Goal: Complete application form: Complete application form

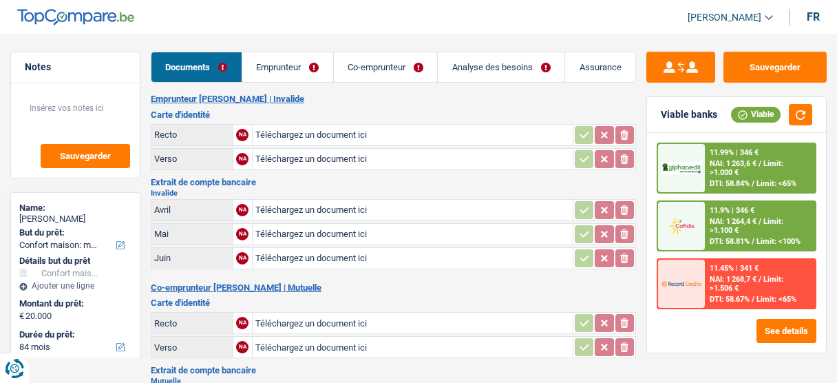
select select "household"
select select "84"
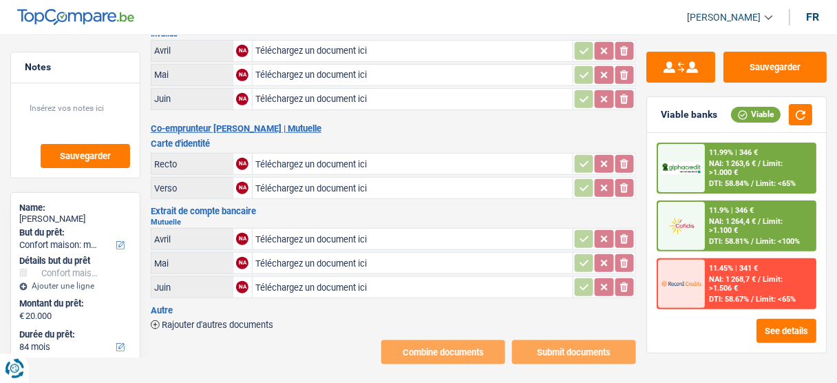
scroll to position [162, 0]
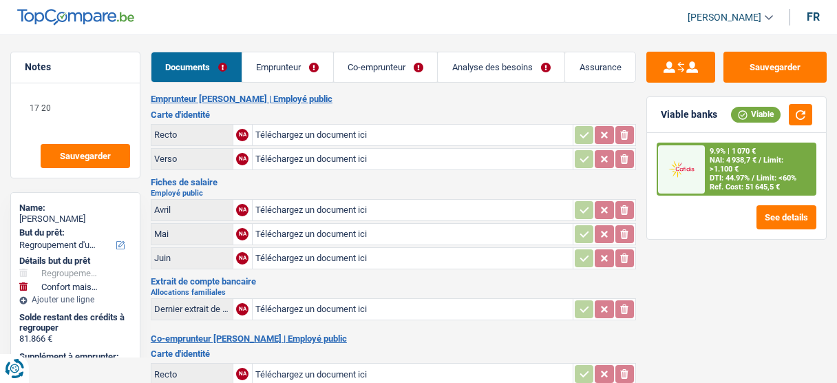
select select "refinancing"
select select "household"
select select "144"
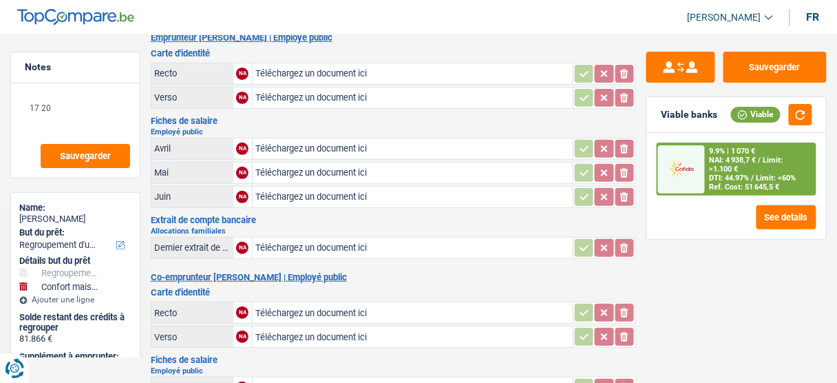
scroll to position [18, 0]
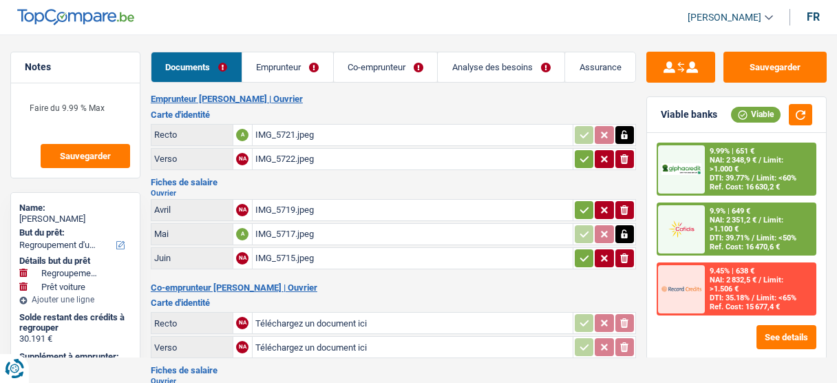
select select "refinancing"
select select "car"
select select "120"
select select "applicant"
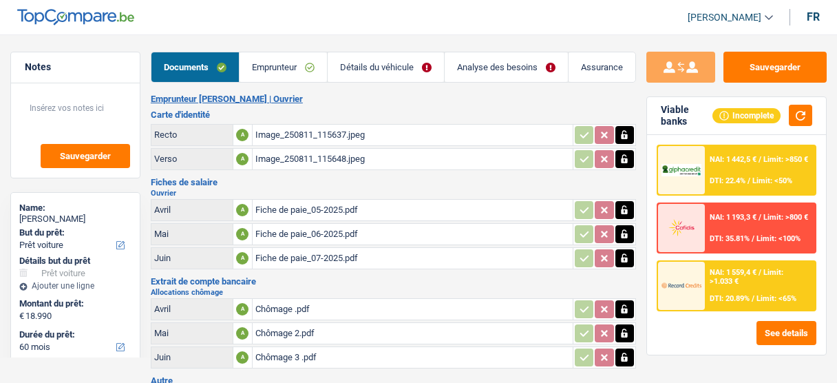
select select "car"
select select "60"
select select "record credits"
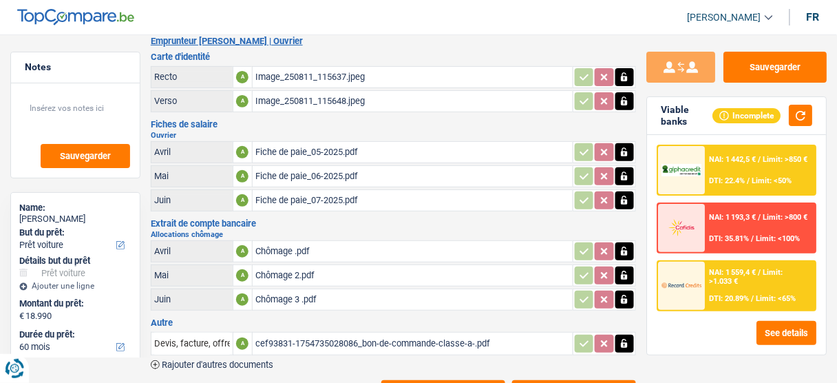
scroll to position [101, 0]
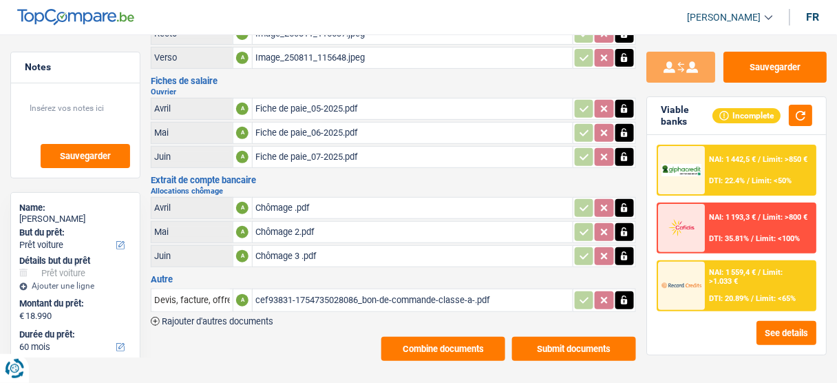
click at [335, 292] on div "cef93831-1754735028086_bon-de-commande-classe-a-.pdf" at bounding box center [412, 300] width 314 height 21
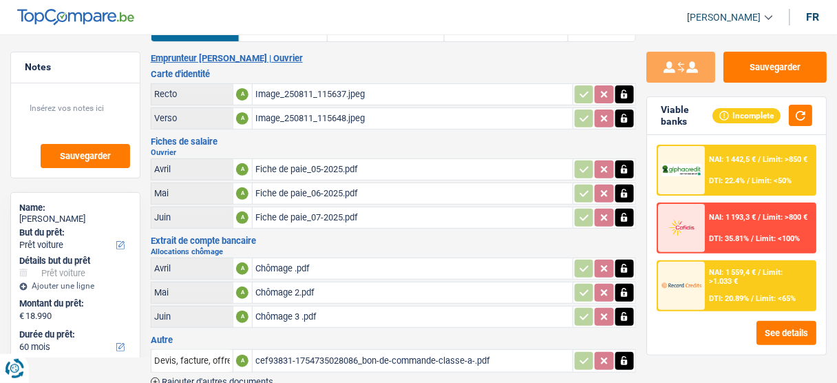
scroll to position [0, 0]
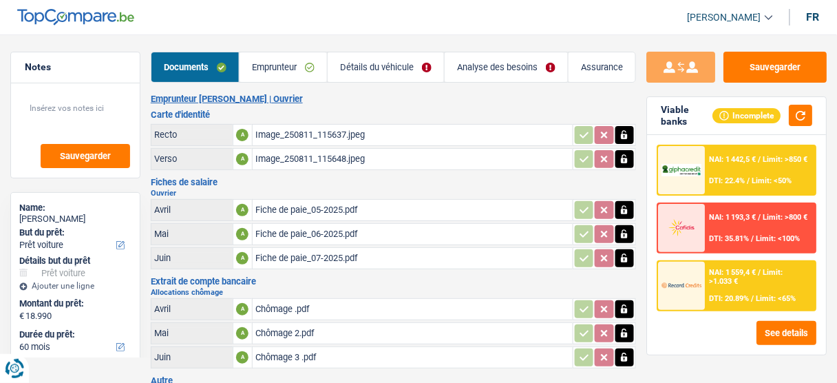
click at [490, 68] on link "Analyse des besoins" at bounding box center [505, 67] width 123 height 30
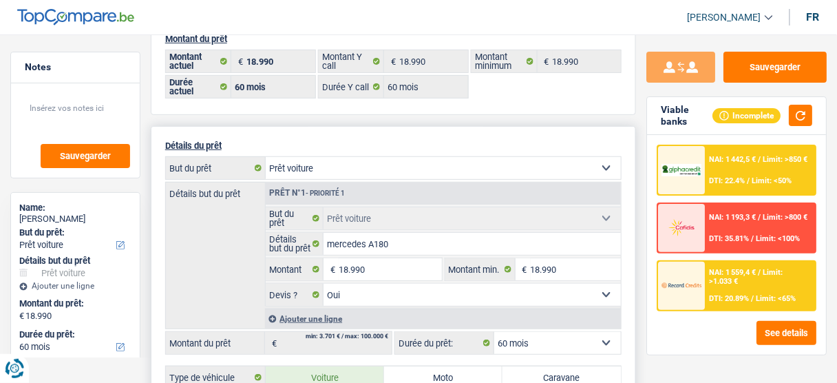
scroll to position [165, 0]
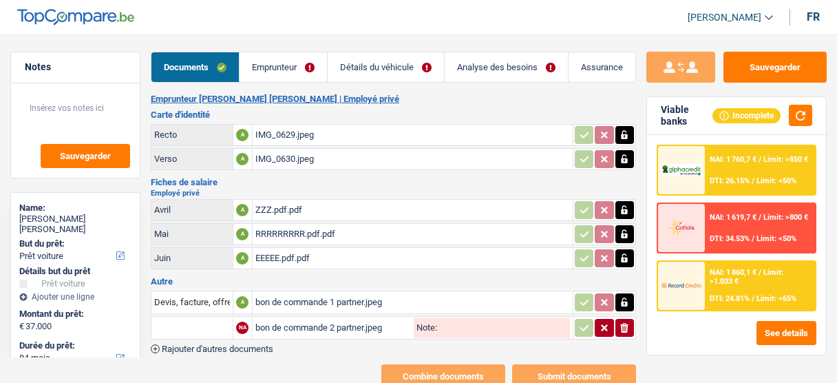
select select "car"
select select "84"
select select "alphacredit"
click at [277, 70] on link "Emprunteur" at bounding box center [282, 67] width 87 height 30
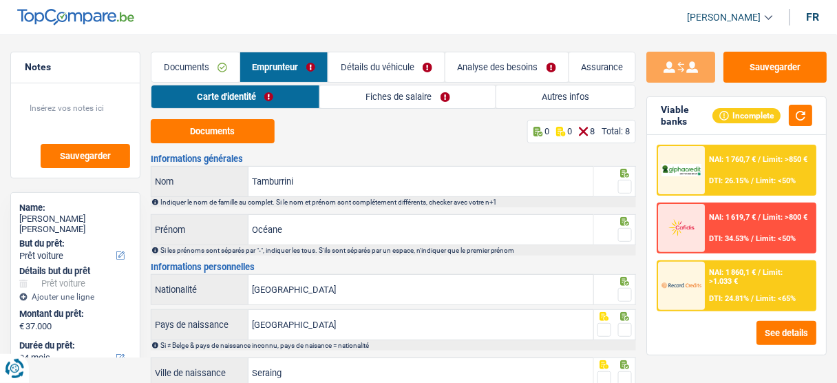
click at [193, 63] on link "Documents" at bounding box center [195, 67] width 88 height 30
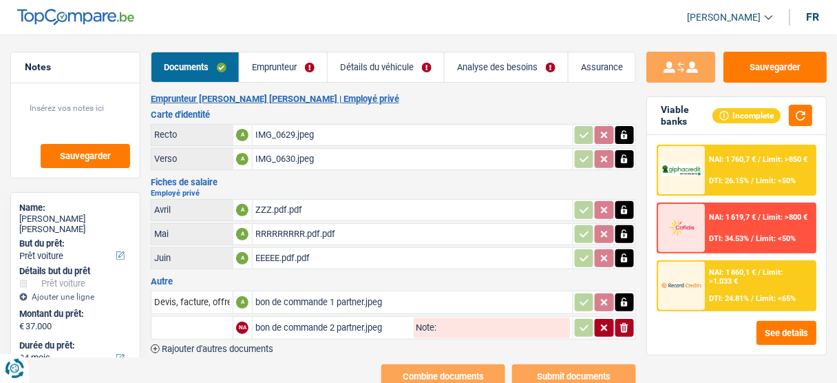
scroll to position [29, 0]
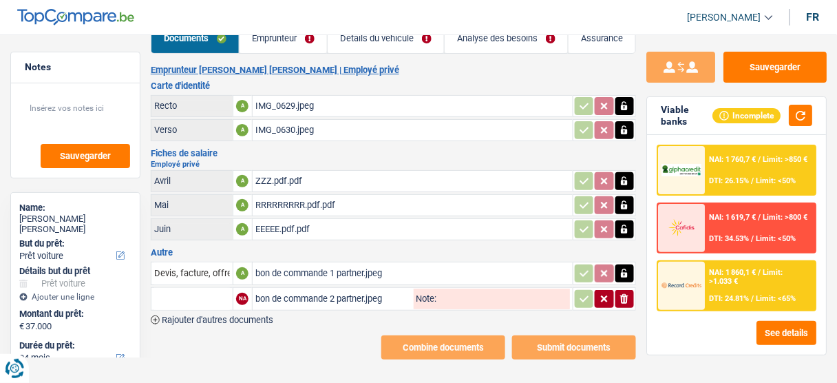
click at [315, 268] on div "bon de commande 1 partner.jpeg" at bounding box center [412, 273] width 314 height 21
click at [338, 294] on div "bon de commande 2 partner.jpeg" at bounding box center [332, 298] width 155 height 21
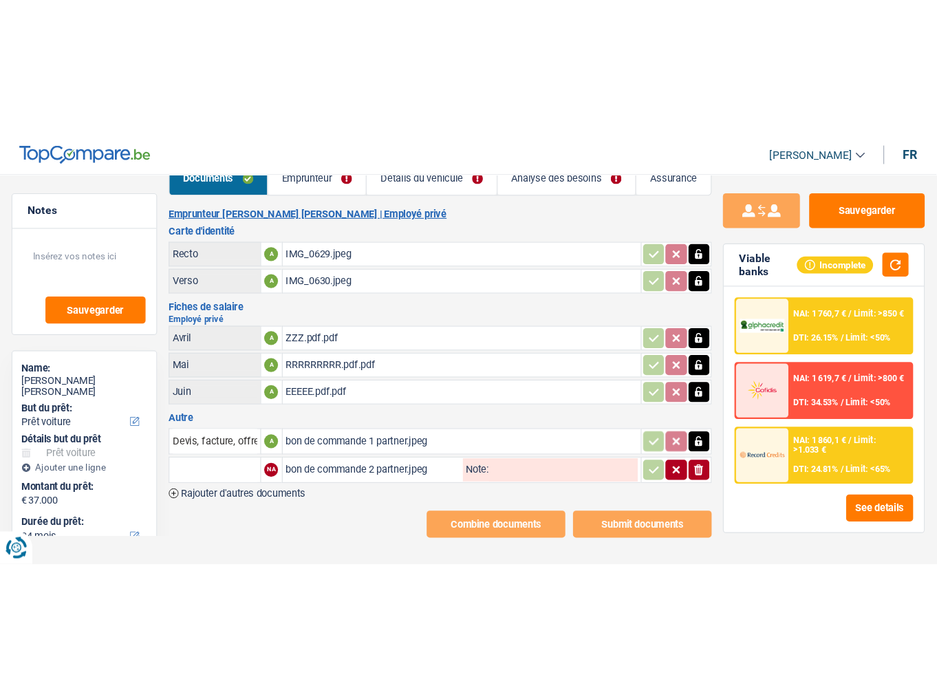
scroll to position [0, 0]
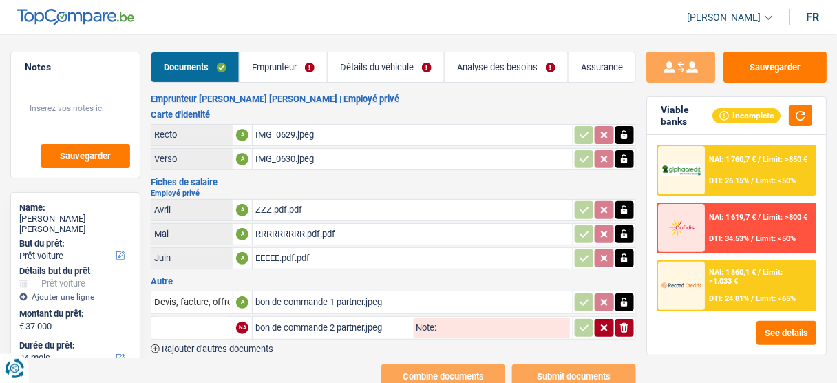
click at [272, 68] on link "Emprunteur" at bounding box center [282, 67] width 87 height 30
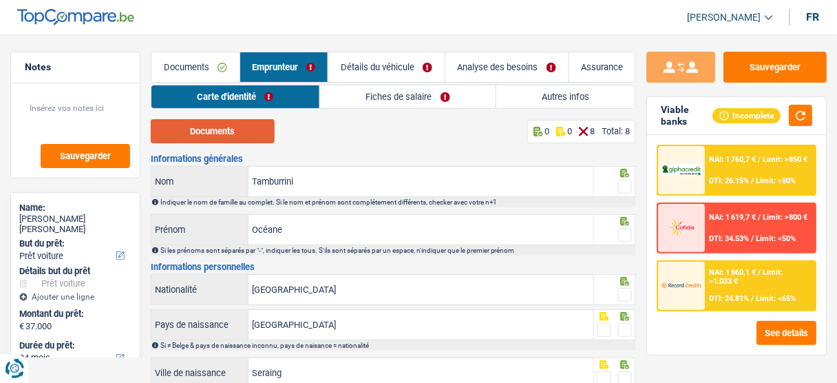
click at [241, 126] on button "Documents" at bounding box center [213, 131] width 124 height 24
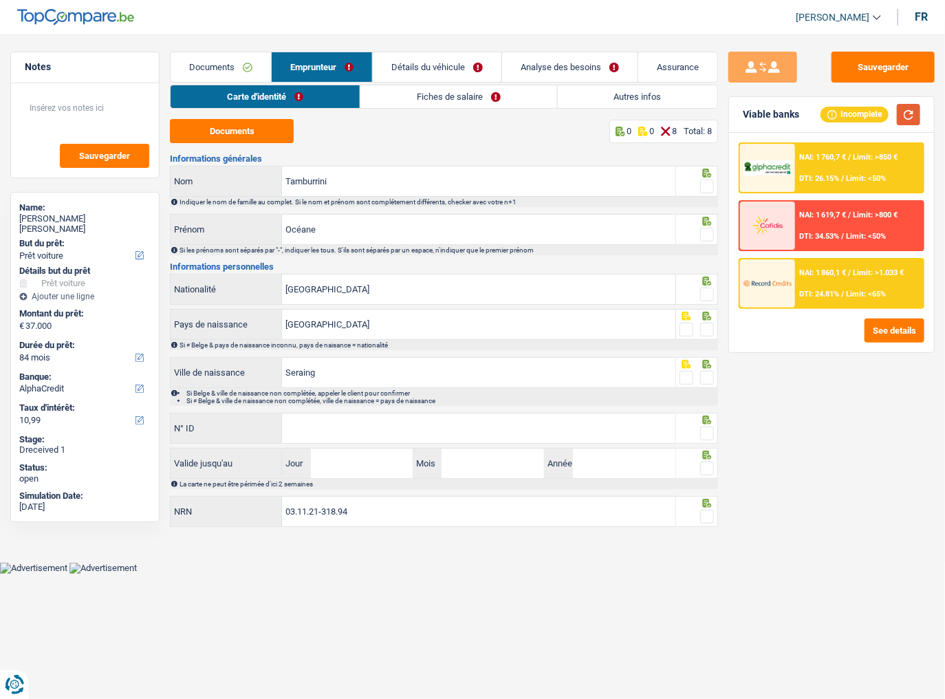
click at [836, 107] on button "button" at bounding box center [908, 114] width 23 height 21
click at [836, 115] on button "button" at bounding box center [908, 114] width 23 height 21
click at [709, 183] on span at bounding box center [707, 187] width 14 height 14
click at [0, 0] on input "radio" at bounding box center [0, 0] width 0 height 0
click at [709, 233] on span at bounding box center [707, 235] width 14 height 14
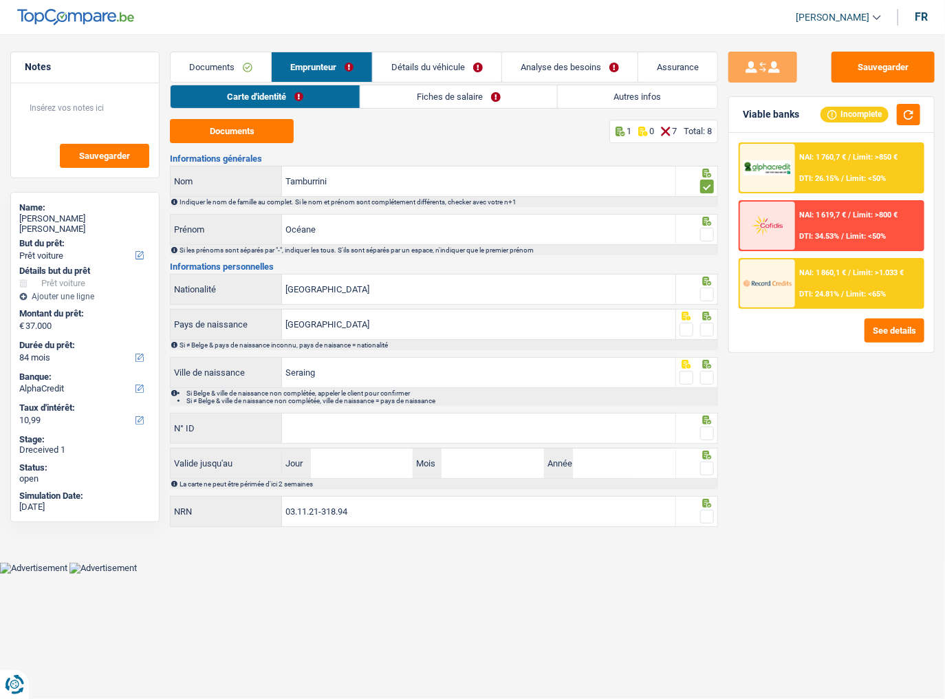
click at [0, 0] on input "radio" at bounding box center [0, 0] width 0 height 0
click at [705, 292] on span at bounding box center [707, 295] width 14 height 14
click at [0, 0] on input "radio" at bounding box center [0, 0] width 0 height 0
drag, startPoint x: 709, startPoint y: 322, endPoint x: 701, endPoint y: 320, distance: 7.8
click at [708, 323] on span at bounding box center [707, 330] width 14 height 14
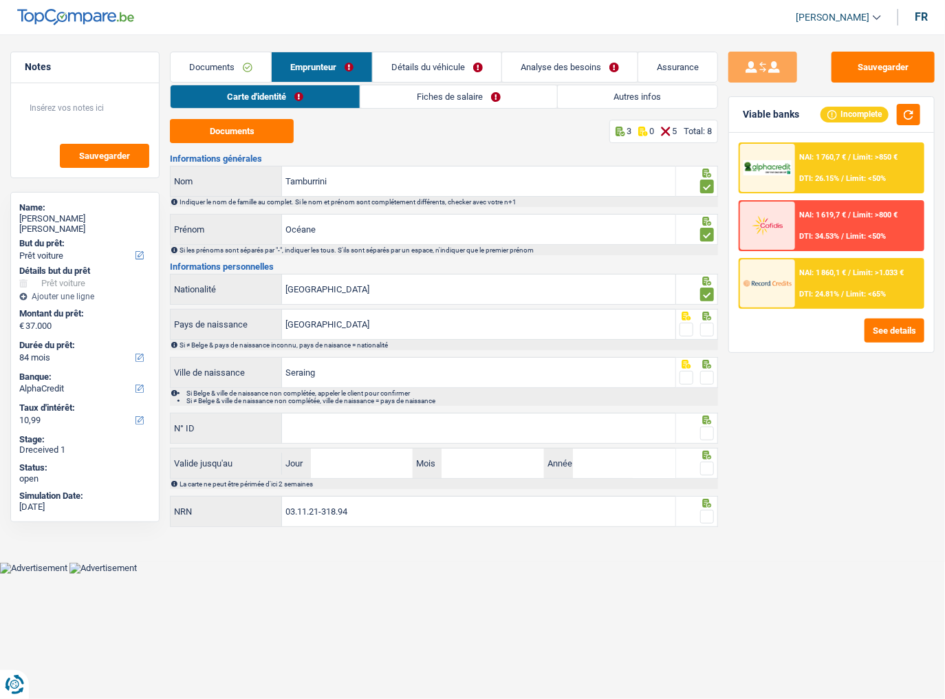
click at [0, 0] on input "radio" at bounding box center [0, 0] width 0 height 0
click at [707, 373] on span at bounding box center [707, 378] width 14 height 14
click at [0, 0] on input "radio" at bounding box center [0, 0] width 0 height 0
drag, startPoint x: 429, startPoint y: 418, endPoint x: 891, endPoint y: 438, distance: 462.0
click at [431, 382] on input "N° ID" at bounding box center [479, 428] width 394 height 30
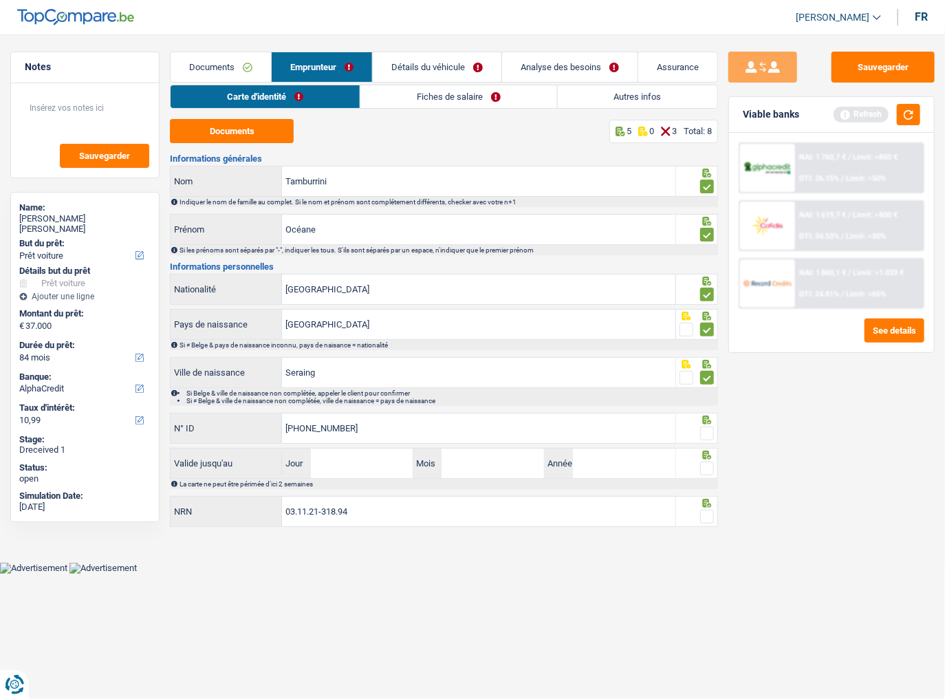
type input "595-1246252-14"
drag, startPoint x: 701, startPoint y: 427, endPoint x: 682, endPoint y: 438, distance: 21.6
click at [700, 382] on fieldset at bounding box center [697, 433] width 34 height 17
click at [704, 382] on span at bounding box center [707, 434] width 14 height 14
click at [0, 0] on input "radio" at bounding box center [0, 0] width 0 height 0
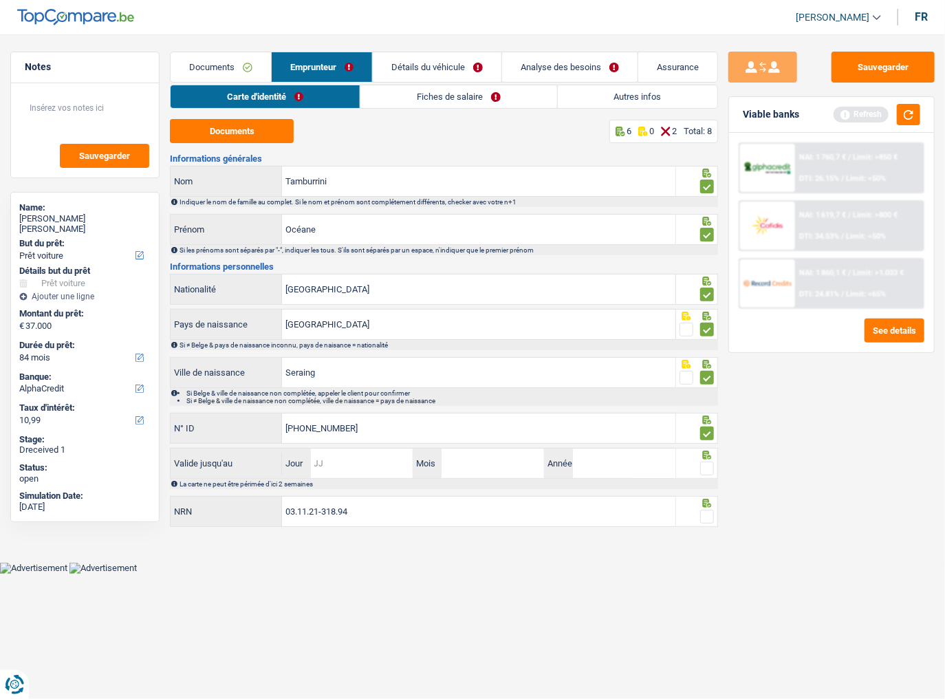
drag, startPoint x: 379, startPoint y: 466, endPoint x: 413, endPoint y: 473, distance: 34.4
click at [396, 382] on input "Jour" at bounding box center [362, 464] width 103 height 30
type input "07"
type input "12"
type input "2032"
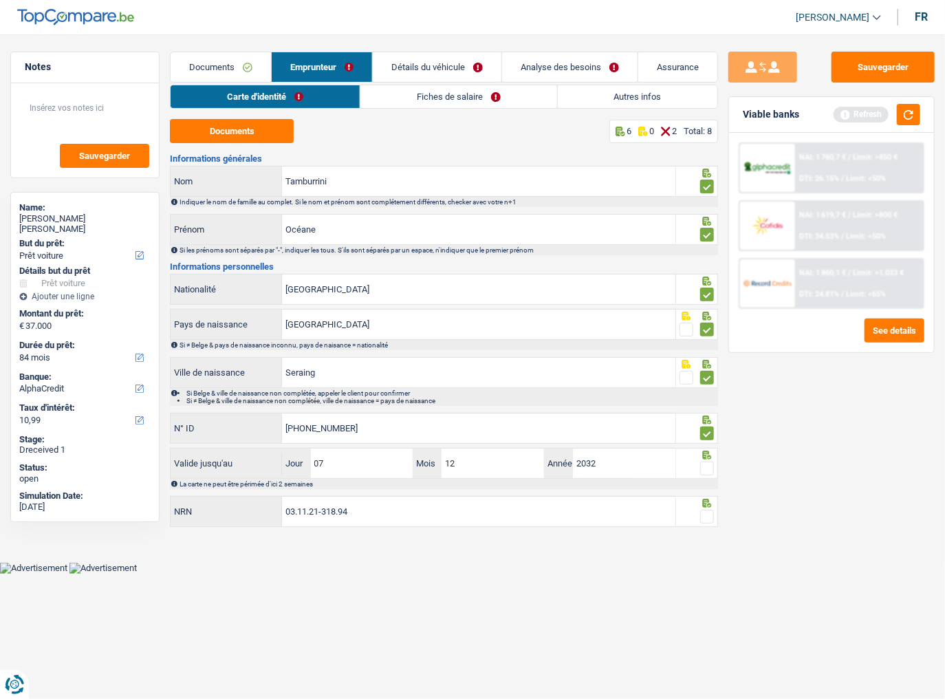
click at [702, 382] on span at bounding box center [707, 469] width 14 height 14
click at [0, 0] on input "radio" at bounding box center [0, 0] width 0 height 0
click at [836, 118] on button "button" at bounding box center [908, 114] width 23 height 21
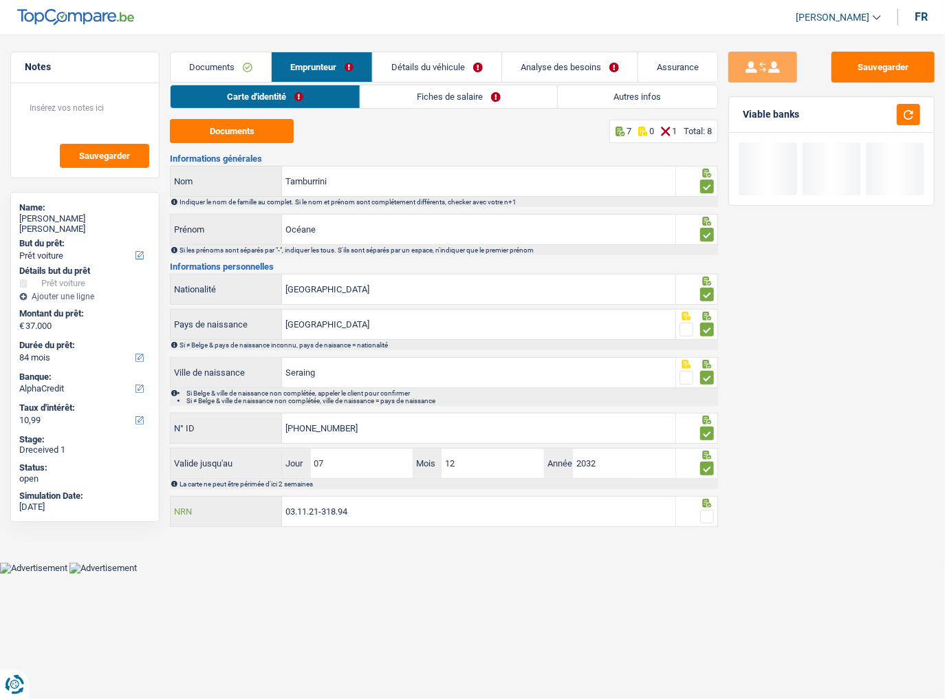
drag, startPoint x: 497, startPoint y: 507, endPoint x: 613, endPoint y: 524, distance: 116.8
click at [500, 382] on input "03.11.21-318.94" at bounding box center [479, 512] width 394 height 30
click at [713, 382] on span at bounding box center [707, 517] width 14 height 14
click at [0, 0] on input "radio" at bounding box center [0, 0] width 0 height 0
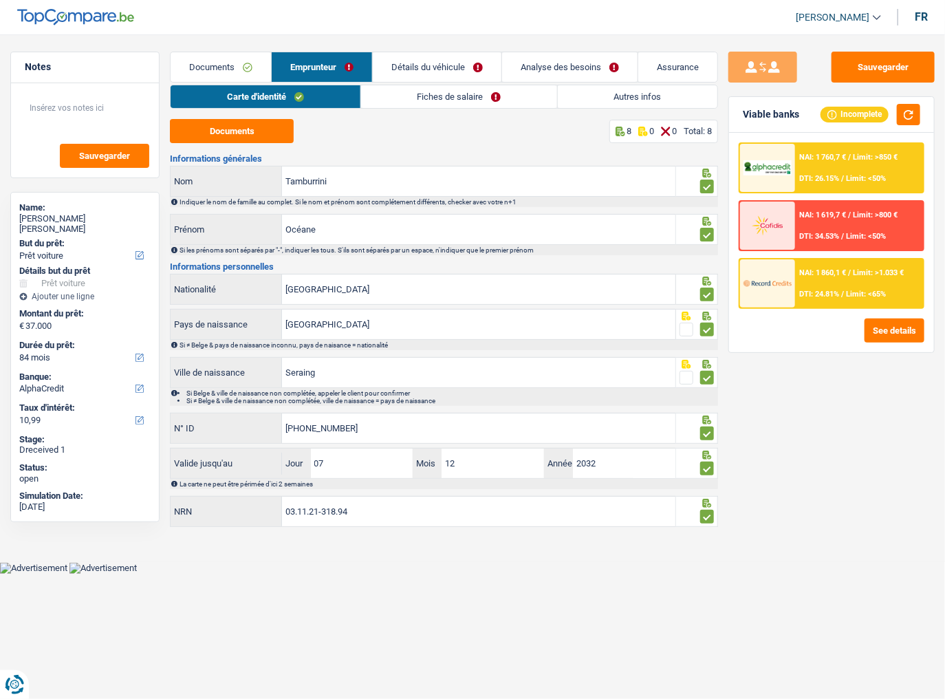
click at [414, 103] on link "Fiches de salaire" at bounding box center [459, 96] width 196 height 23
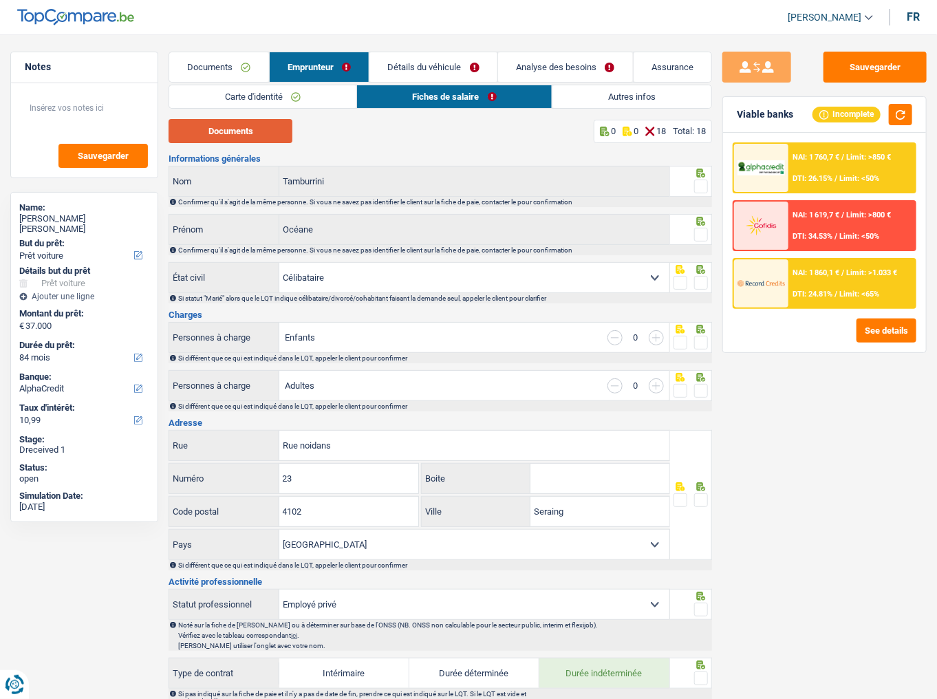
click at [226, 135] on button "Documents" at bounding box center [231, 131] width 124 height 24
click at [698, 184] on span at bounding box center [701, 187] width 14 height 14
click at [0, 0] on input "radio" at bounding box center [0, 0] width 0 height 0
click at [703, 236] on span at bounding box center [701, 235] width 14 height 14
click at [0, 0] on input "radio" at bounding box center [0, 0] width 0 height 0
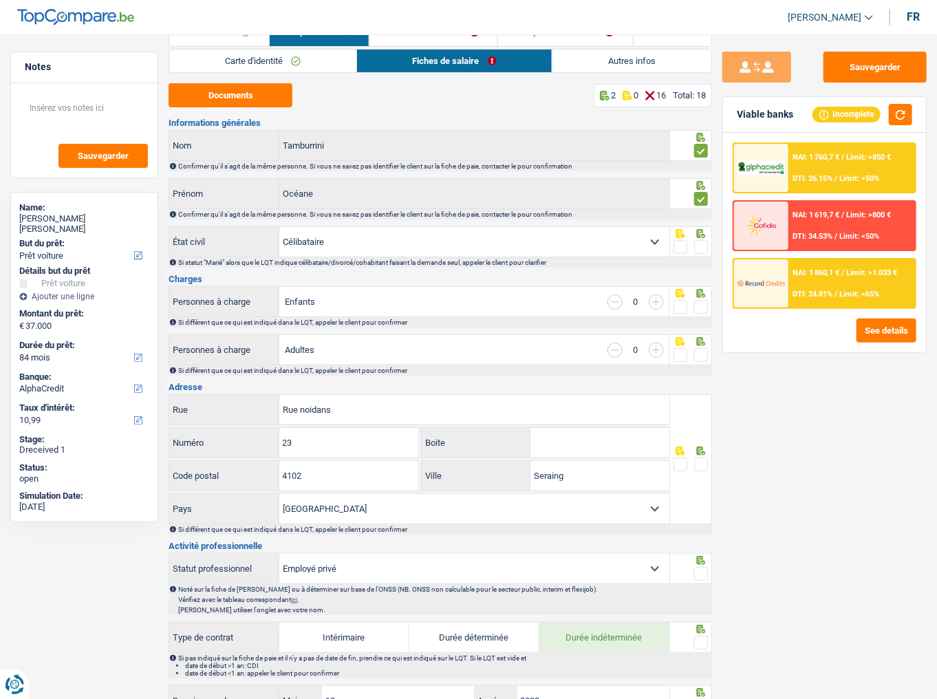
scroll to position [55, 0]
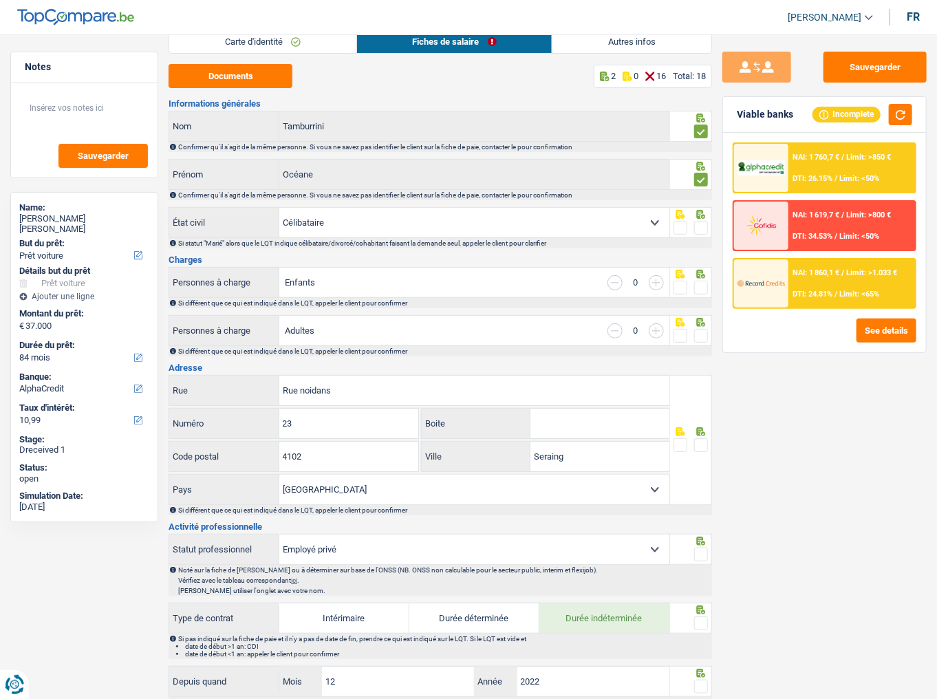
click at [704, 228] on span at bounding box center [701, 228] width 14 height 14
click at [0, 0] on input "radio" at bounding box center [0, 0] width 0 height 0
click at [704, 288] on span at bounding box center [701, 288] width 14 height 14
click at [0, 0] on input "radio" at bounding box center [0, 0] width 0 height 0
click at [699, 330] on span at bounding box center [701, 336] width 14 height 14
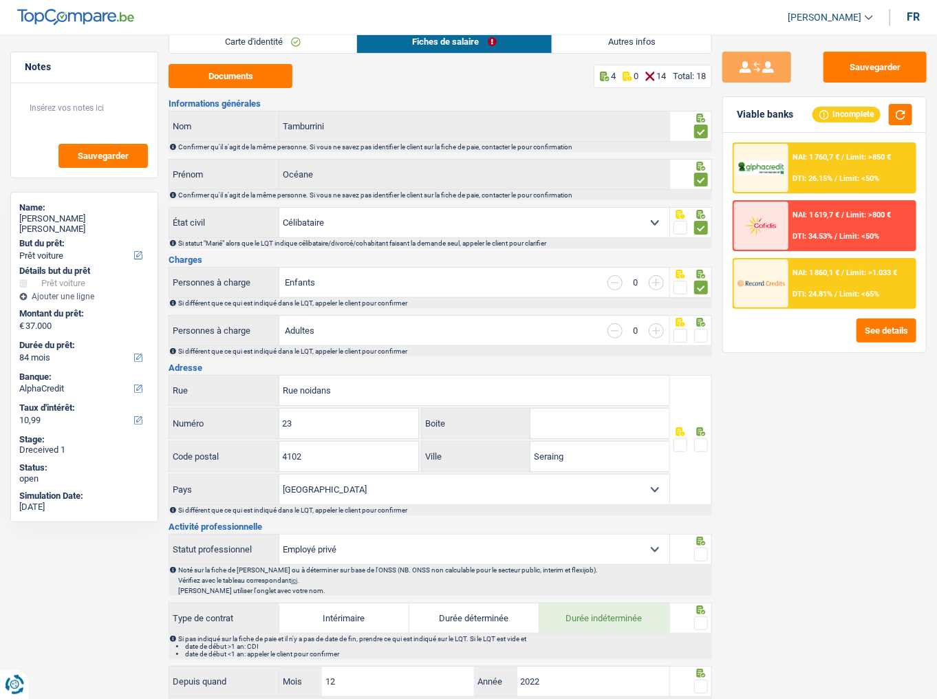
click at [0, 0] on input "radio" at bounding box center [0, 0] width 0 height 0
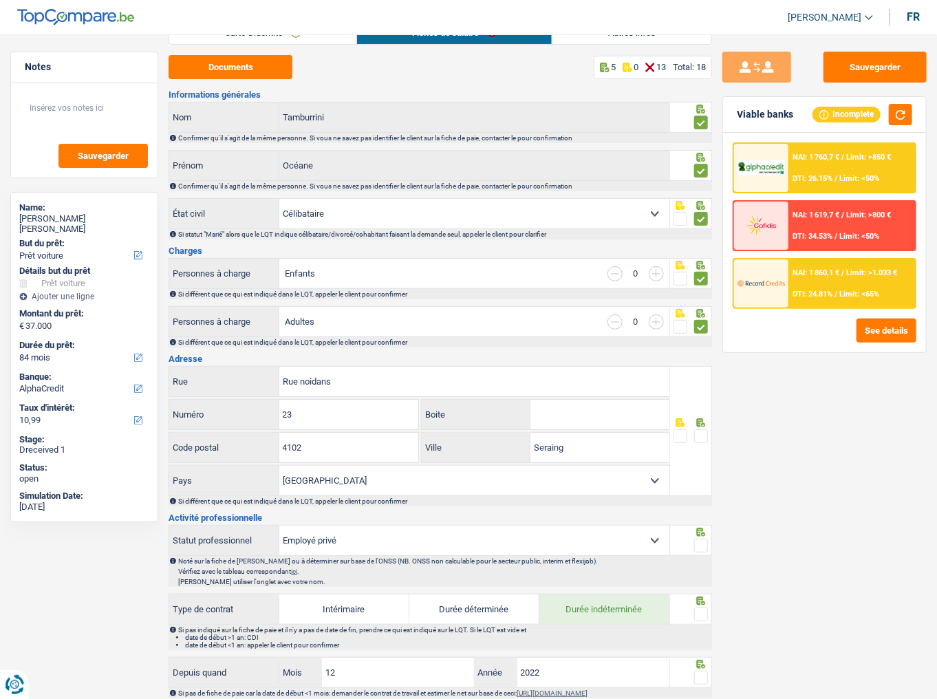
scroll to position [165, 0]
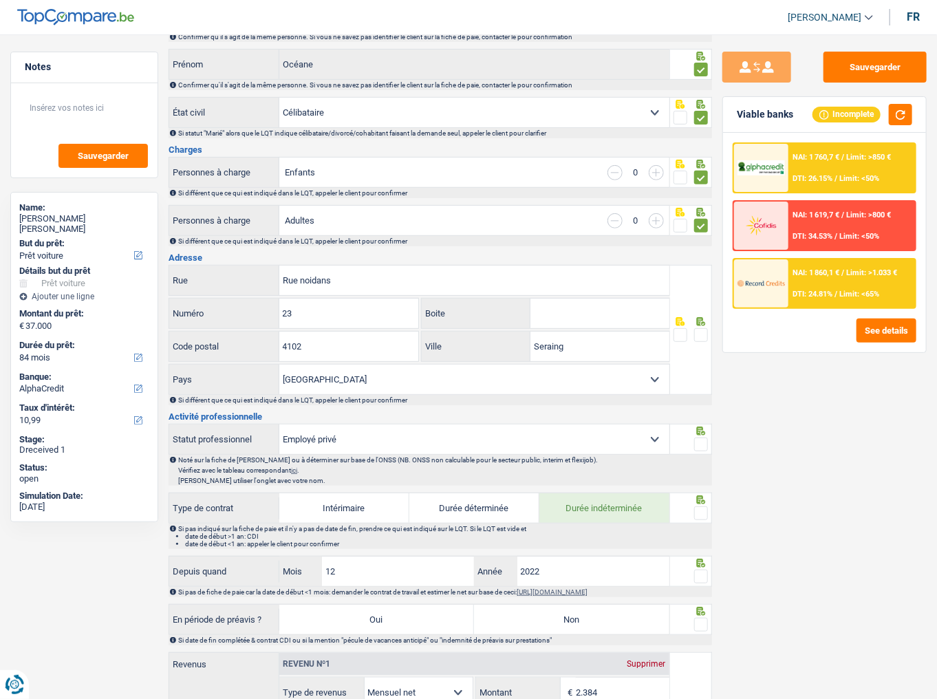
drag, startPoint x: 698, startPoint y: 330, endPoint x: 685, endPoint y: 310, distance: 24.2
click at [699, 328] on span at bounding box center [701, 335] width 14 height 14
click at [0, 0] on input "radio" at bounding box center [0, 0] width 0 height 0
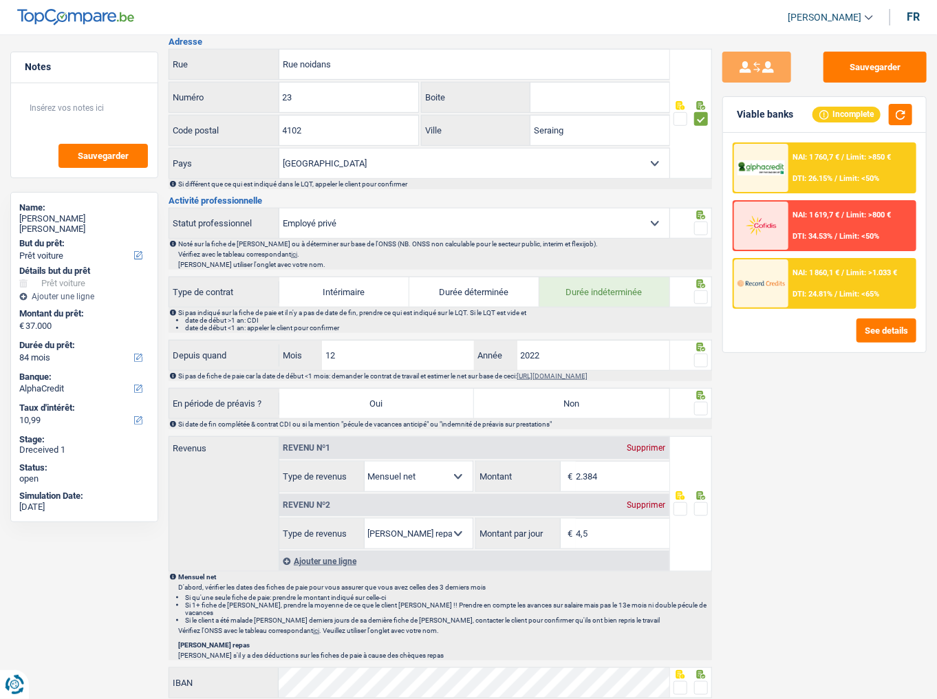
scroll to position [385, 0]
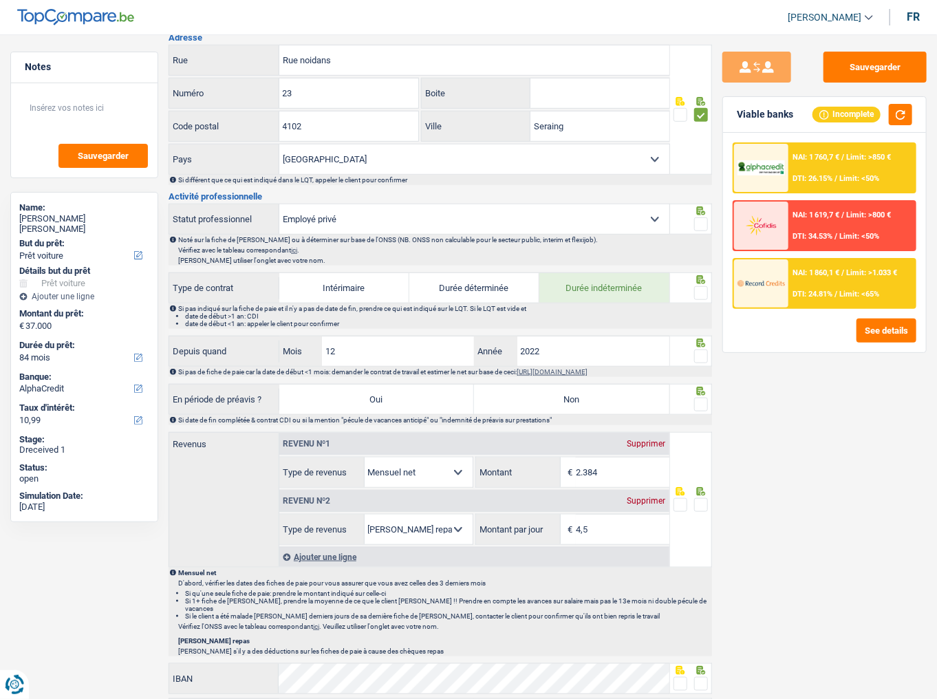
click at [702, 220] on span at bounding box center [701, 224] width 14 height 14
click at [0, 0] on input "radio" at bounding box center [0, 0] width 0 height 0
click at [836, 110] on button "button" at bounding box center [900, 114] width 23 height 21
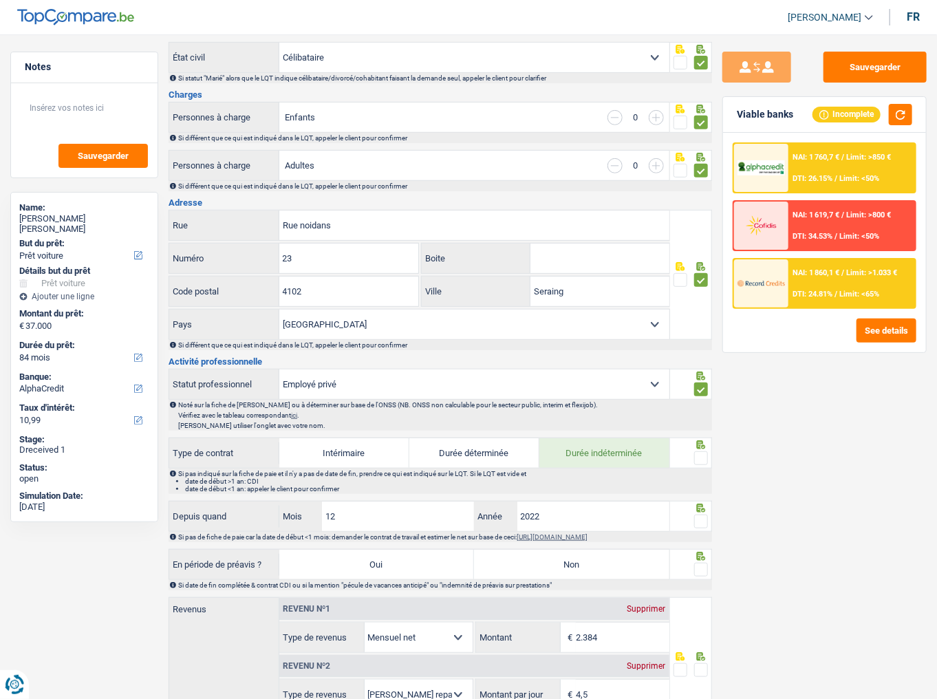
scroll to position [275, 0]
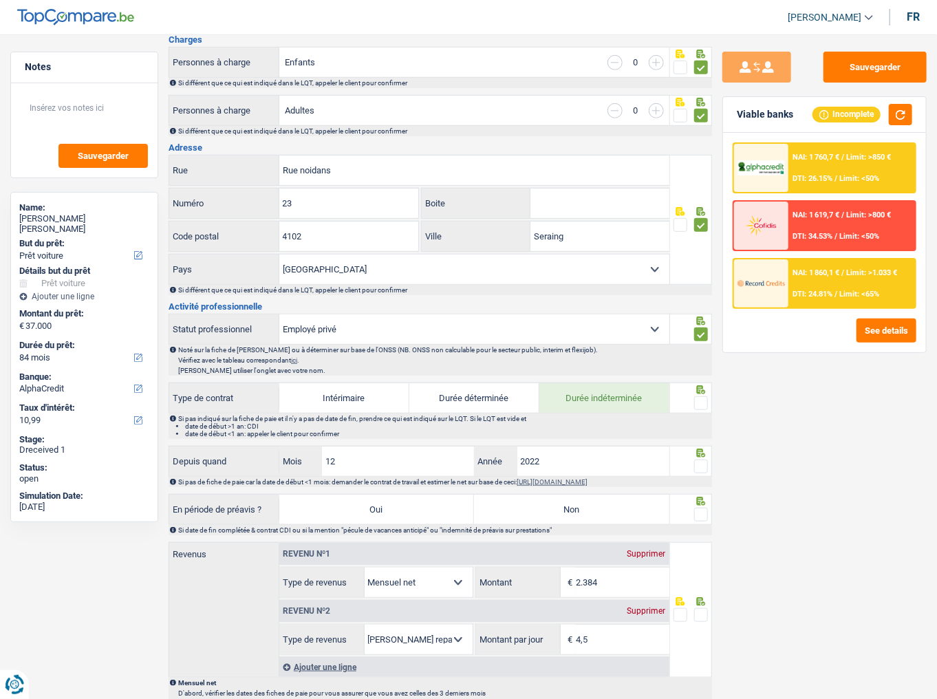
click at [702, 382] on span at bounding box center [701, 403] width 14 height 14
click at [0, 0] on input "radio" at bounding box center [0, 0] width 0 height 0
click at [836, 115] on button "button" at bounding box center [900, 114] width 23 height 21
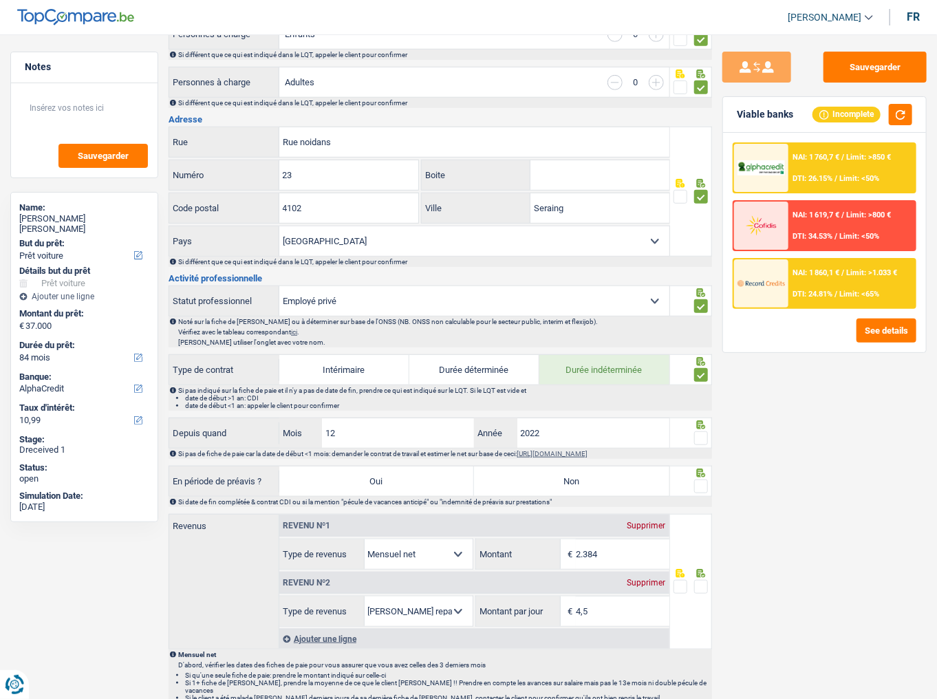
scroll to position [330, 0]
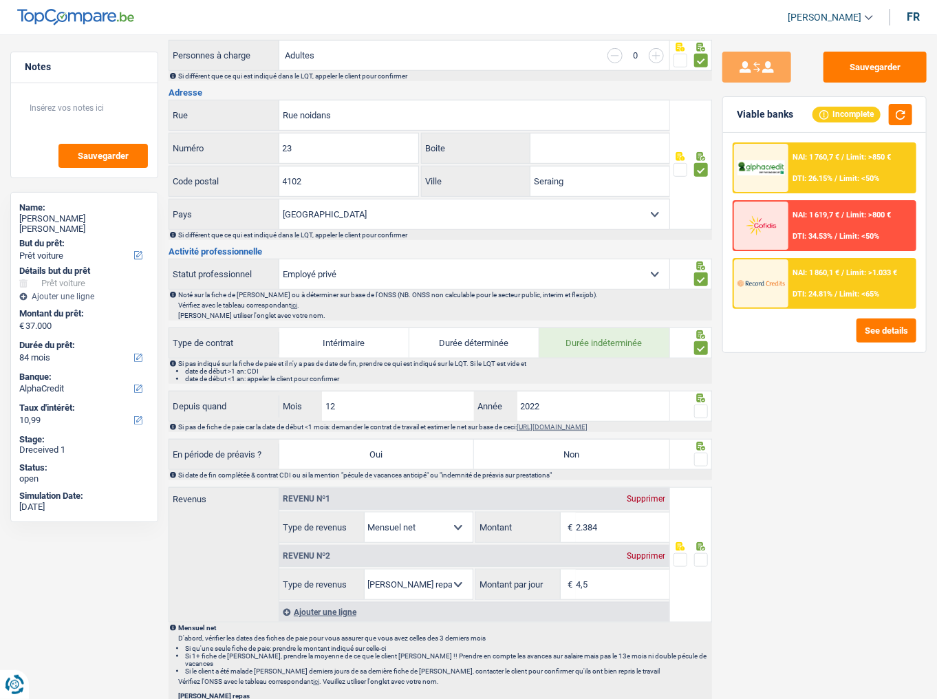
click at [568, 382] on label "Non" at bounding box center [571, 455] width 195 height 30
click at [568, 382] on input "Non" at bounding box center [571, 455] width 195 height 30
radio input "true"
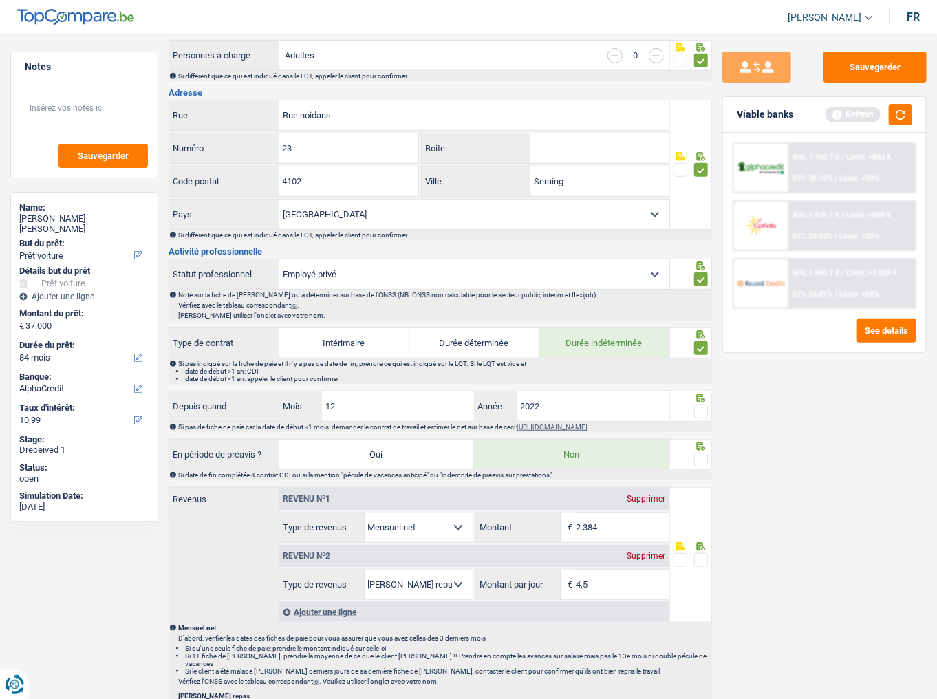
click at [704, 382] on span at bounding box center [701, 460] width 14 height 14
click at [0, 0] on input "radio" at bounding box center [0, 0] width 0 height 0
click at [836, 119] on button "button" at bounding box center [900, 114] width 23 height 21
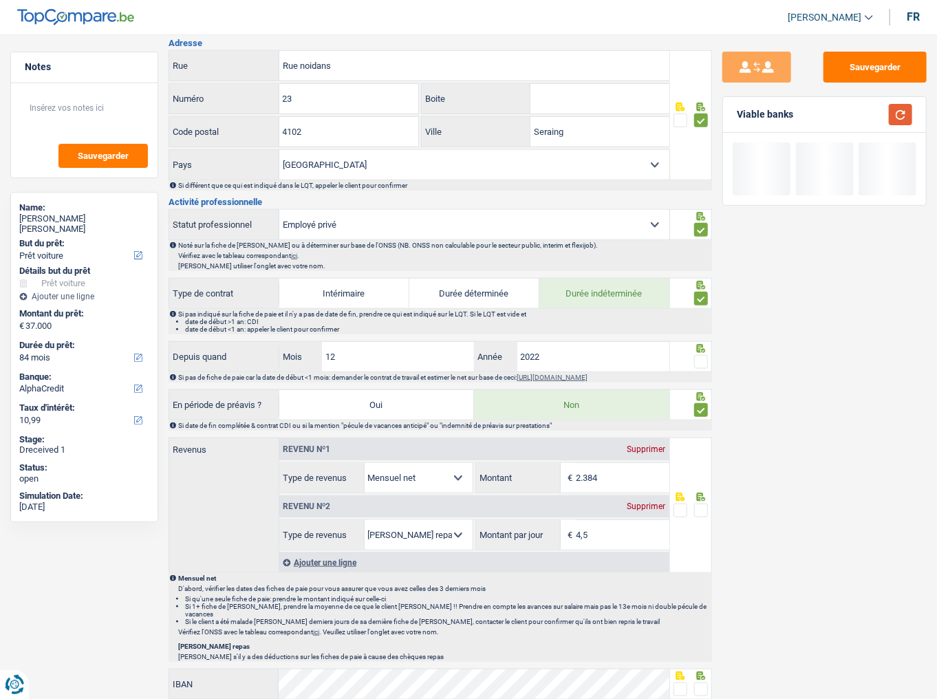
scroll to position [440, 0]
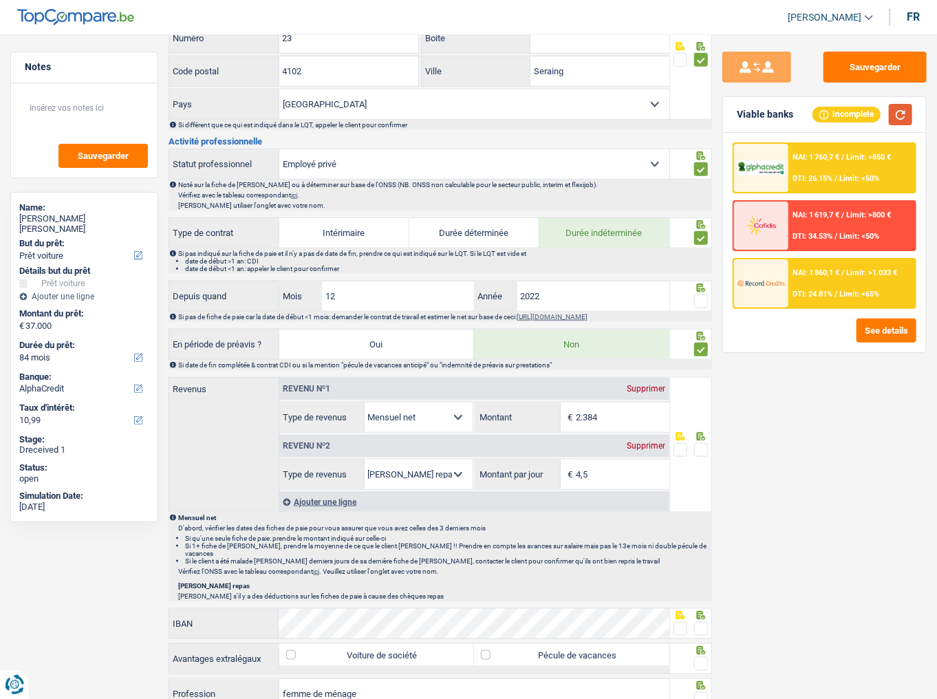
click at [836, 114] on button "button" at bounding box center [900, 114] width 23 height 21
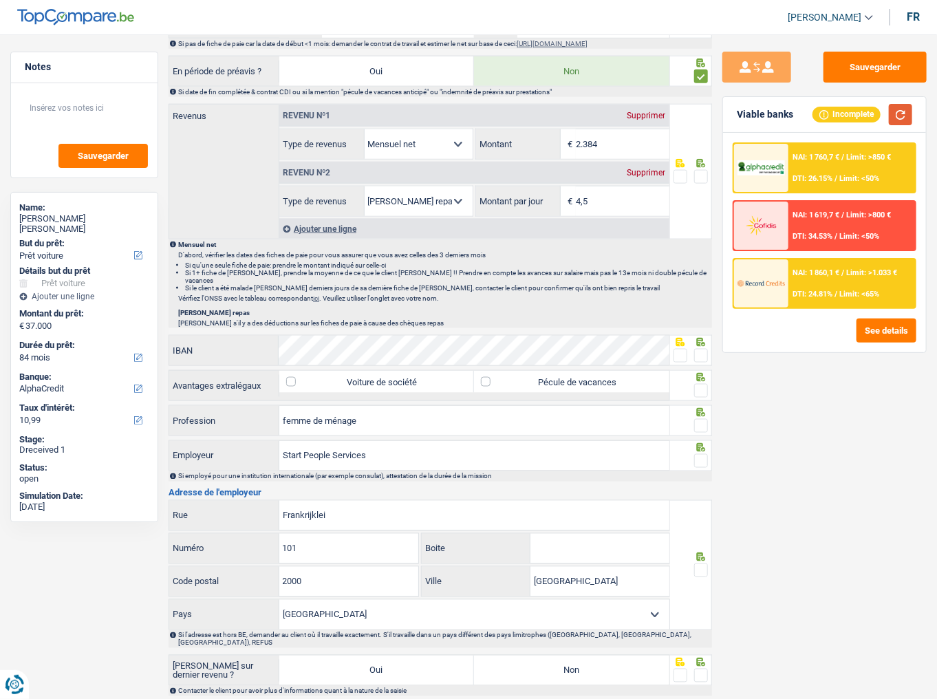
scroll to position [584, 0]
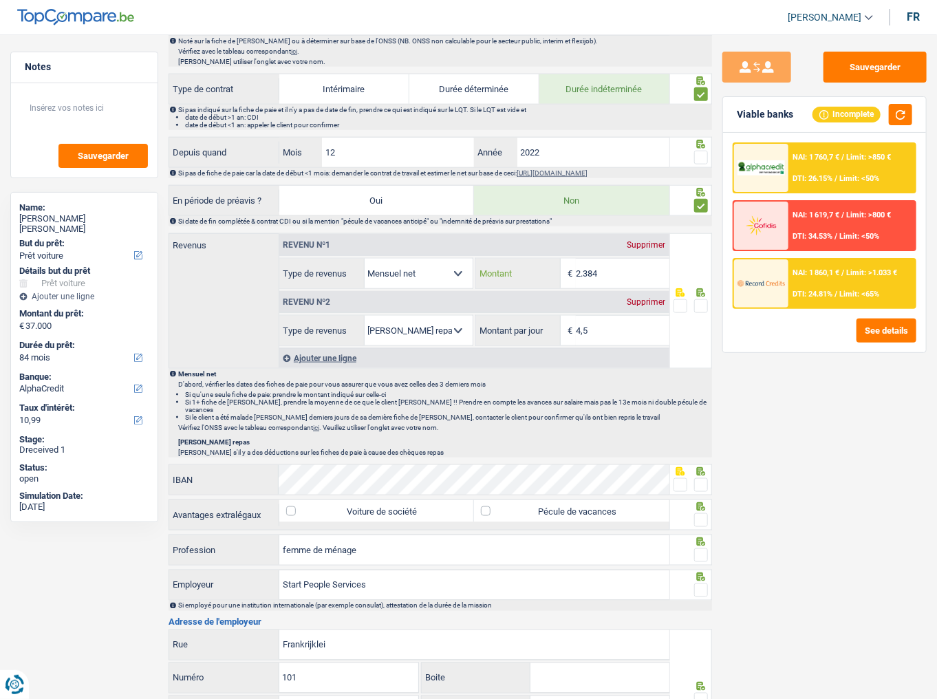
click at [612, 269] on input "2.384" at bounding box center [622, 274] width 93 height 30
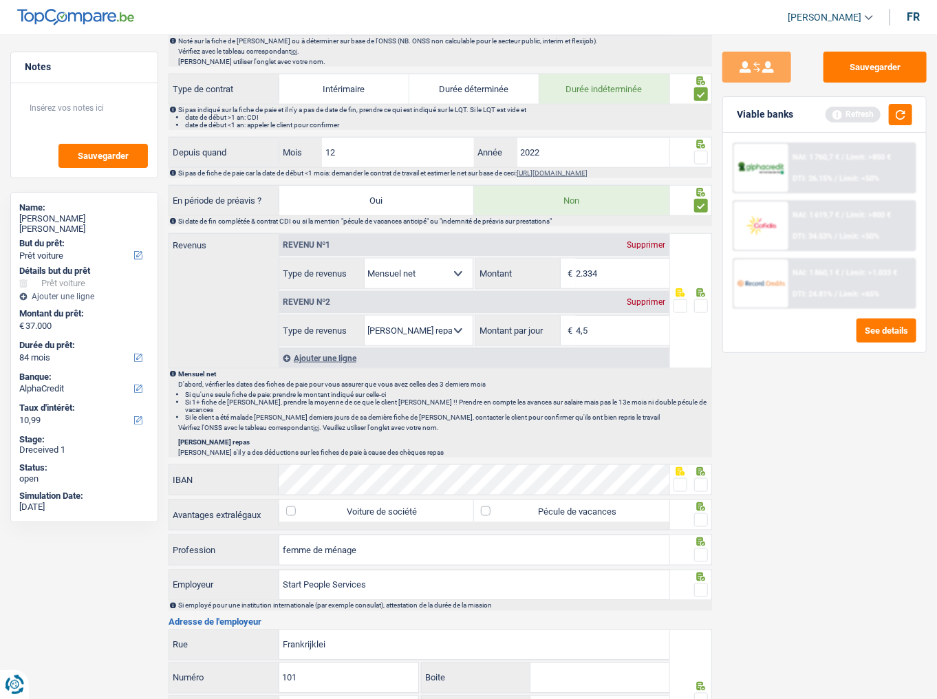
type input "2.334"
drag, startPoint x: 704, startPoint y: 308, endPoint x: 865, endPoint y: 77, distance: 282.1
click at [706, 298] on div at bounding box center [701, 306] width 14 height 17
click at [836, 119] on button "button" at bounding box center [900, 114] width 23 height 21
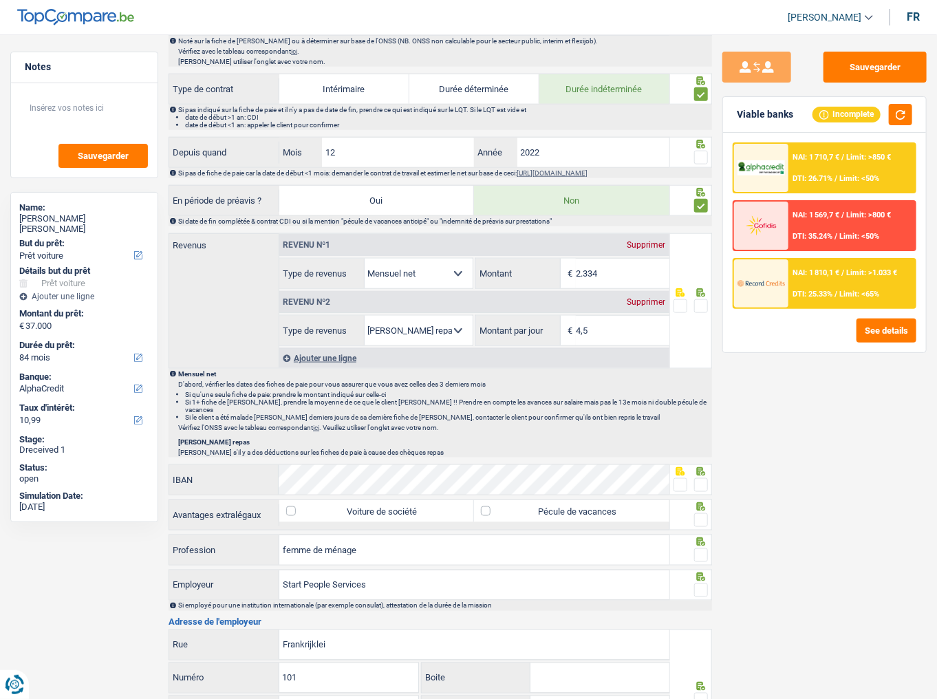
drag, startPoint x: 651, startPoint y: 297, endPoint x: 671, endPoint y: 297, distance: 20.0
click at [651, 298] on div "Supprimer" at bounding box center [646, 302] width 45 height 8
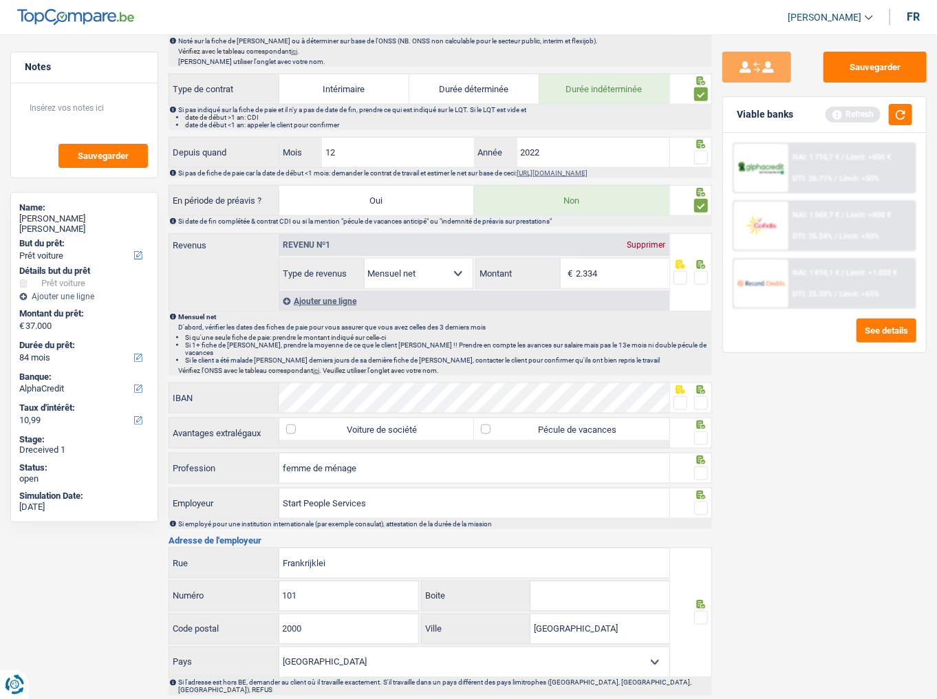
click at [701, 271] on span at bounding box center [701, 278] width 14 height 14
click at [0, 0] on input "radio" at bounding box center [0, 0] width 0 height 0
drag, startPoint x: 897, startPoint y: 117, endPoint x: 583, endPoint y: 271, distance: 349.5
click at [836, 117] on button "button" at bounding box center [900, 114] width 23 height 21
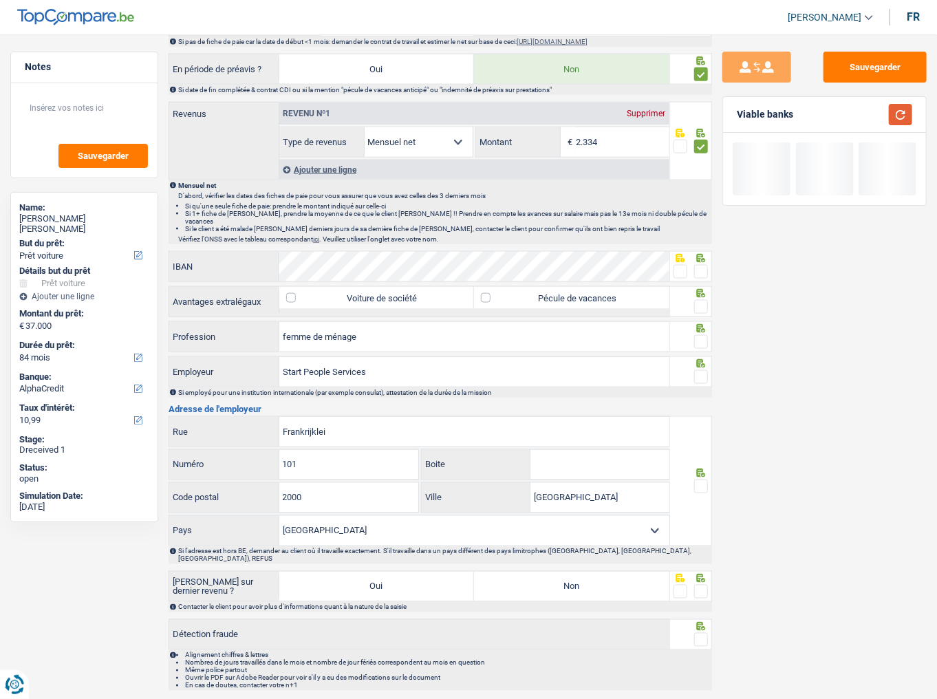
scroll to position [723, 0]
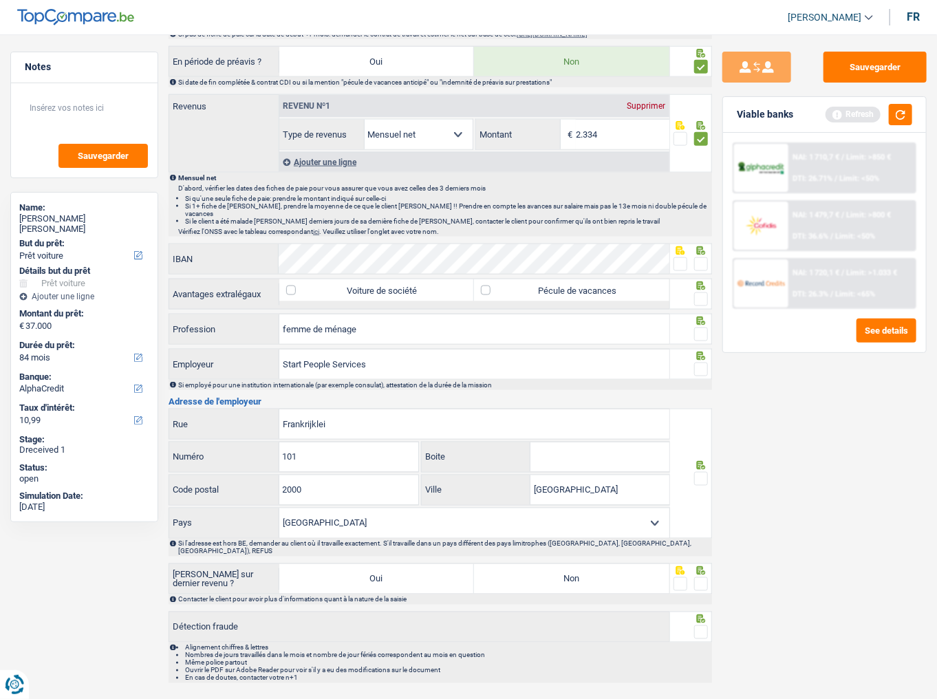
click at [705, 257] on span at bounding box center [701, 264] width 14 height 14
click at [0, 0] on input "radio" at bounding box center [0, 0] width 0 height 0
drag, startPoint x: 905, startPoint y: 109, endPoint x: 898, endPoint y: 132, distance: 23.7
click at [836, 111] on button "button" at bounding box center [900, 114] width 23 height 21
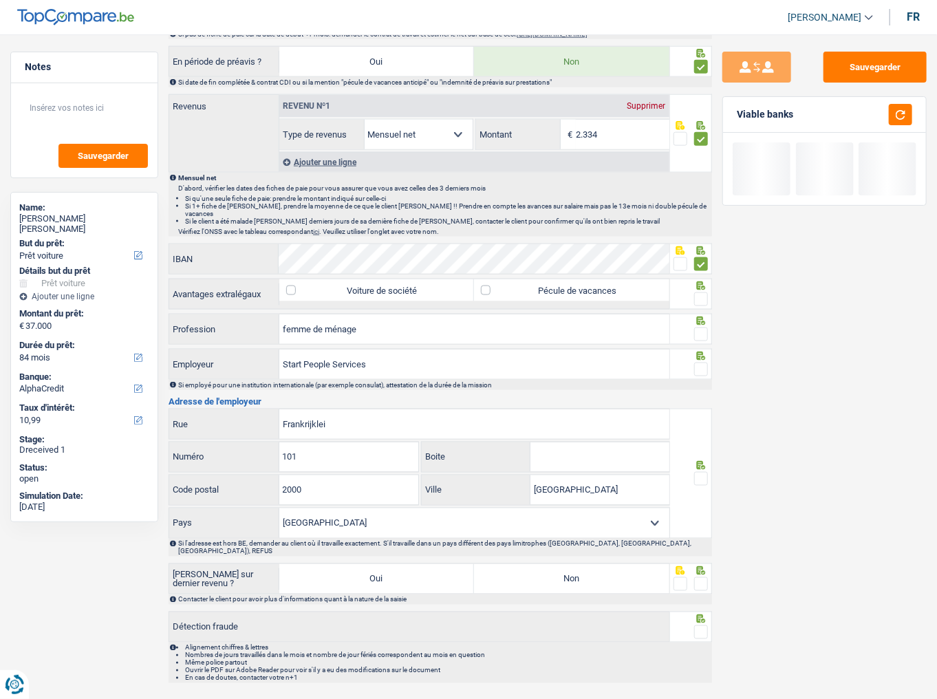
click at [700, 292] on span at bounding box center [701, 299] width 14 height 14
click at [0, 0] on input "radio" at bounding box center [0, 0] width 0 height 0
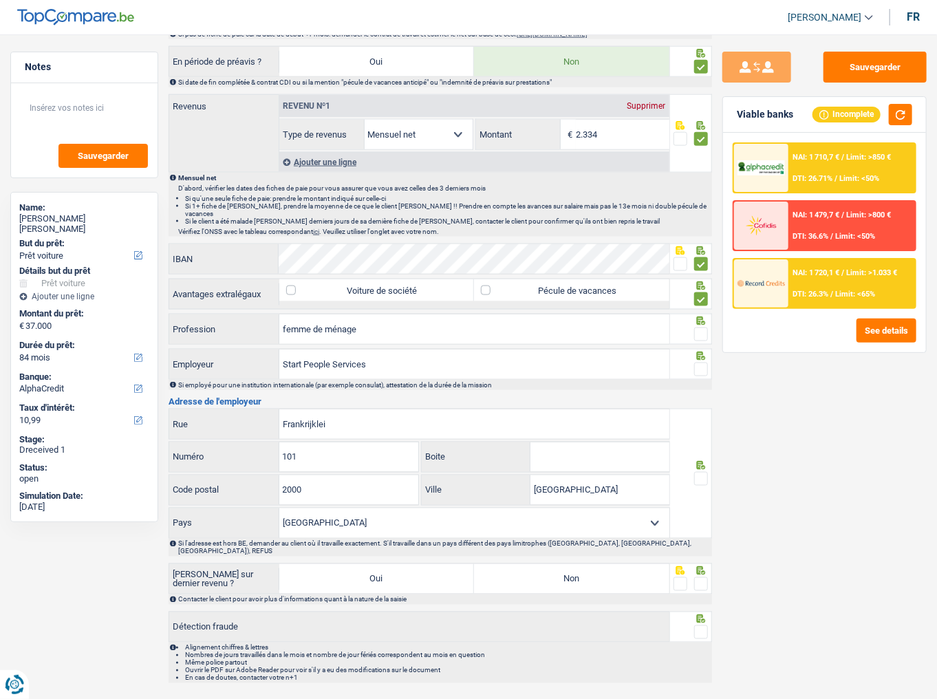
click at [694, 327] on span at bounding box center [701, 334] width 14 height 14
click at [0, 0] on input "radio" at bounding box center [0, 0] width 0 height 0
click at [836, 117] on button "button" at bounding box center [900, 114] width 23 height 21
click at [836, 110] on button "button" at bounding box center [900, 114] width 23 height 21
click at [703, 363] on span at bounding box center [701, 370] width 14 height 14
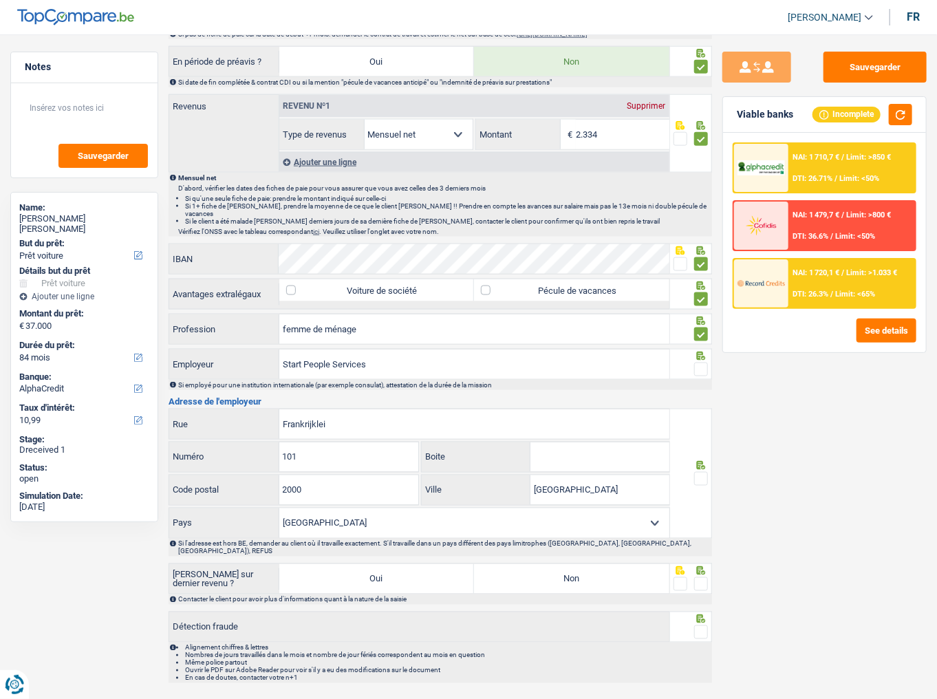
click at [0, 0] on input "radio" at bounding box center [0, 0] width 0 height 0
click at [836, 113] on button "button" at bounding box center [900, 114] width 23 height 21
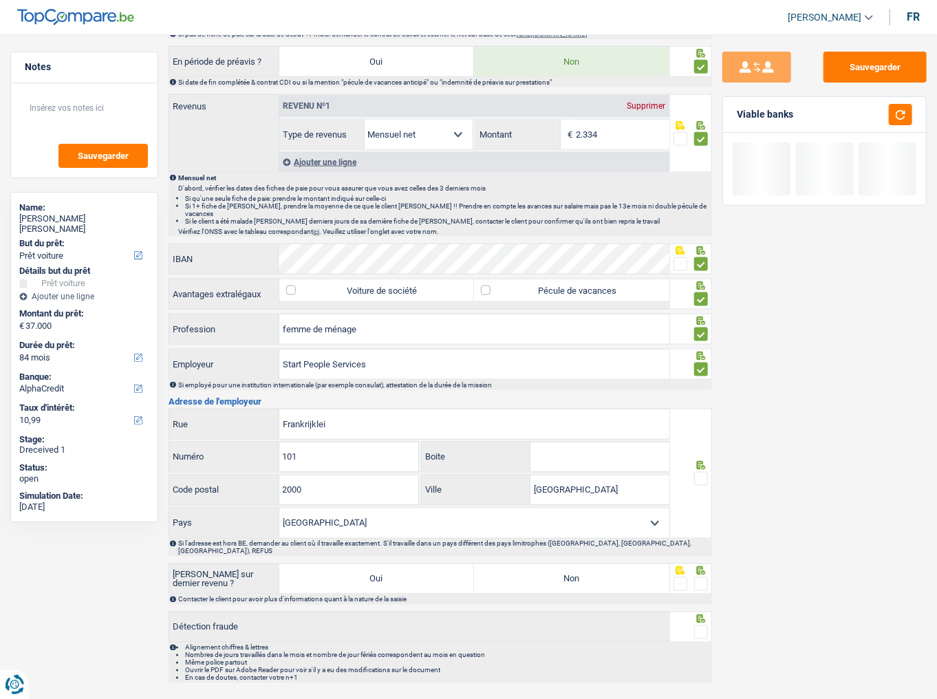
click at [703, 382] on span at bounding box center [701, 479] width 14 height 14
click at [0, 0] on input "radio" at bounding box center [0, 0] width 0 height 0
drag, startPoint x: 618, startPoint y: 549, endPoint x: 625, endPoint y: 550, distance: 7.0
click at [618, 382] on label "Non" at bounding box center [571, 579] width 195 height 30
click at [618, 382] on input "Non" at bounding box center [571, 579] width 195 height 30
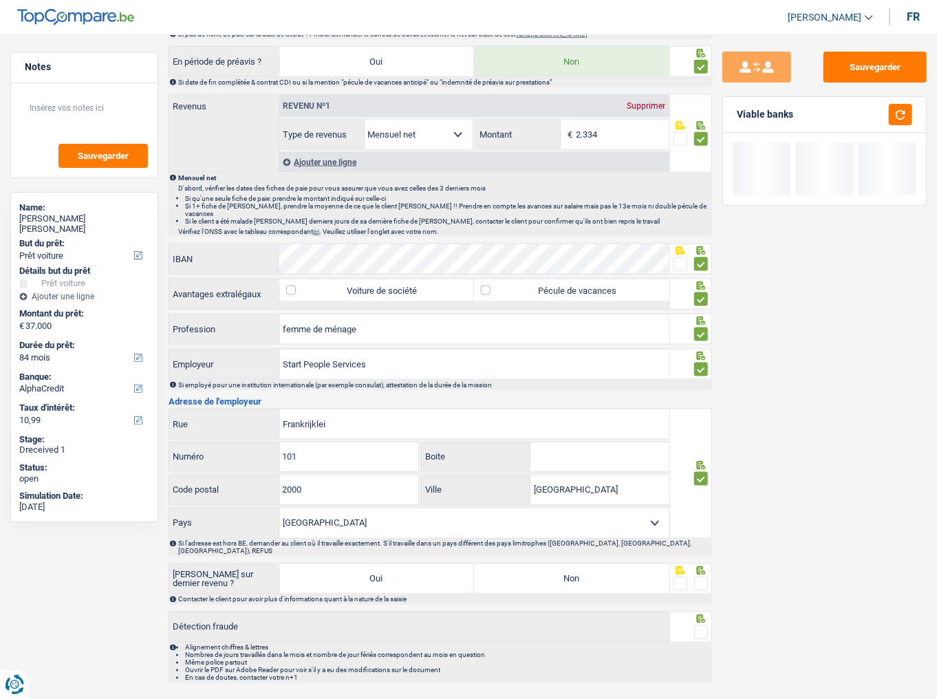
radio input "true"
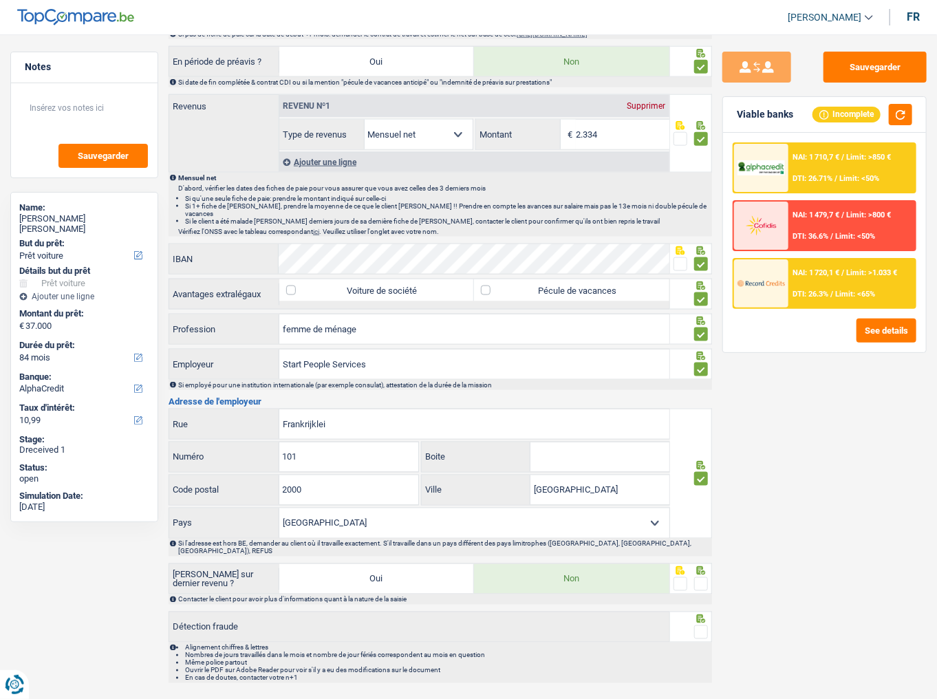
click at [699, 382] on span at bounding box center [701, 584] width 14 height 14
click at [0, 0] on input "radio" at bounding box center [0, 0] width 0 height 0
drag, startPoint x: 703, startPoint y: 615, endPoint x: 721, endPoint y: 592, distance: 28.9
click at [709, 382] on div at bounding box center [691, 627] width 42 height 31
click at [836, 113] on button "button" at bounding box center [900, 114] width 23 height 21
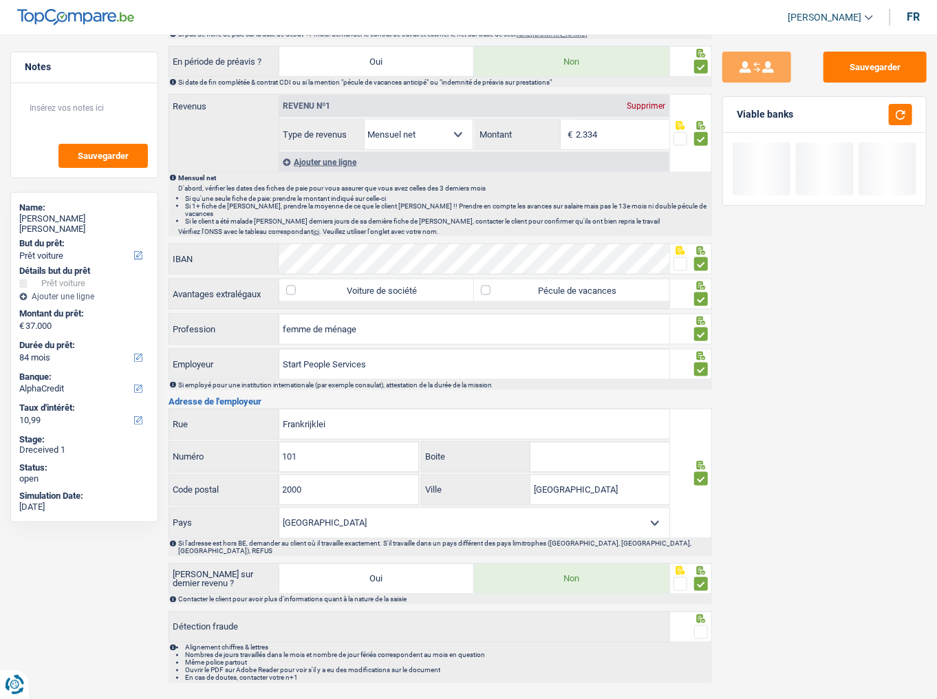
click at [700, 382] on span at bounding box center [701, 632] width 14 height 14
click at [0, 0] on input "radio" at bounding box center [0, 0] width 0 height 0
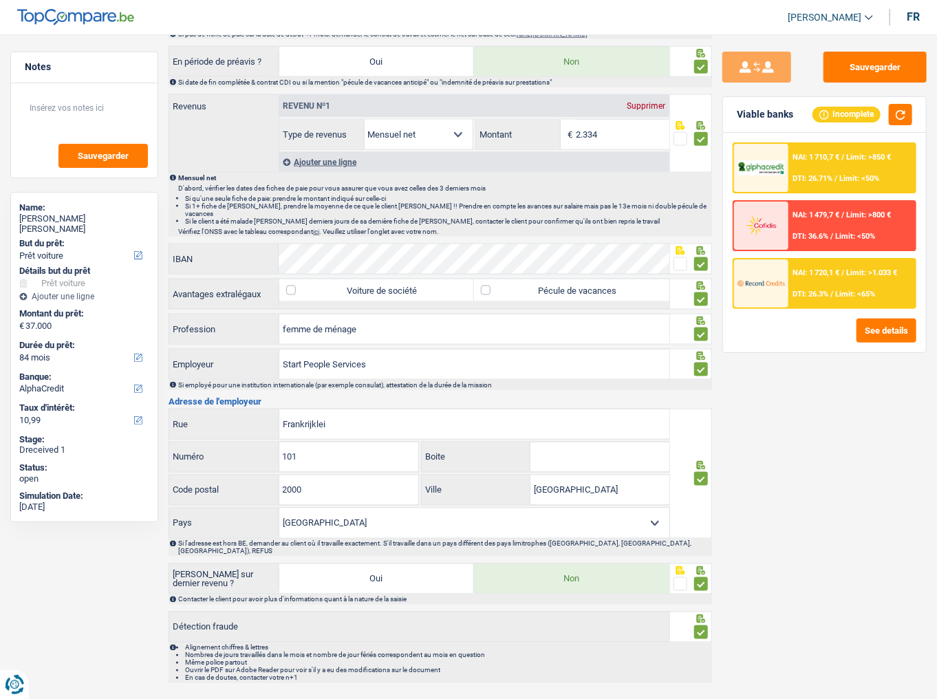
click at [593, 382] on input "Boite" at bounding box center [599, 457] width 138 height 30
type input "1"
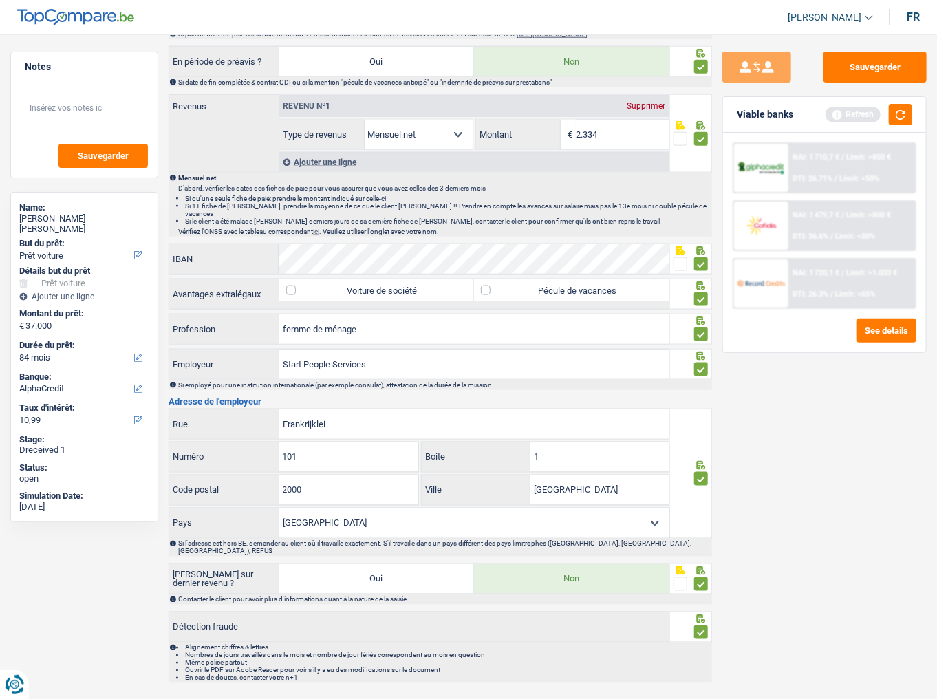
drag, startPoint x: 559, startPoint y: 447, endPoint x: 458, endPoint y: 440, distance: 100.7
click at [458, 382] on div "1 Boite" at bounding box center [545, 457] width 247 height 30
drag, startPoint x: 829, startPoint y: 473, endPoint x: 872, endPoint y: 284, distance: 193.4
click at [831, 382] on div "Sauvegarder Viable banks Refresh NAI: 1 710,7 € / Limit: >850 € DTI: 26.71% / L…" at bounding box center [824, 363] width 225 height 622
click at [836, 109] on button "button" at bounding box center [900, 114] width 23 height 21
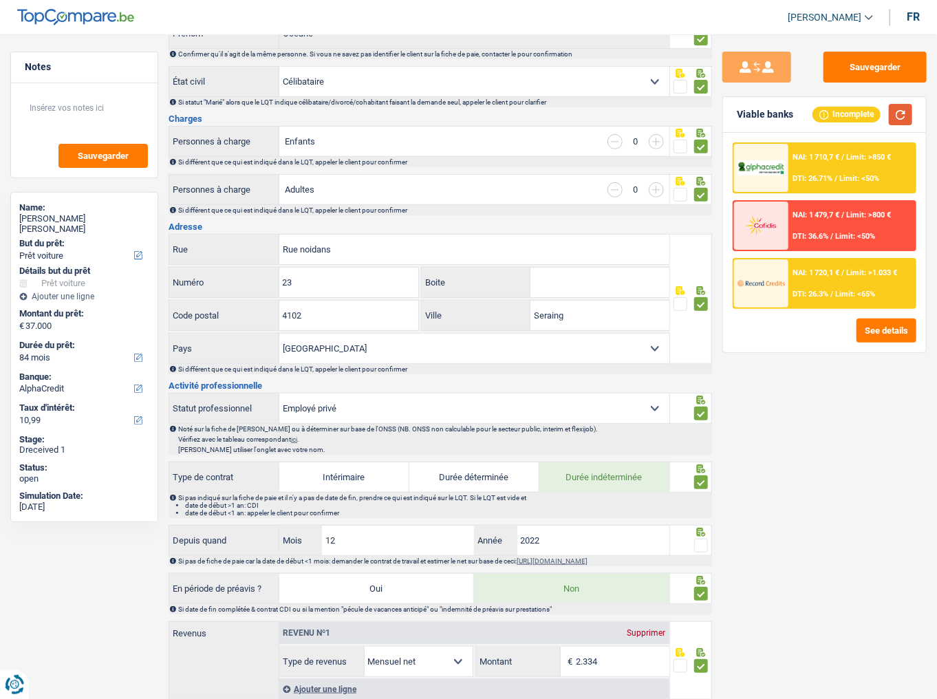
scroll to position [330, 0]
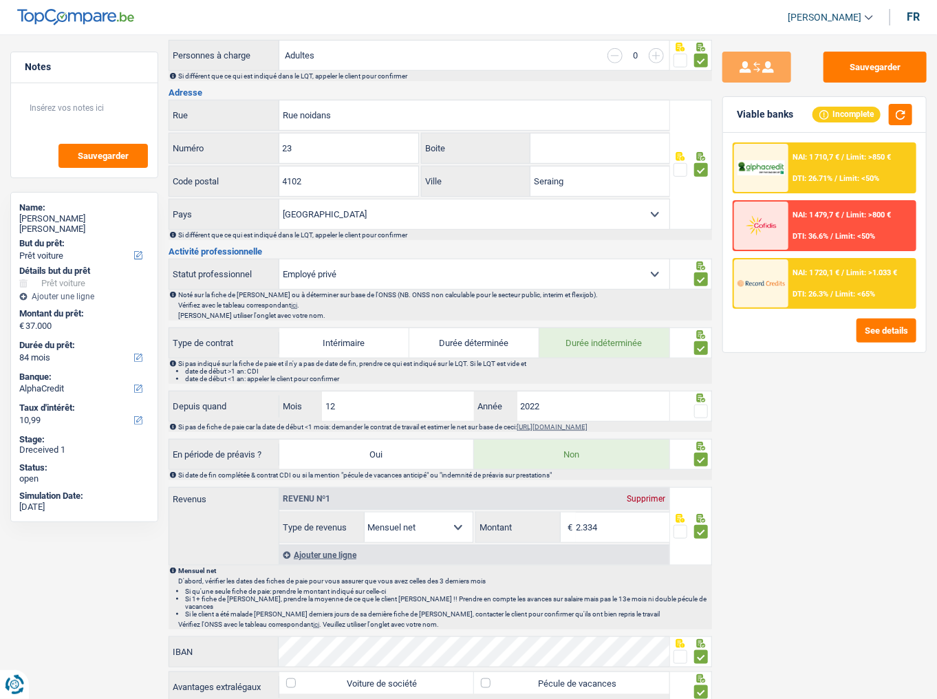
click at [700, 382] on span at bounding box center [701, 412] width 14 height 14
click at [0, 0] on input "radio" at bounding box center [0, 0] width 0 height 0
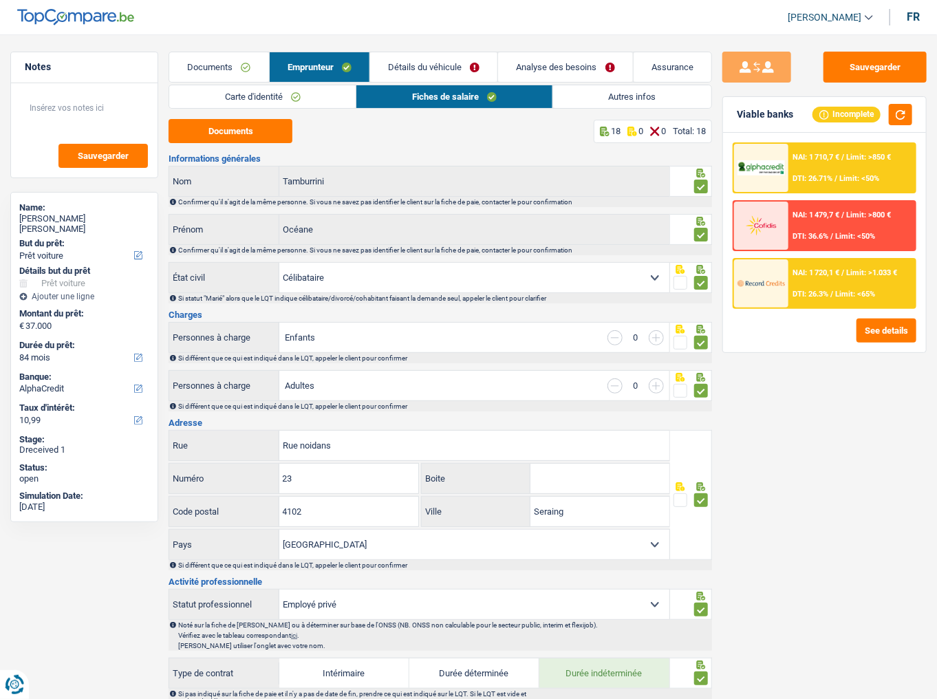
click at [557, 95] on link "Autres infos" at bounding box center [632, 96] width 158 height 23
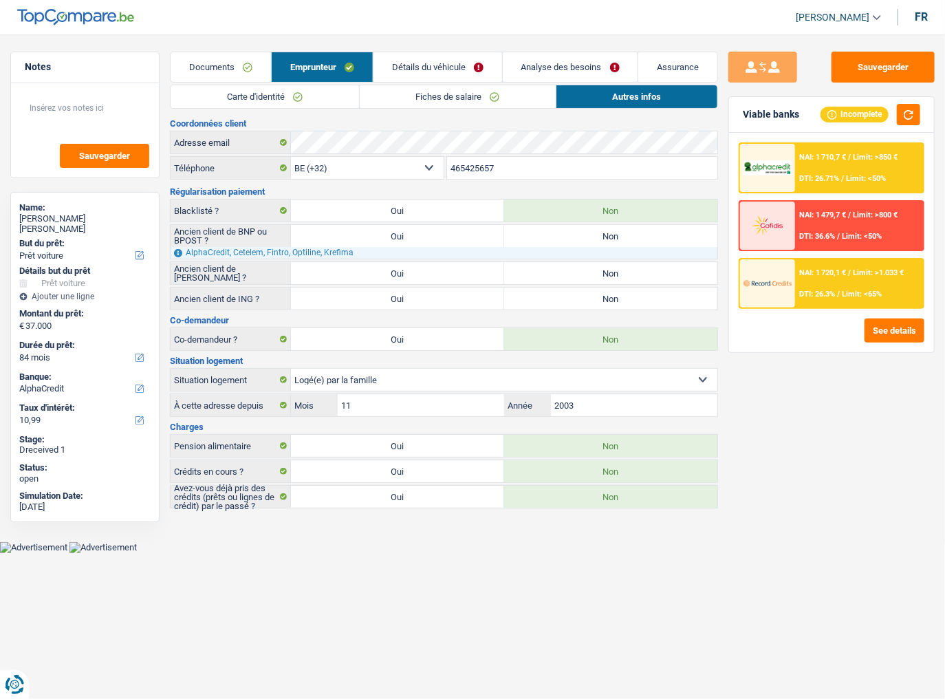
drag, startPoint x: 429, startPoint y: 501, endPoint x: 440, endPoint y: 501, distance: 10.3
click at [429, 382] on label "Oui" at bounding box center [397, 497] width 213 height 22
click at [429, 382] on input "Oui" at bounding box center [397, 497] width 213 height 22
radio input "true"
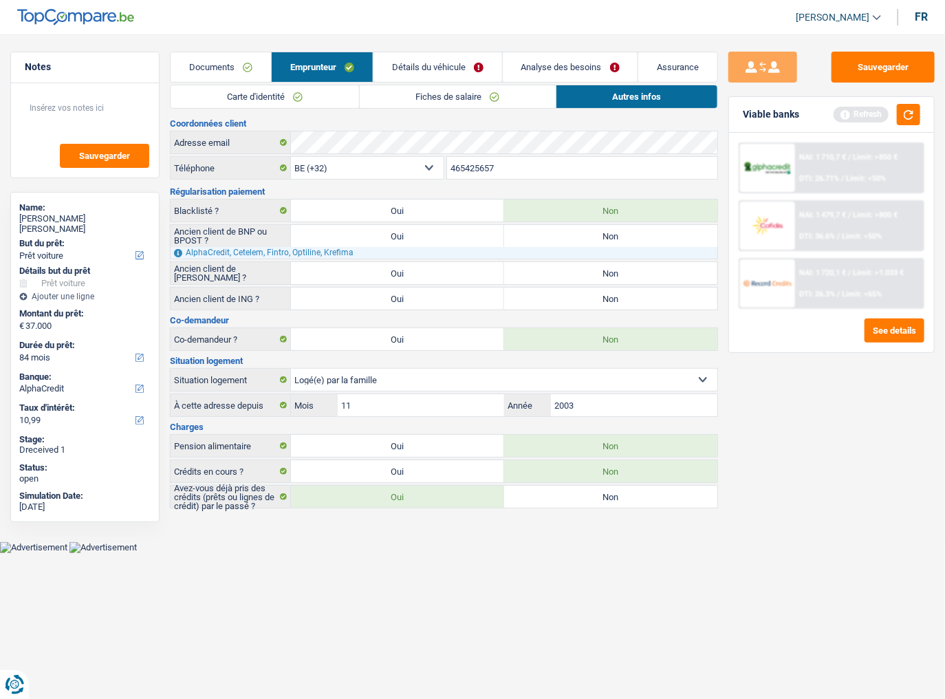
drag, startPoint x: 905, startPoint y: 127, endPoint x: 883, endPoint y: 126, distance: 22.0
click at [836, 126] on div "Viable banks Refresh" at bounding box center [831, 115] width 205 height 36
click at [391, 64] on link "Détails du véhicule" at bounding box center [438, 67] width 129 height 30
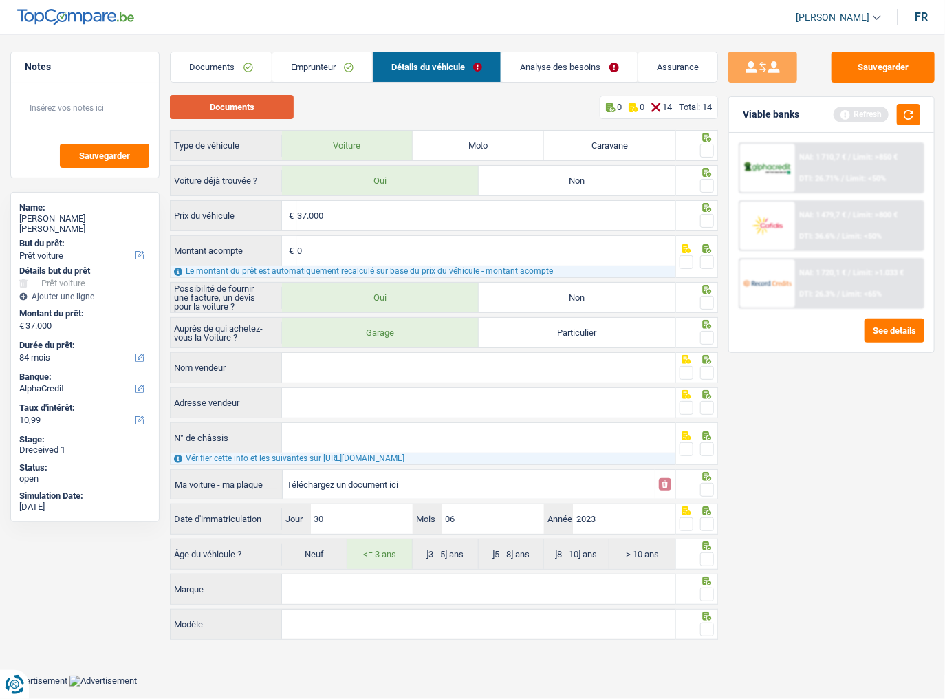
drag, startPoint x: 239, startPoint y: 107, endPoint x: 222, endPoint y: 114, distance: 18.9
click at [236, 107] on button "Documents" at bounding box center [232, 107] width 124 height 24
drag, startPoint x: 230, startPoint y: 91, endPoint x: 225, endPoint y: 71, distance: 20.5
click at [229, 82] on div "Documents Emprunteur Détails du véhicule Analyse des besoins Assurance Emprunte…" at bounding box center [444, 347] width 548 height 590
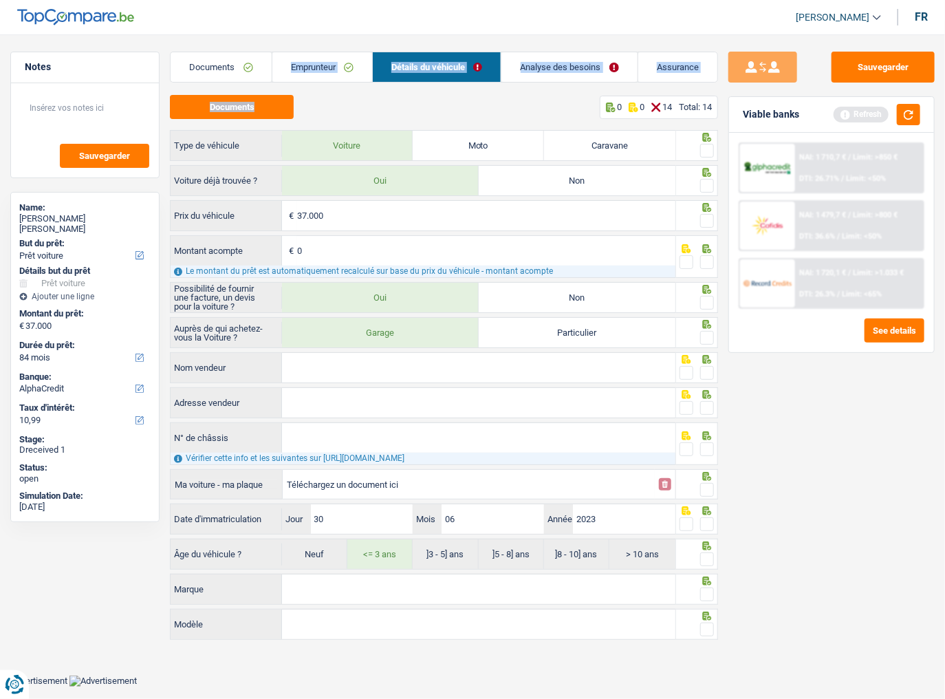
click at [224, 69] on link "Documents" at bounding box center [221, 67] width 100 height 30
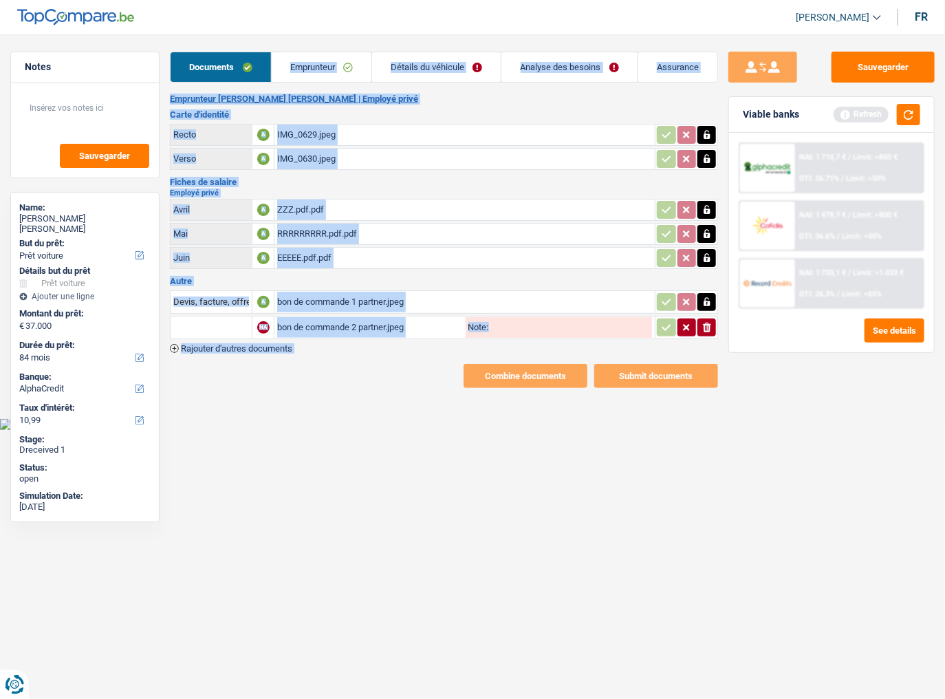
click at [220, 322] on input "text" at bounding box center [211, 327] width 76 height 22
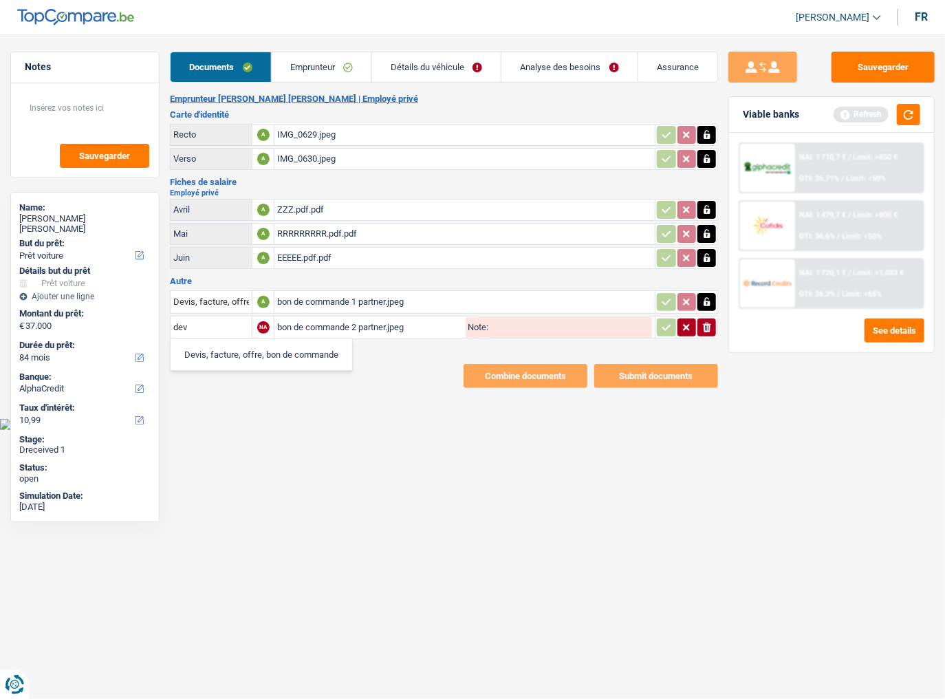
click at [230, 350] on li "Devis, facture, offre, bon de commande" at bounding box center [261, 354] width 168 height 17
type input "Devis, facture, offre, bon de commande"
click at [669, 325] on icon "button" at bounding box center [666, 328] width 11 height 14
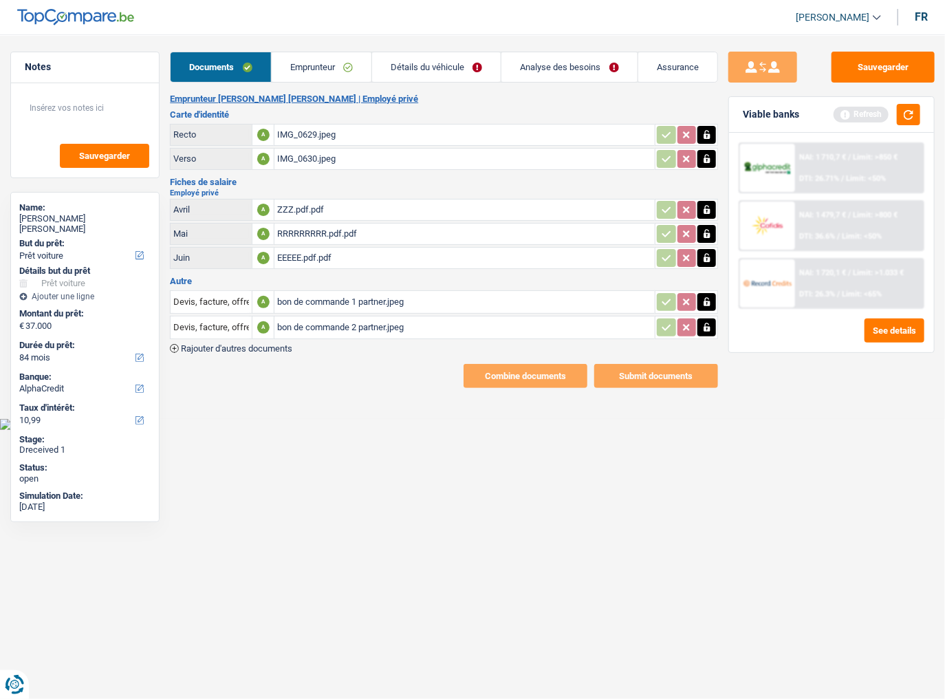
click at [468, 326] on div "bon de commande 2 partner.jpeg" at bounding box center [464, 327] width 375 height 21
click at [365, 61] on link "Emprunteur" at bounding box center [322, 67] width 100 height 30
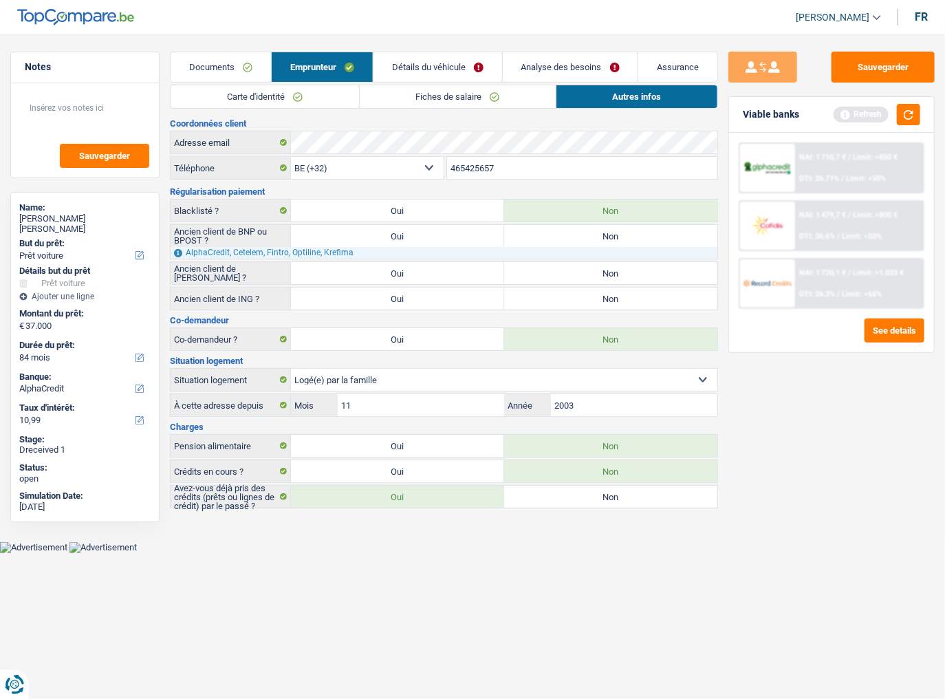
click at [446, 67] on link "Détails du véhicule" at bounding box center [438, 67] width 129 height 30
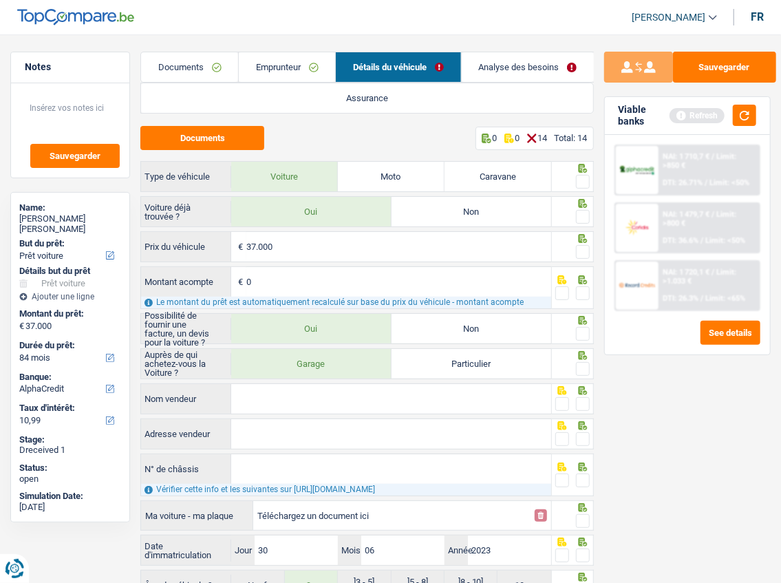
click at [585, 181] on span at bounding box center [583, 182] width 14 height 14
click at [0, 0] on input "radio" at bounding box center [0, 0] width 0 height 0
drag, startPoint x: 583, startPoint y: 213, endPoint x: 577, endPoint y: 251, distance: 38.2
click at [582, 214] on span at bounding box center [583, 217] width 14 height 14
click at [0, 0] on input "radio" at bounding box center [0, 0] width 0 height 0
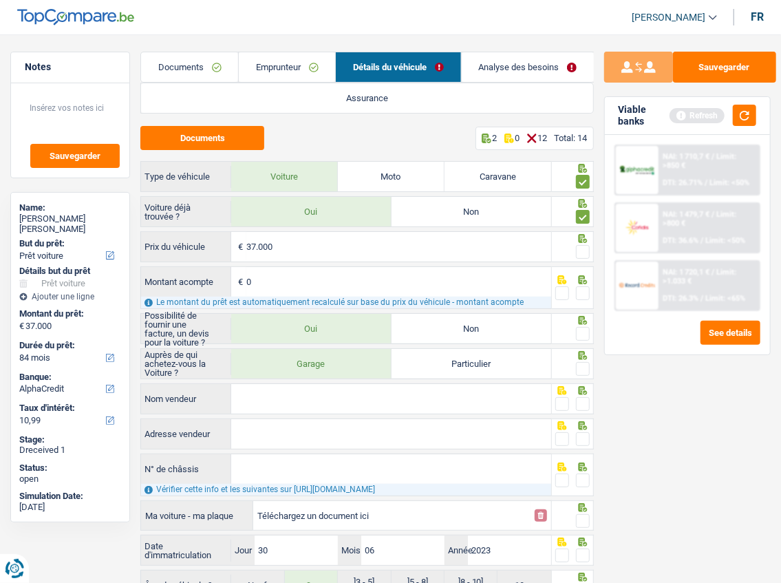
click at [578, 252] on span at bounding box center [583, 252] width 14 height 14
click at [0, 0] on input "radio" at bounding box center [0, 0] width 0 height 0
click at [579, 289] on span at bounding box center [583, 293] width 14 height 14
click at [0, 0] on input "radio" at bounding box center [0, 0] width 0 height 0
click at [585, 333] on span at bounding box center [583, 334] width 14 height 14
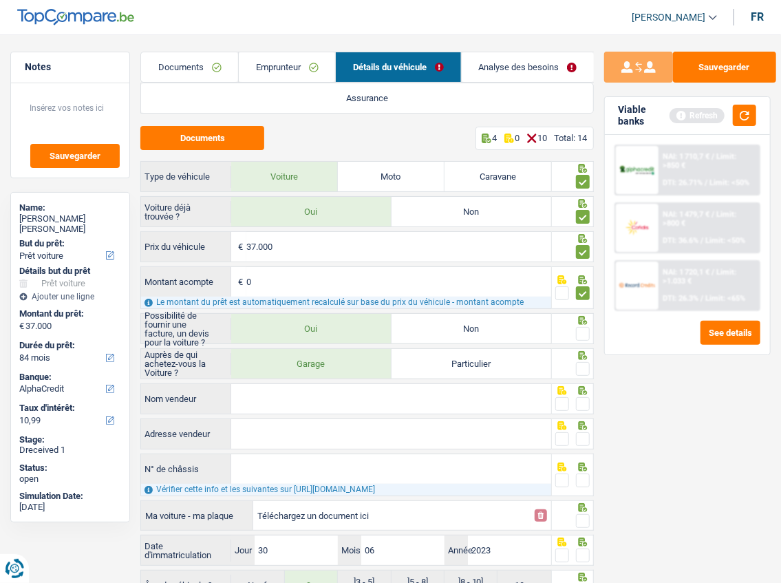
click at [0, 0] on input "radio" at bounding box center [0, 0] width 0 height 0
click at [583, 365] on span at bounding box center [583, 369] width 14 height 14
click at [0, 0] on input "radio" at bounding box center [0, 0] width 0 height 0
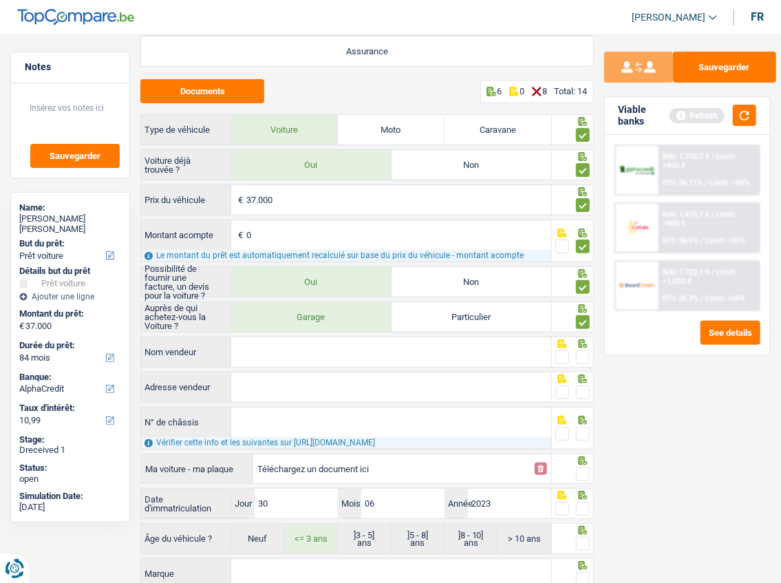
scroll to position [91, 0]
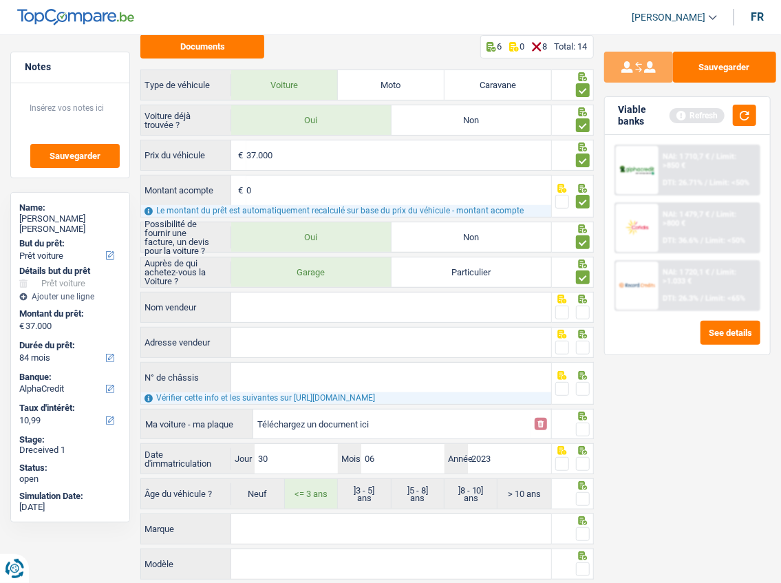
drag, startPoint x: 303, startPoint y: 310, endPoint x: 396, endPoint y: 308, distance: 92.2
click at [305, 309] on input "Nom vendeur" at bounding box center [391, 307] width 320 height 30
click at [358, 292] on input "Nom vendeur" at bounding box center [391, 307] width 320 height 30
type input "SIMPLICICAR"
drag, startPoint x: 582, startPoint y: 303, endPoint x: 591, endPoint y: 290, distance: 15.8
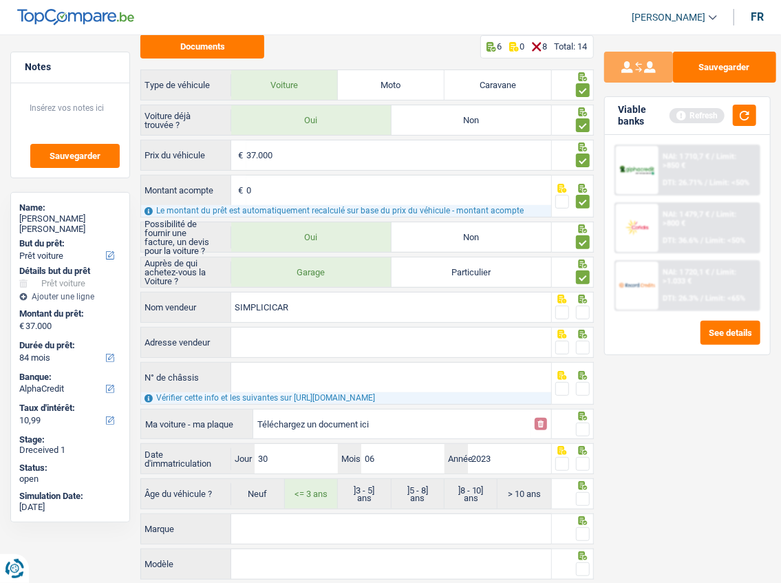
click at [582, 305] on span at bounding box center [583, 312] width 14 height 14
click at [0, 0] on input "radio" at bounding box center [0, 0] width 0 height 0
drag, startPoint x: 742, startPoint y: 118, endPoint x: 535, endPoint y: 267, distance: 254.9
click at [744, 118] on button "button" at bounding box center [744, 115] width 23 height 21
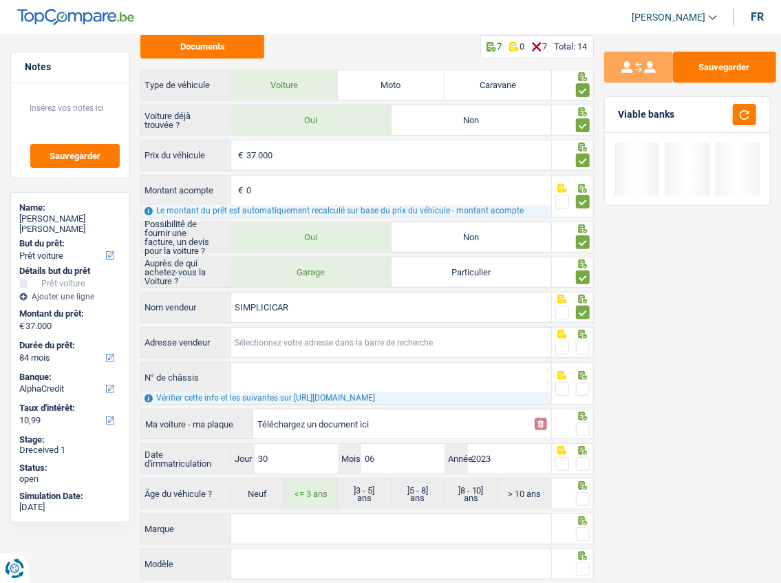
click at [340, 328] on input "Adresse vendeur" at bounding box center [391, 342] width 320 height 30
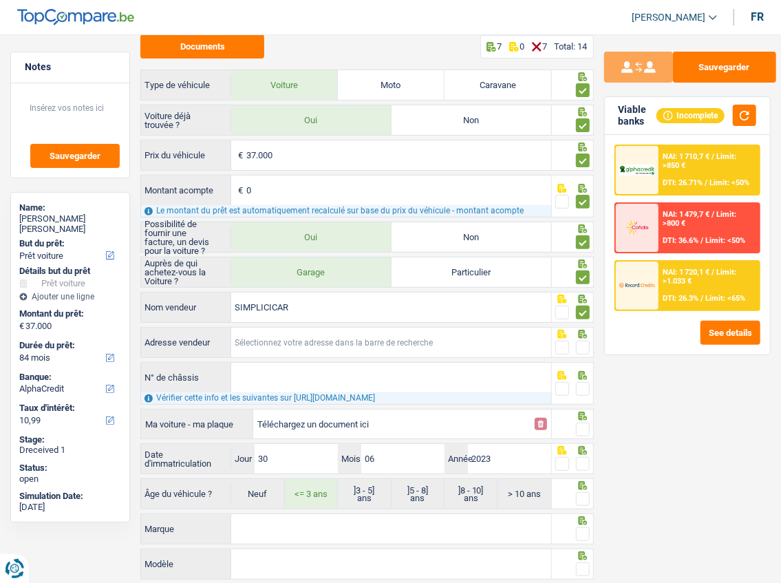
drag, startPoint x: 410, startPoint y: 345, endPoint x: 770, endPoint y: 343, distance: 359.8
click at [411, 345] on input "Adresse vendeur" at bounding box center [391, 342] width 320 height 30
click at [446, 345] on input "Adresse vendeur" at bounding box center [391, 342] width 320 height 30
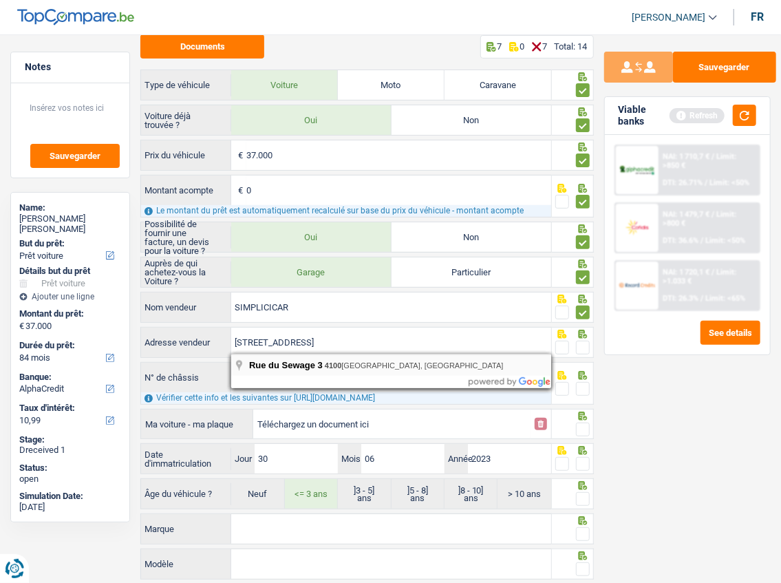
type input "Rue du Sewage; 3; 4100; Seraing; BE"
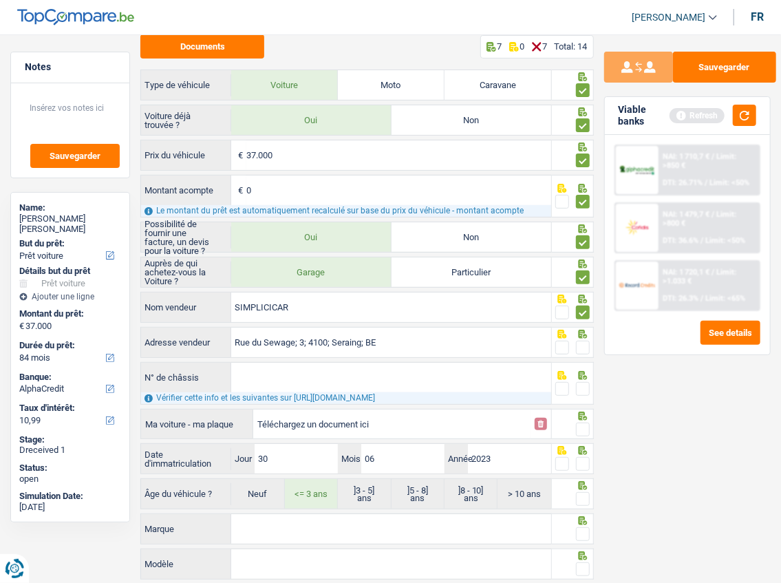
click at [582, 341] on span at bounding box center [583, 348] width 14 height 14
click at [0, 0] on input "radio" at bounding box center [0, 0] width 0 height 0
click at [744, 115] on button "button" at bounding box center [744, 115] width 23 height 21
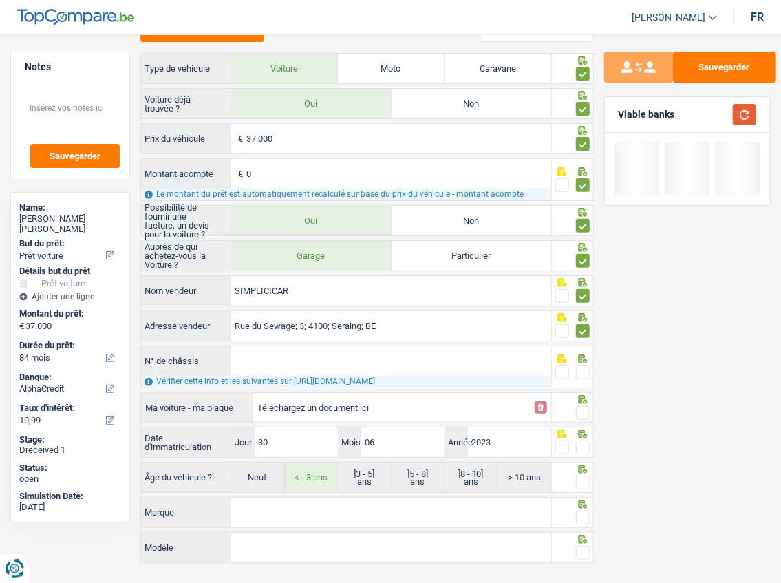
scroll to position [117, 0]
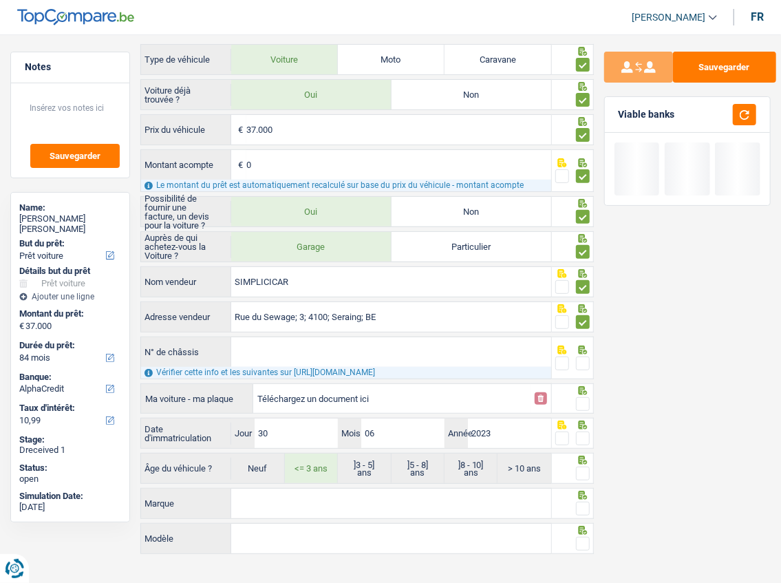
click at [333, 348] on input "N° de châssis" at bounding box center [391, 352] width 320 height 30
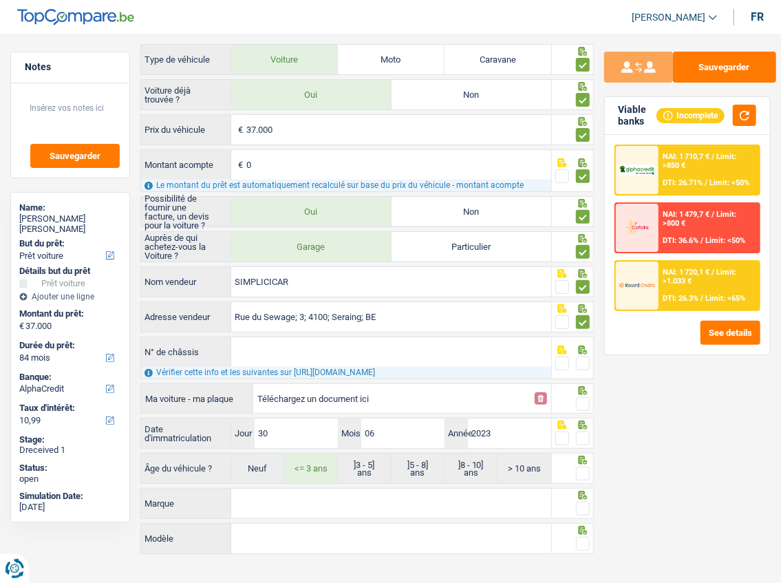
click at [292, 351] on input "N° de châssis" at bounding box center [391, 352] width 320 height 30
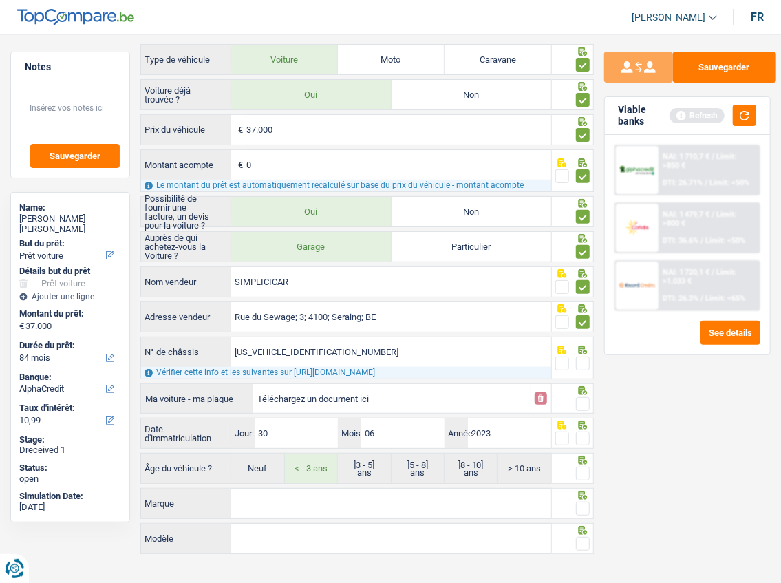
type input "WBA7L510407M92862"
click at [584, 360] on span at bounding box center [583, 363] width 14 height 14
click at [0, 0] on input "radio" at bounding box center [0, 0] width 0 height 0
click at [743, 114] on button "button" at bounding box center [744, 115] width 23 height 21
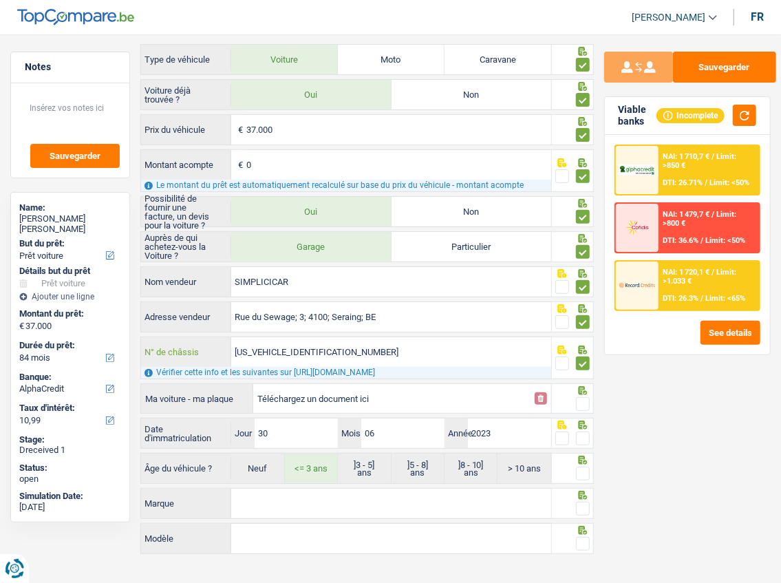
drag, startPoint x: 354, startPoint y: 343, endPoint x: 198, endPoint y: 347, distance: 156.2
click at [198, 347] on div "WBA7L510407M92862 N° de châssis" at bounding box center [346, 352] width 410 height 30
click at [316, 382] on input "Téléchargez un document ici" at bounding box center [391, 398] width 269 height 21
type input "C:\fakepath\CHASSIS .png"
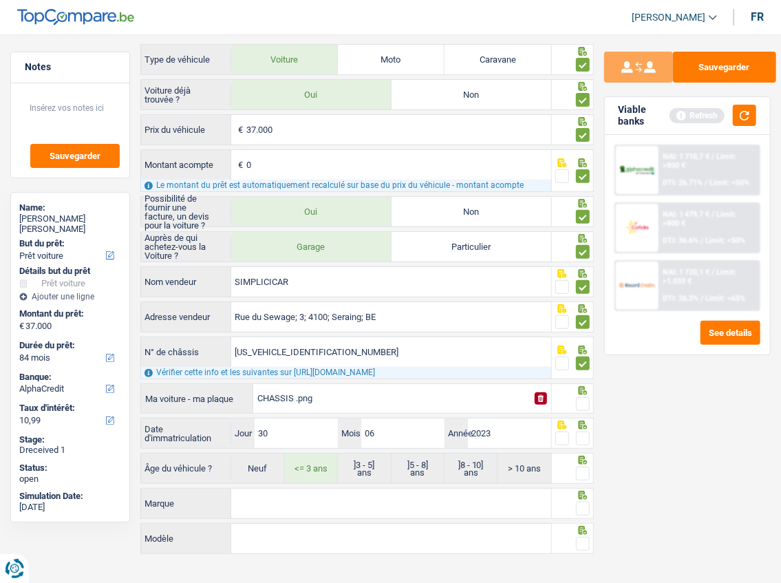
click at [579, 382] on span at bounding box center [583, 404] width 14 height 14
click at [0, 0] on input "radio" at bounding box center [0, 0] width 0 height 0
click at [747, 114] on button "button" at bounding box center [744, 115] width 23 height 21
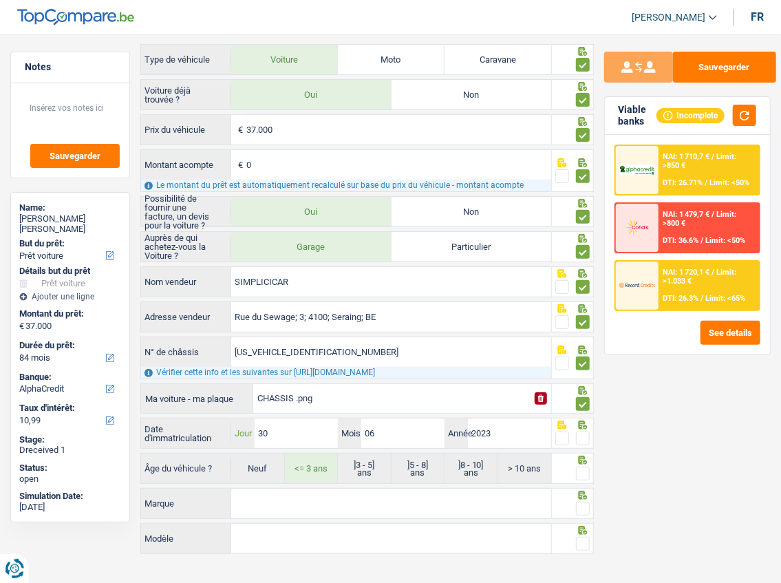
click at [242, 382] on div "30 Jour" at bounding box center [284, 433] width 107 height 30
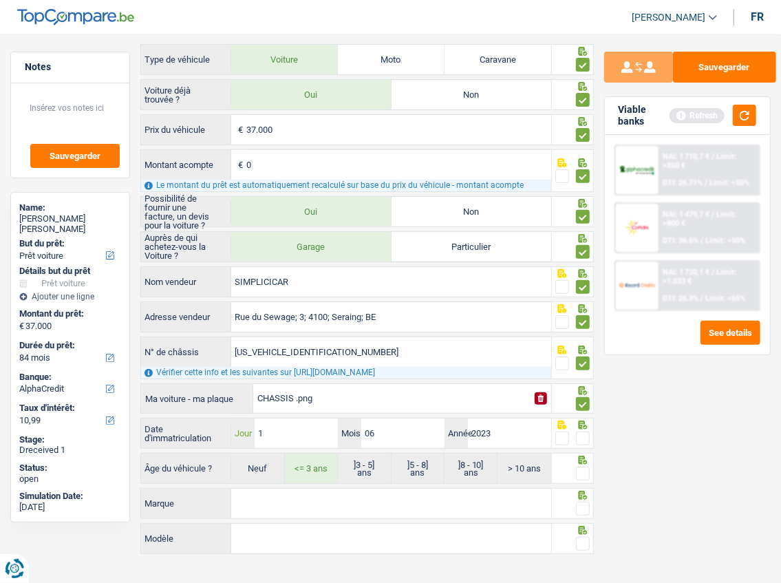
type input "16"
drag, startPoint x: 579, startPoint y: 432, endPoint x: 582, endPoint y: 464, distance: 31.8
click at [579, 382] on span at bounding box center [583, 438] width 14 height 14
click at [0, 0] on input "radio" at bounding box center [0, 0] width 0 height 0
drag, startPoint x: 582, startPoint y: 469, endPoint x: 623, endPoint y: 402, distance: 78.7
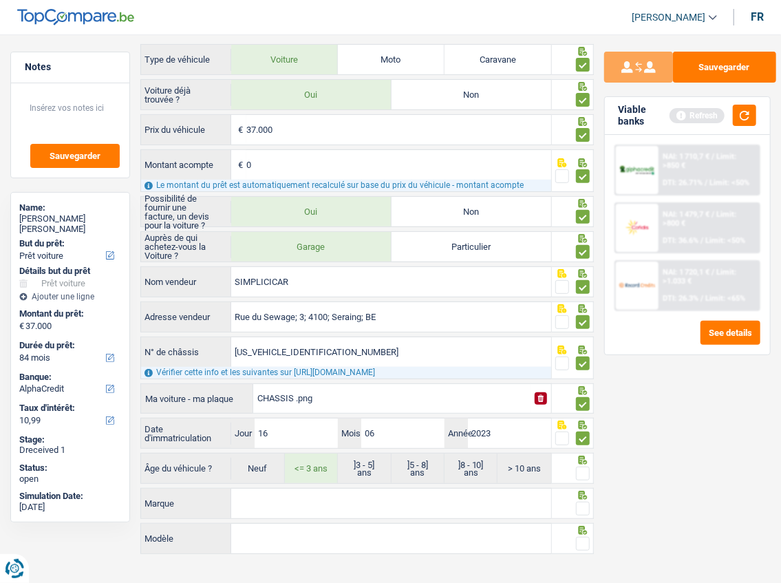
click at [585, 382] on span at bounding box center [583, 473] width 14 height 14
click at [0, 0] on input "radio" at bounding box center [0, 0] width 0 height 0
click at [745, 111] on button "button" at bounding box center [744, 115] width 23 height 21
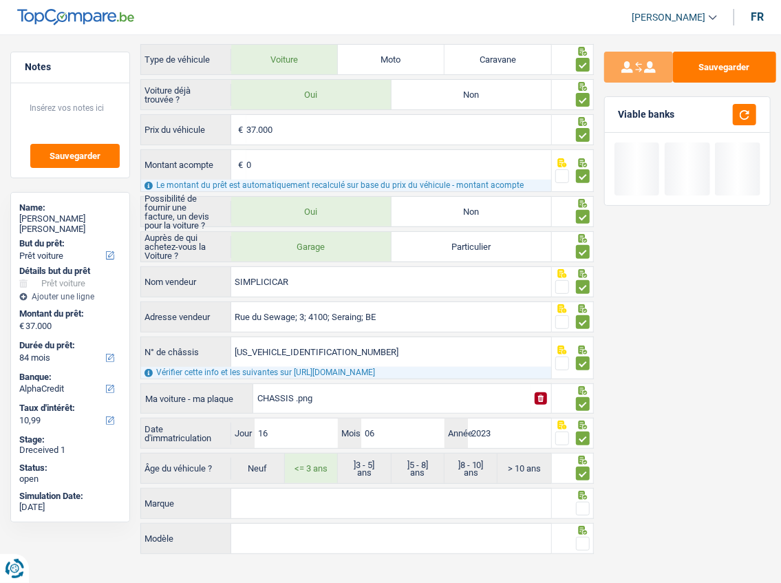
click at [326, 382] on input "Marque" at bounding box center [391, 503] width 320 height 30
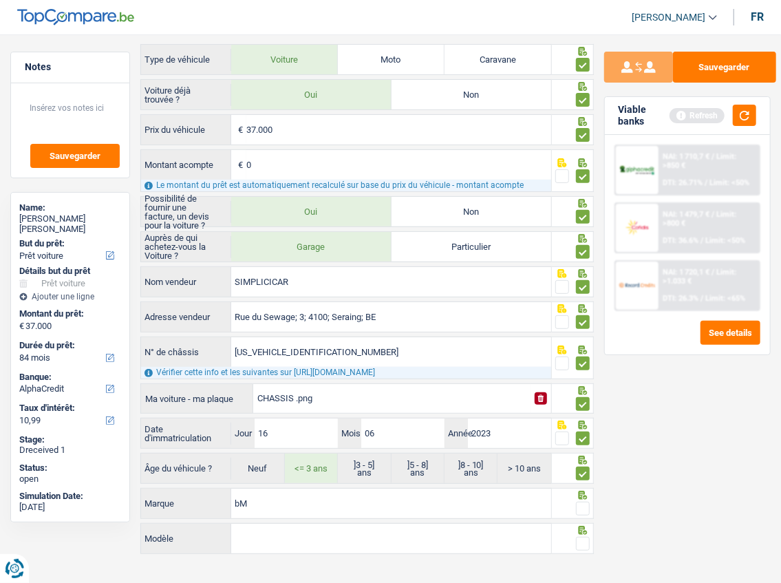
type input "b"
type input "BMW"
click at [585, 382] on span at bounding box center [583, 509] width 14 height 14
click at [0, 0] on input "radio" at bounding box center [0, 0] width 0 height 0
drag, startPoint x: 394, startPoint y: 536, endPoint x: 416, endPoint y: 537, distance: 22.0
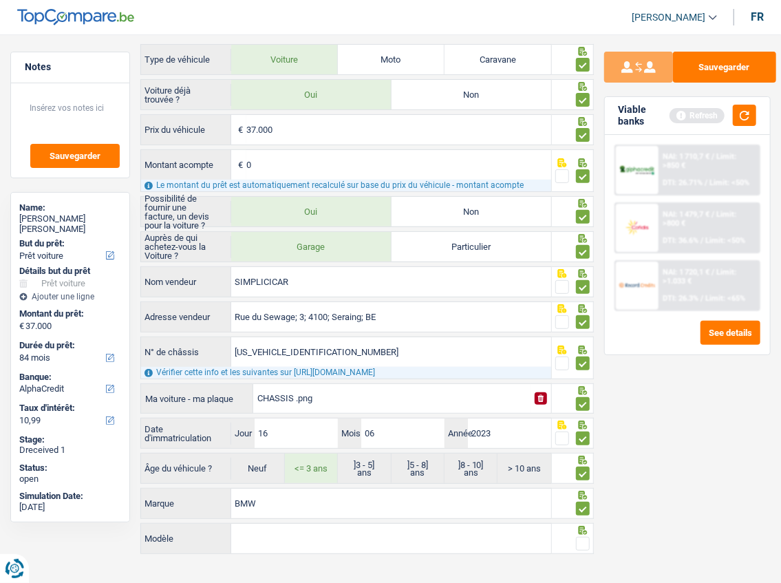
click at [398, 382] on input "Modèle" at bounding box center [391, 539] width 320 height 30
click at [272, 382] on input "Modèle" at bounding box center [391, 539] width 320 height 30
type input "série3"
click at [582, 382] on span at bounding box center [583, 544] width 14 height 14
click at [0, 0] on input "radio" at bounding box center [0, 0] width 0 height 0
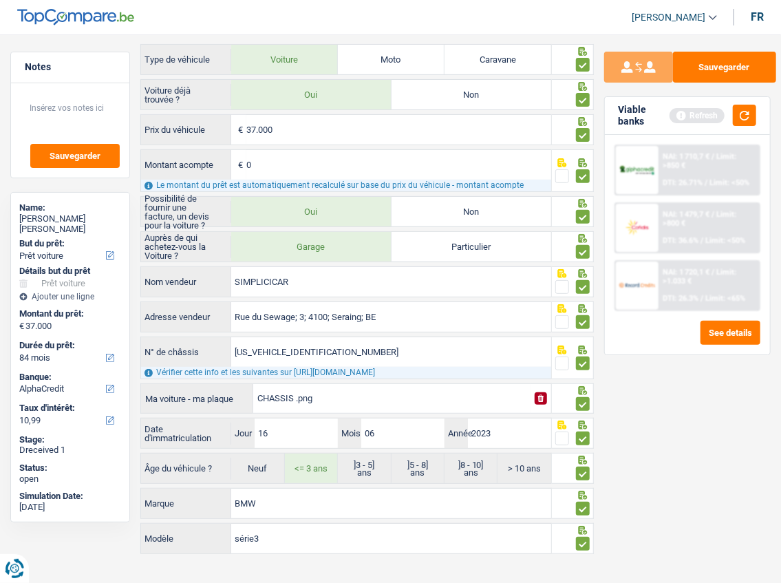
drag, startPoint x: 758, startPoint y: 116, endPoint x: 746, endPoint y: 110, distance: 13.6
click at [758, 116] on div "Viable banks Refresh" at bounding box center [687, 116] width 165 height 38
drag, startPoint x: 746, startPoint y: 110, endPoint x: 541, endPoint y: 244, distance: 244.6
click at [742, 110] on button "button" at bounding box center [744, 115] width 23 height 21
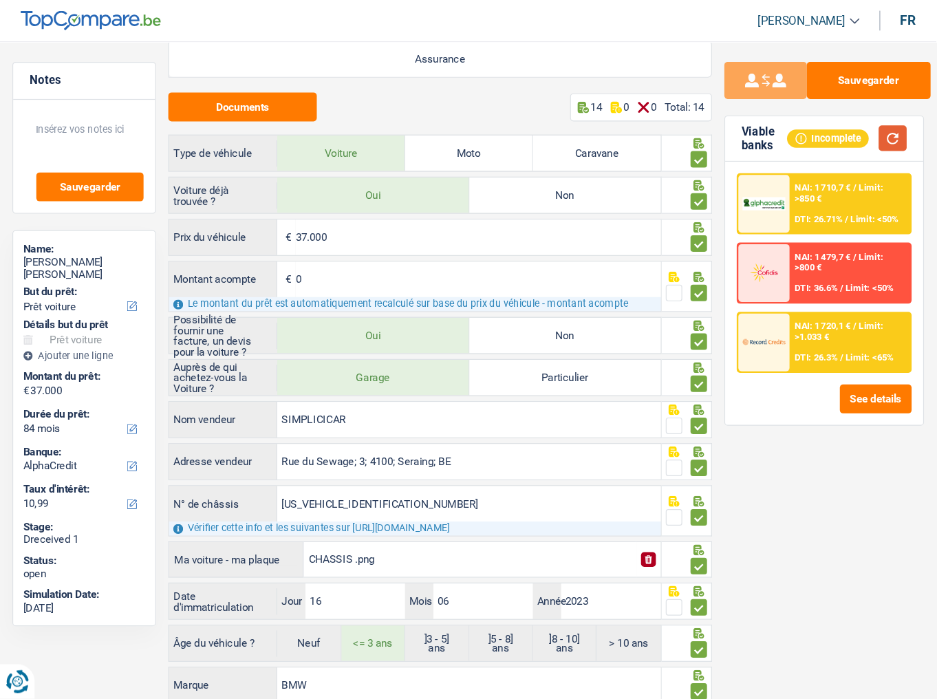
scroll to position [0, 0]
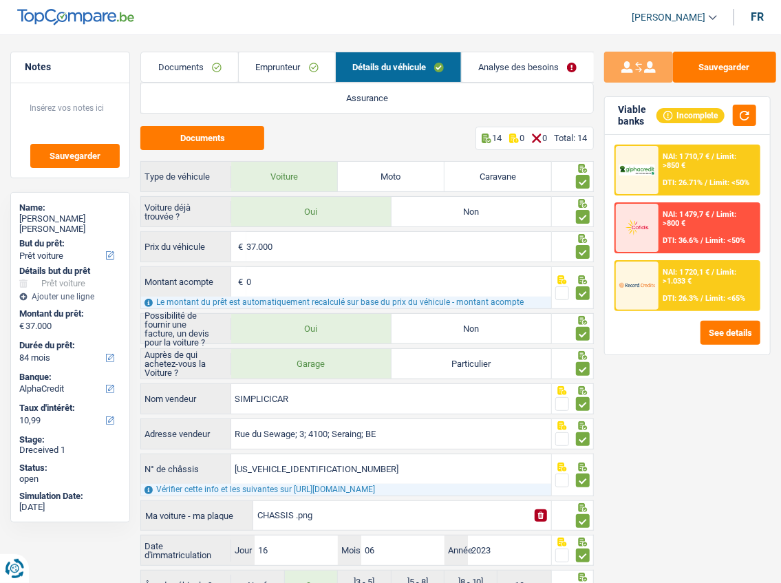
click at [499, 62] on link "Analyse des besoins" at bounding box center [528, 67] width 132 height 30
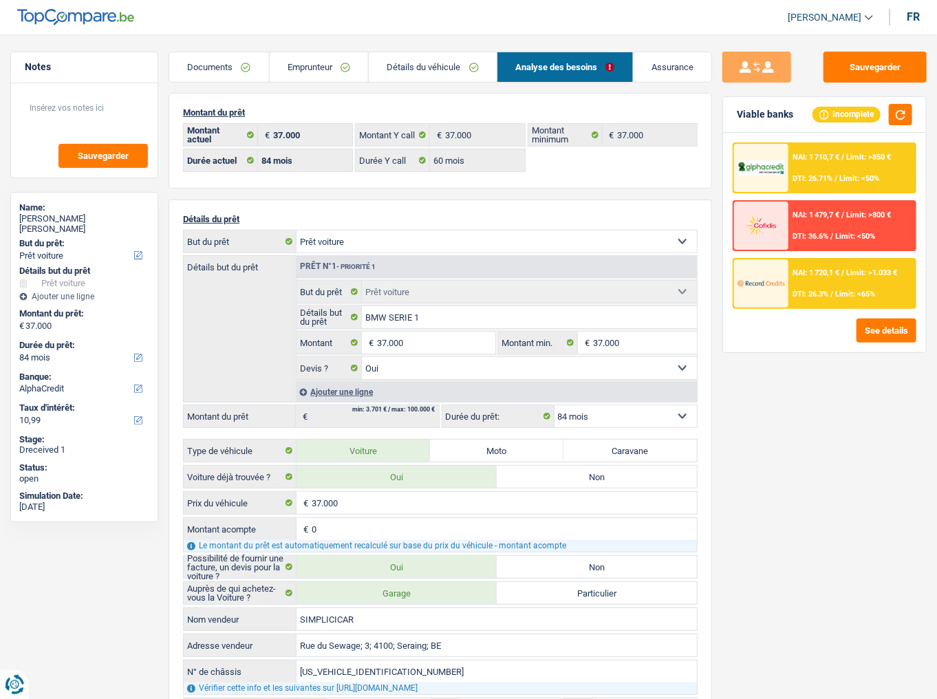
click at [325, 67] on link "Emprunteur" at bounding box center [319, 67] width 99 height 30
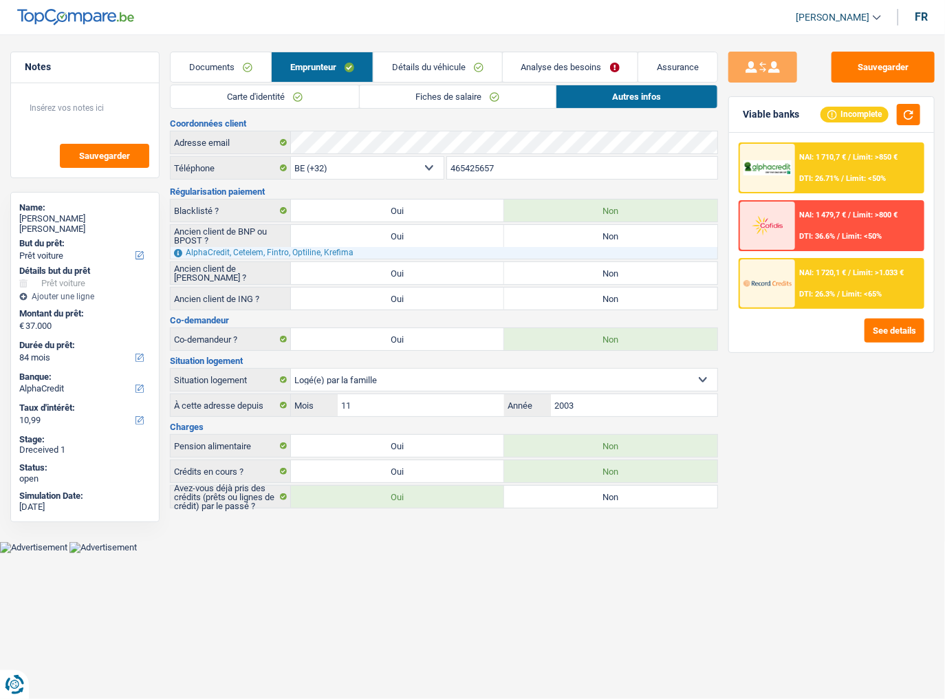
click at [437, 74] on link "Détails du véhicule" at bounding box center [438, 67] width 129 height 30
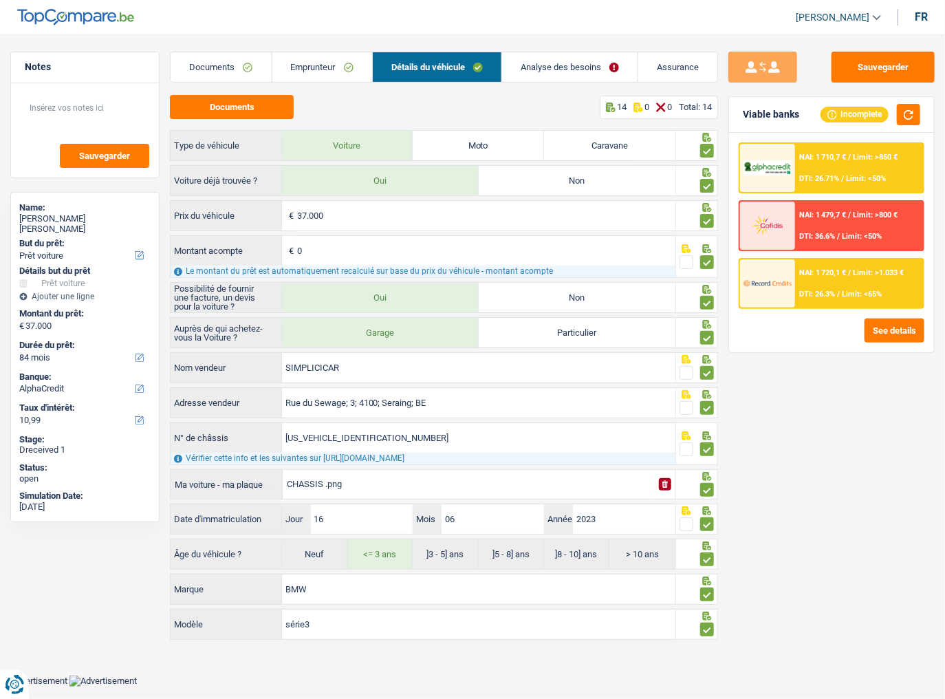
click at [535, 63] on link "Analyse des besoins" at bounding box center [570, 67] width 136 height 30
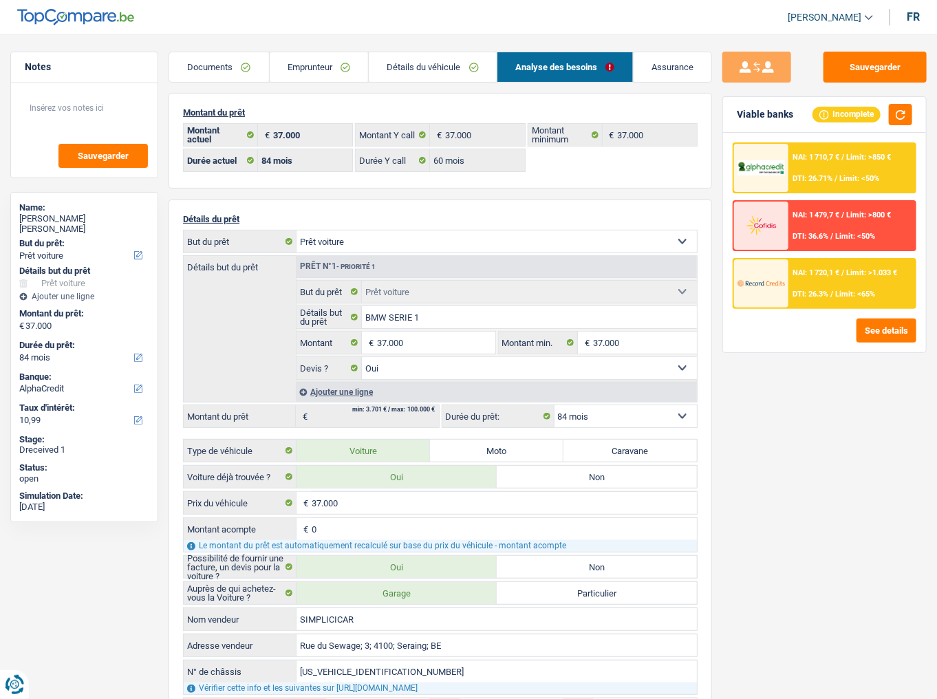
click at [459, 63] on link "Détails du véhicule" at bounding box center [433, 67] width 128 height 30
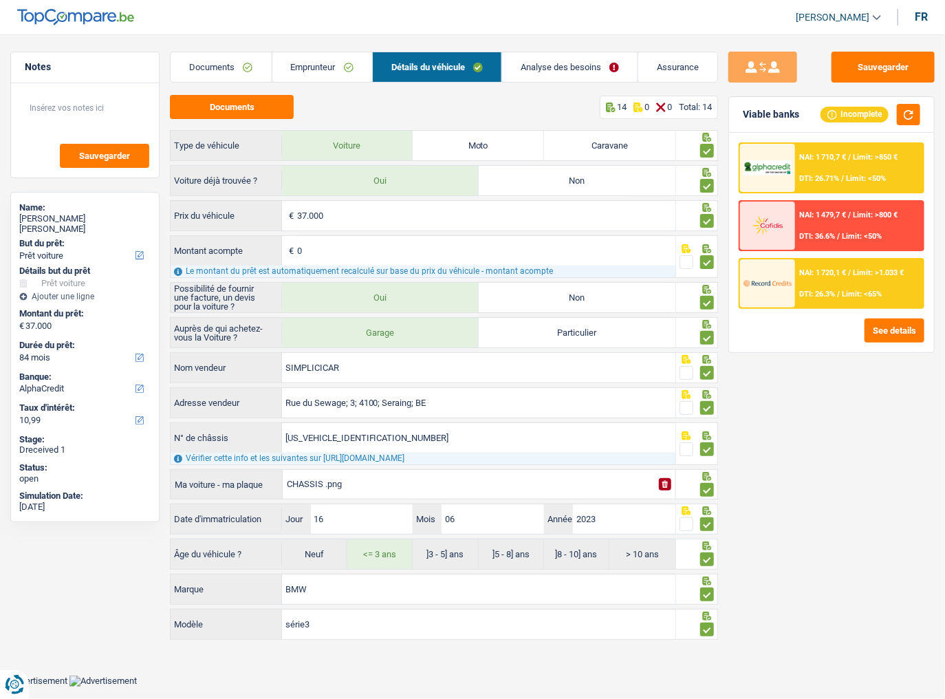
click at [601, 69] on link "Analyse des besoins" at bounding box center [570, 67] width 136 height 30
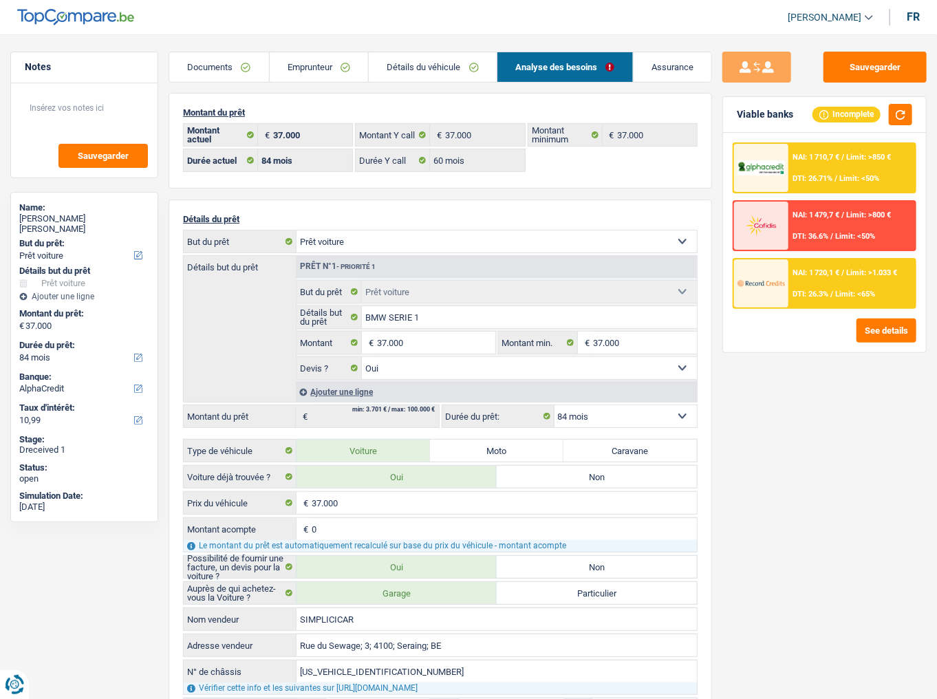
click at [806, 171] on div "NAI: 1 710,7 € / Limit: >850 € DTI: 26.71% / Limit: <50%" at bounding box center [851, 168] width 127 height 48
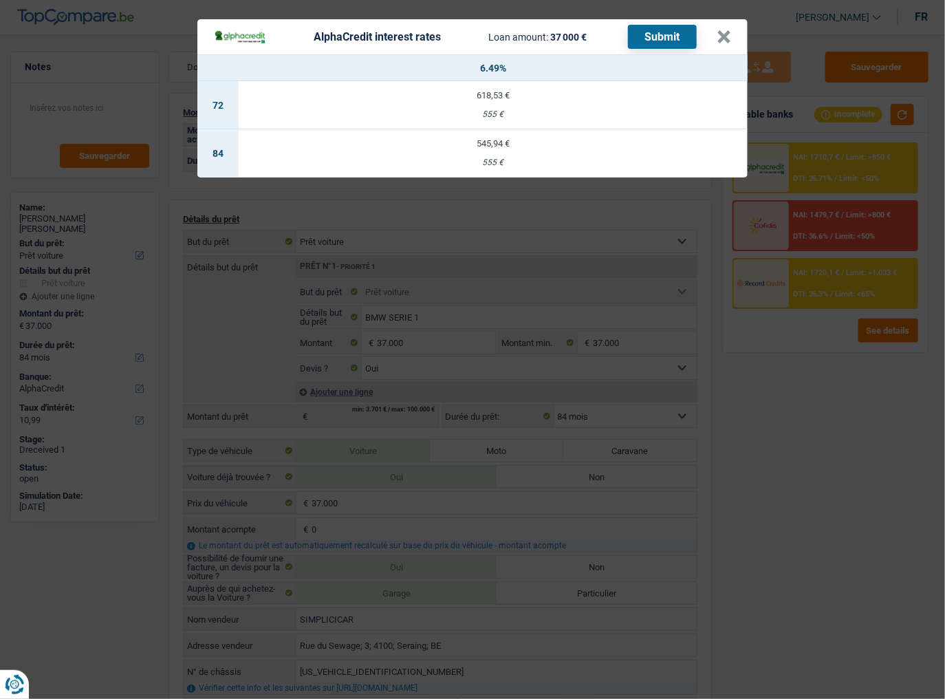
click at [522, 157] on td "545,94 € 555 €" at bounding box center [493, 153] width 509 height 48
type input "6,49"
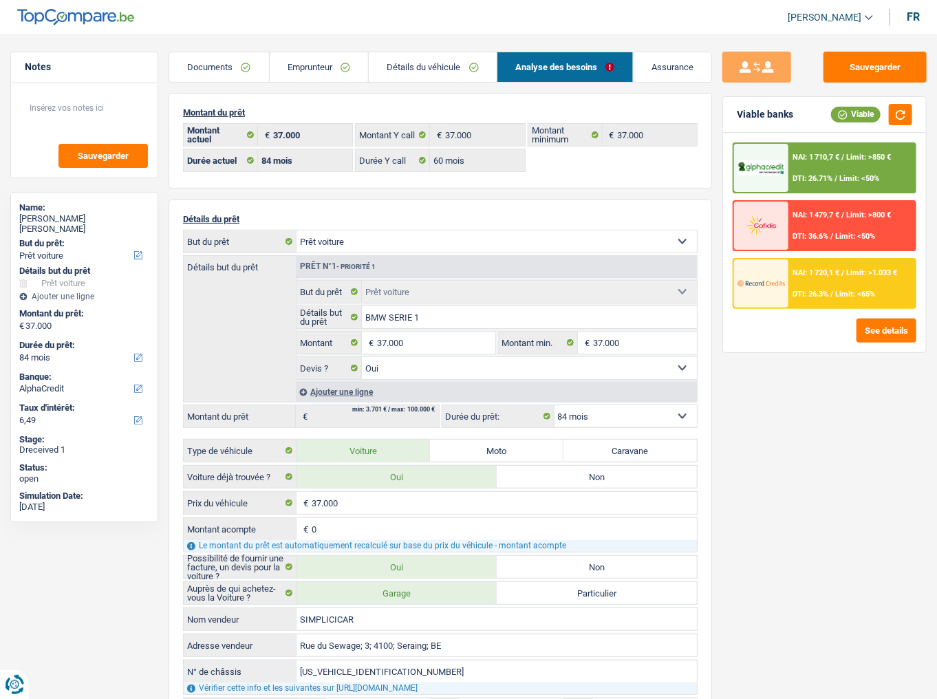
click at [798, 161] on div "NAI: 1 710,7 € / Limit: >850 € DTI: 26.71% / Limit: <50%" at bounding box center [851, 168] width 127 height 48
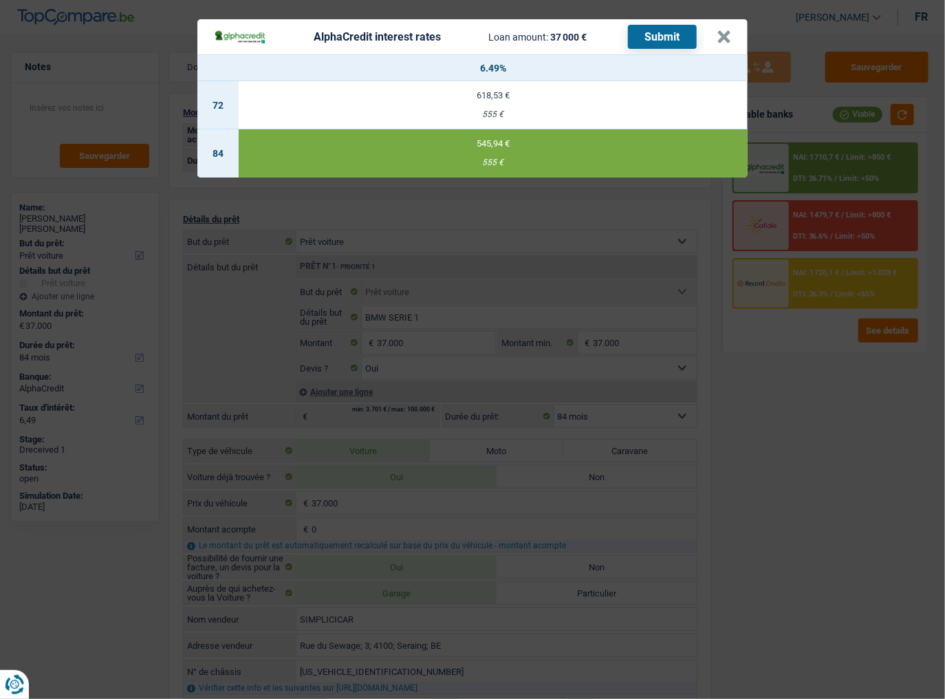
click at [658, 33] on button "Submit" at bounding box center [662, 37] width 69 height 24
drag, startPoint x: 726, startPoint y: 30, endPoint x: 929, endPoint y: 12, distance: 203.0
click at [726, 30] on button "×" at bounding box center [724, 37] width 14 height 14
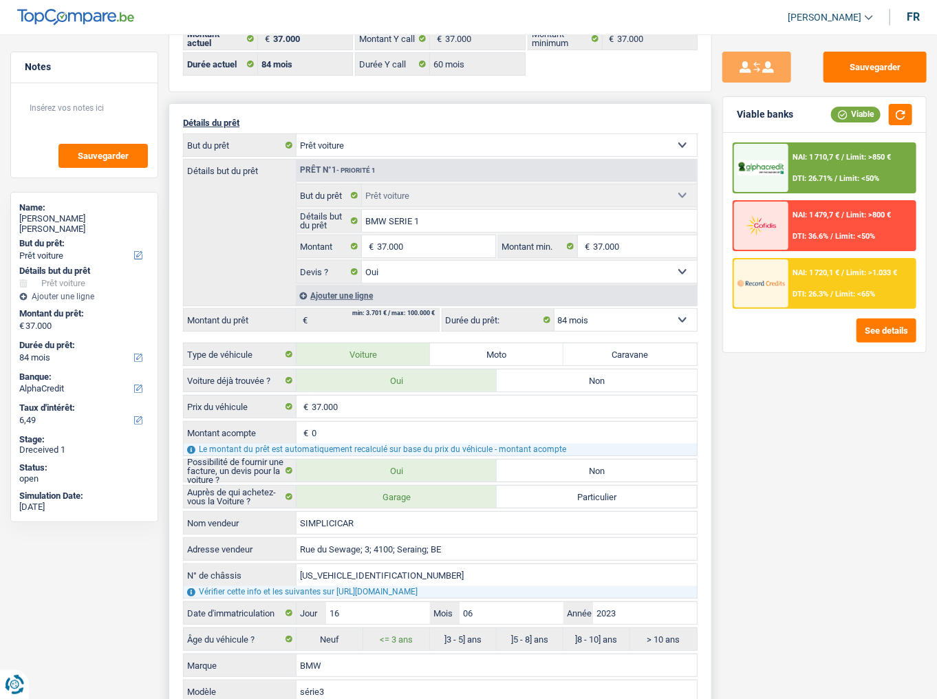
scroll to position [330, 0]
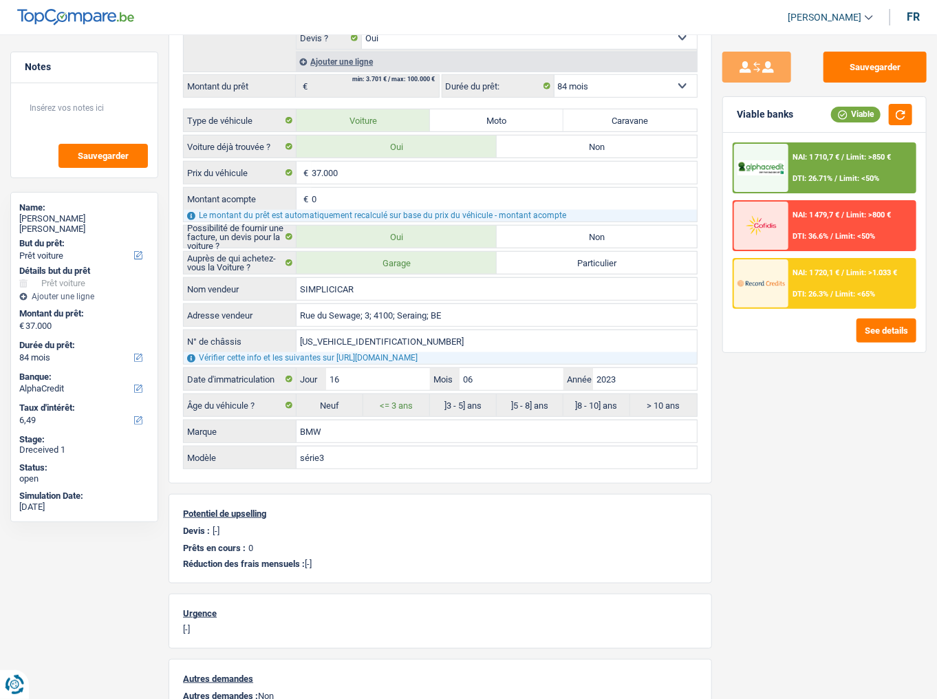
click at [804, 270] on span "NAI: 1 720,1 €" at bounding box center [816, 272] width 47 height 9
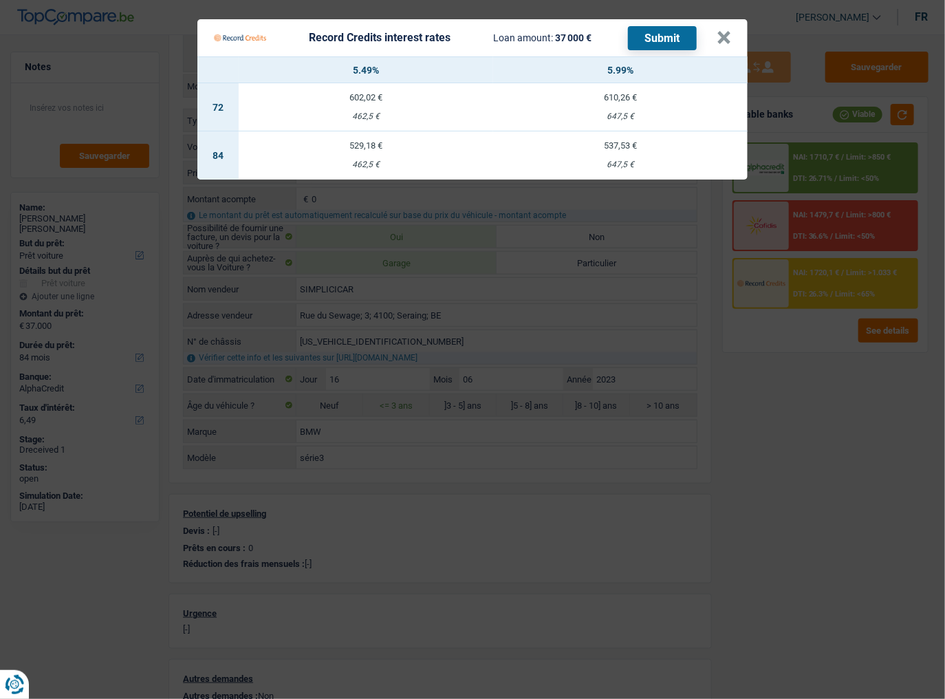
click at [630, 156] on td "537,53 € 647,5 €" at bounding box center [620, 155] width 255 height 48
select select "record credits"
type input "5,99"
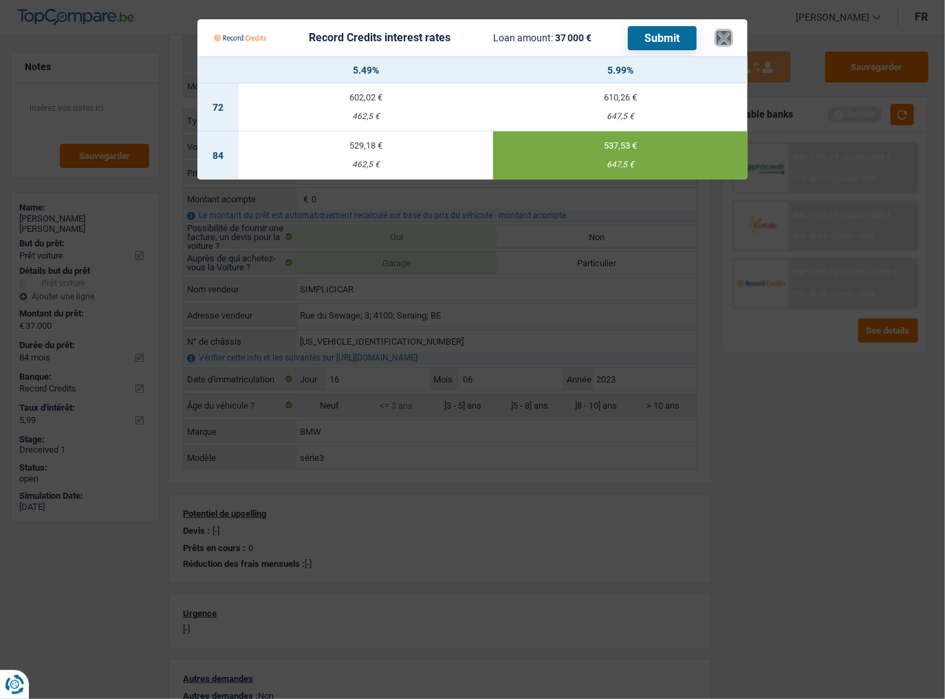
click at [724, 36] on button "×" at bounding box center [724, 38] width 14 height 14
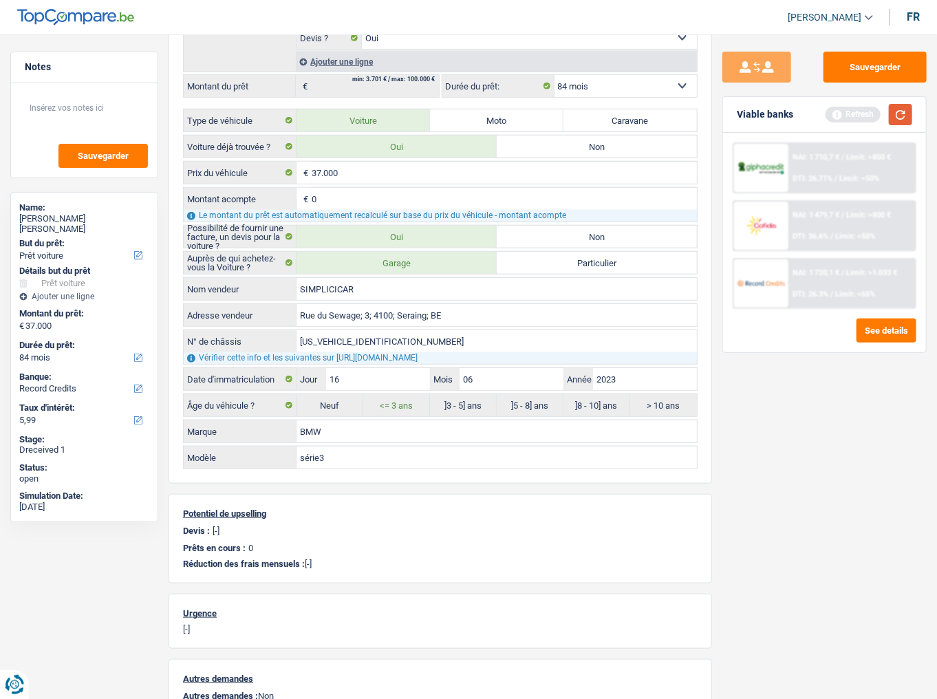
click at [836, 113] on button "button" at bounding box center [900, 114] width 23 height 21
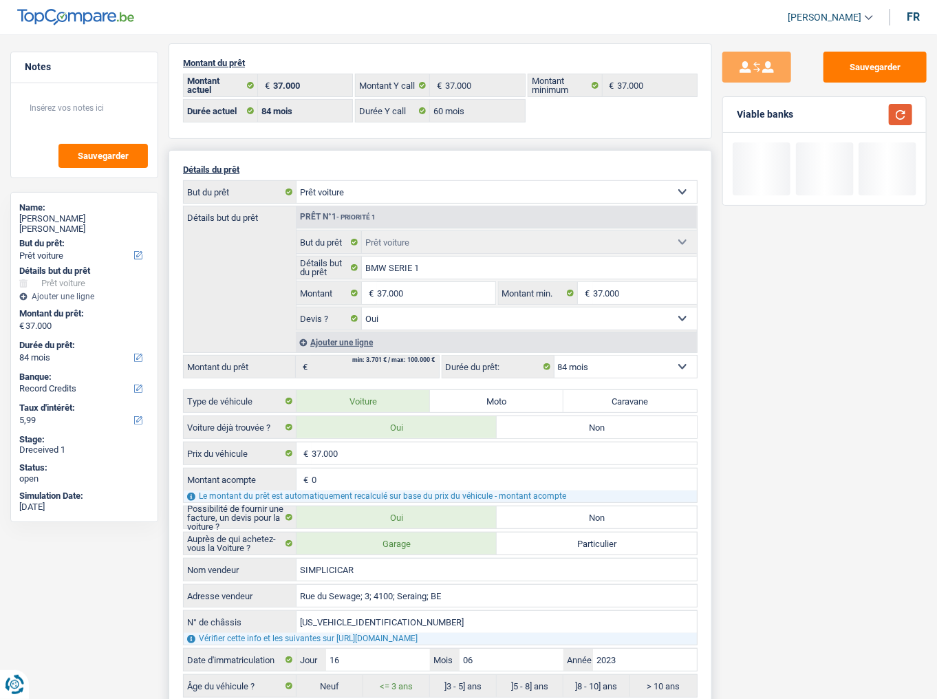
scroll to position [0, 0]
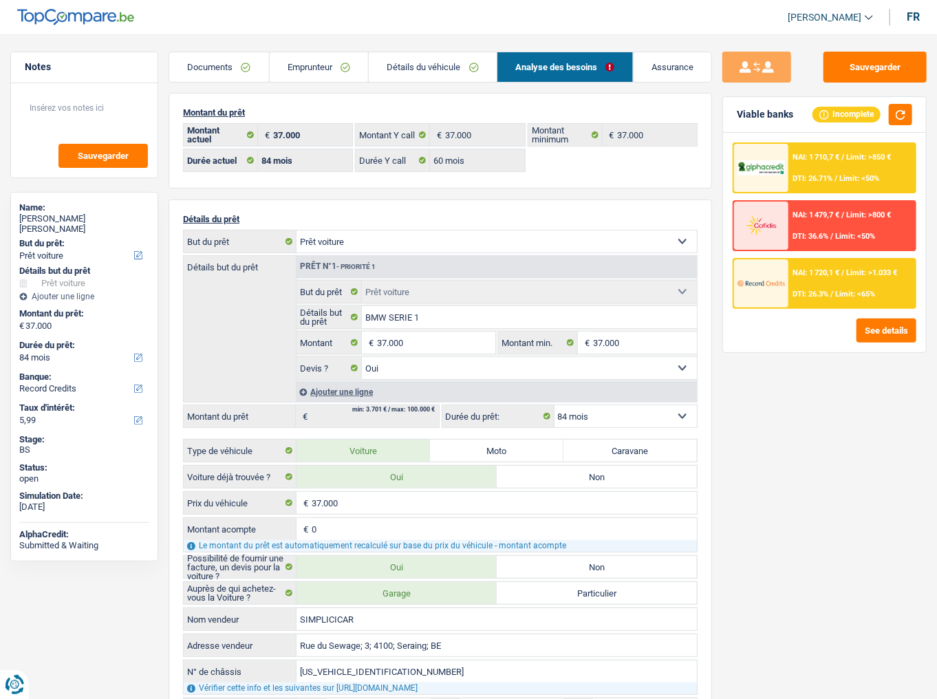
click at [435, 58] on link "Détails du véhicule" at bounding box center [433, 67] width 128 height 30
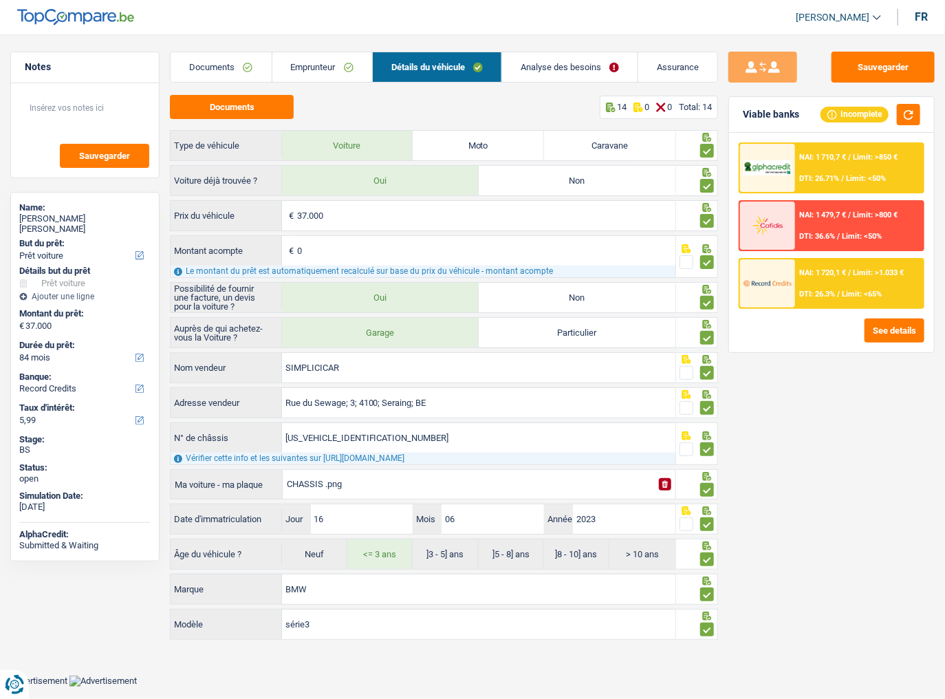
click at [539, 72] on link "Analyse des besoins" at bounding box center [570, 67] width 136 height 30
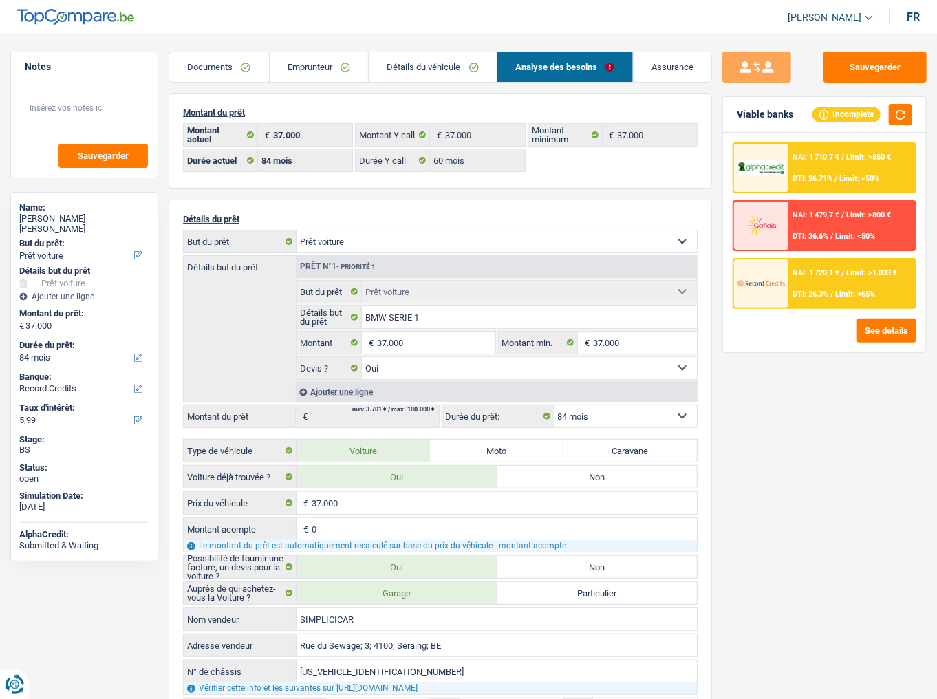
click at [751, 272] on img at bounding box center [760, 283] width 47 height 23
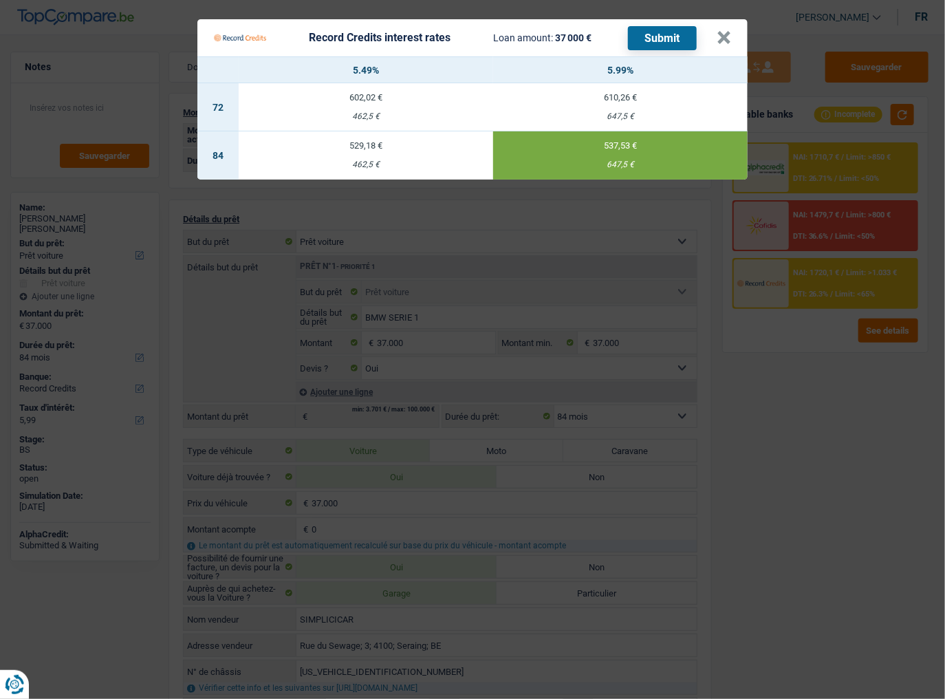
click at [654, 38] on button "Submit" at bounding box center [662, 38] width 69 height 24
click at [718, 45] on button "×" at bounding box center [724, 38] width 14 height 14
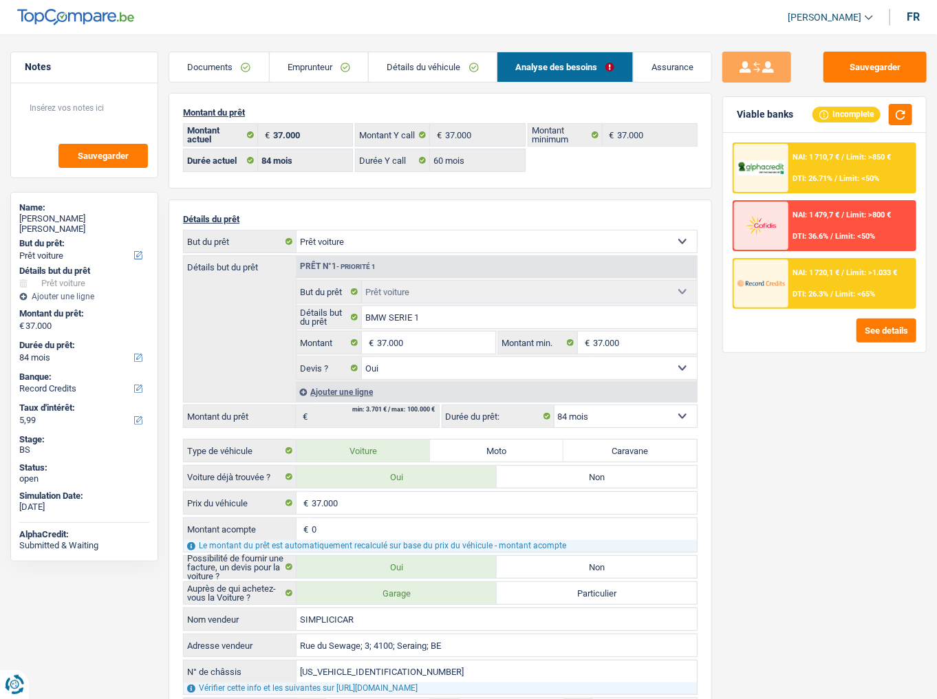
click at [828, 281] on div "NAI: 1 720,1 € / Limit: >1.033 € DTI: 26.3% / Limit: <65%" at bounding box center [851, 283] width 127 height 48
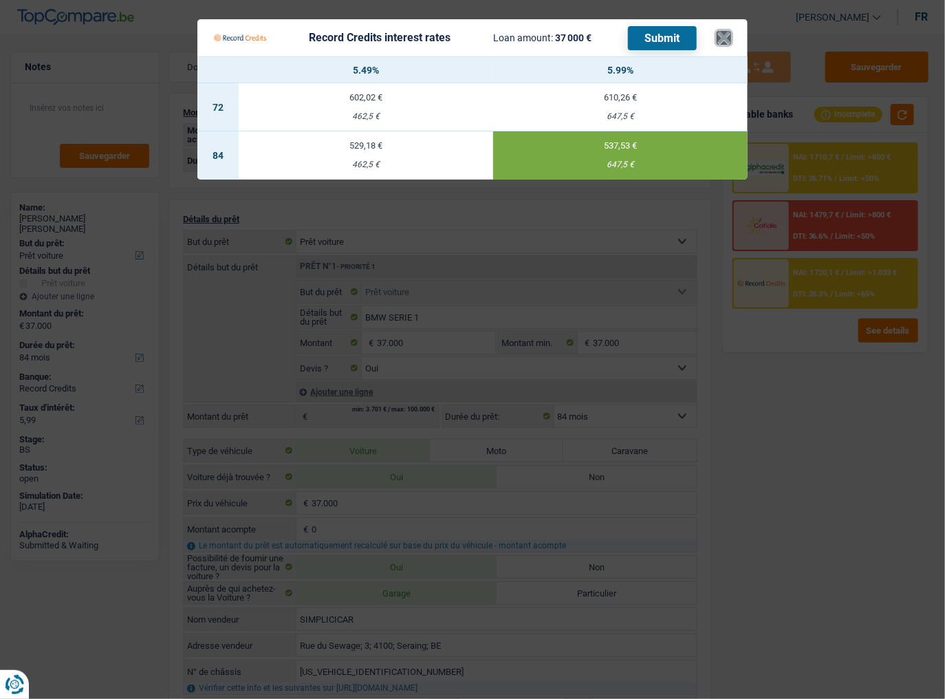
drag, startPoint x: 721, startPoint y: 31, endPoint x: 94, endPoint y: 391, distance: 723.3
click at [720, 32] on button "×" at bounding box center [724, 38] width 14 height 14
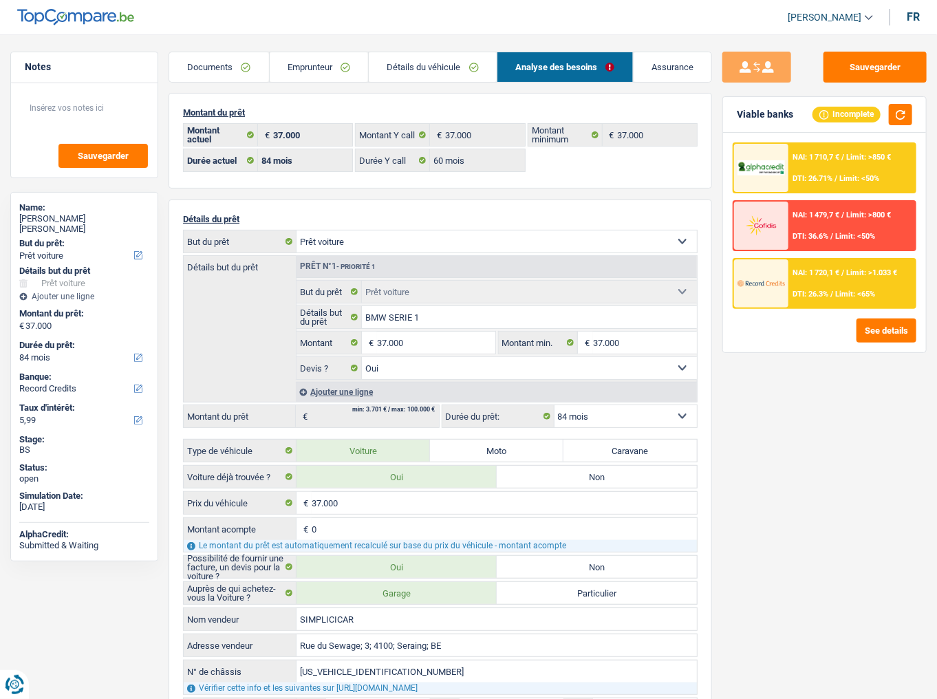
click at [808, 290] on span "DTI: 26.3%" at bounding box center [811, 294] width 36 height 9
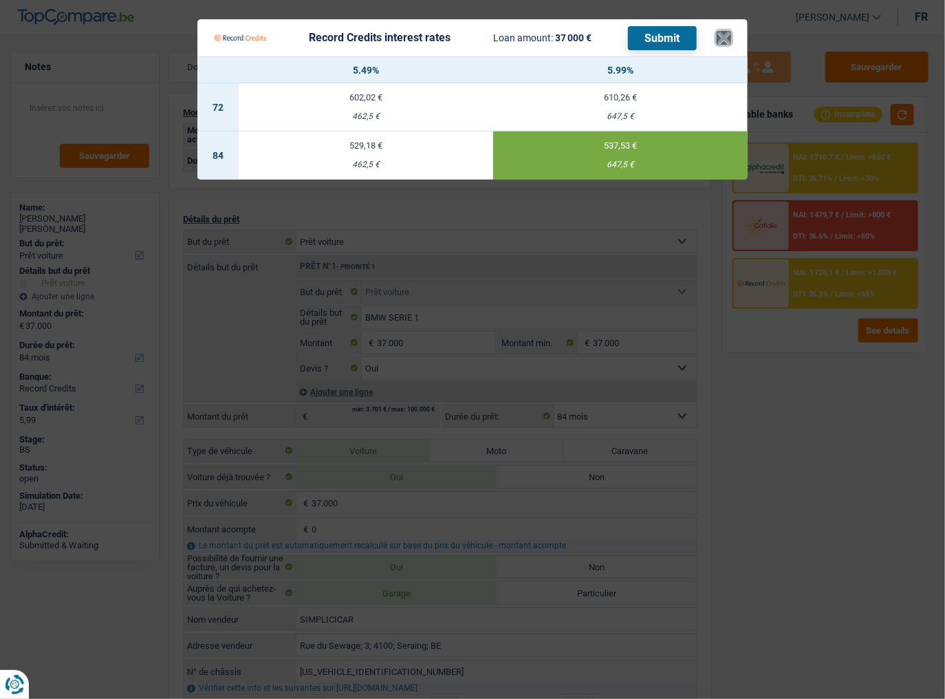
click at [724, 34] on button "×" at bounding box center [724, 38] width 14 height 14
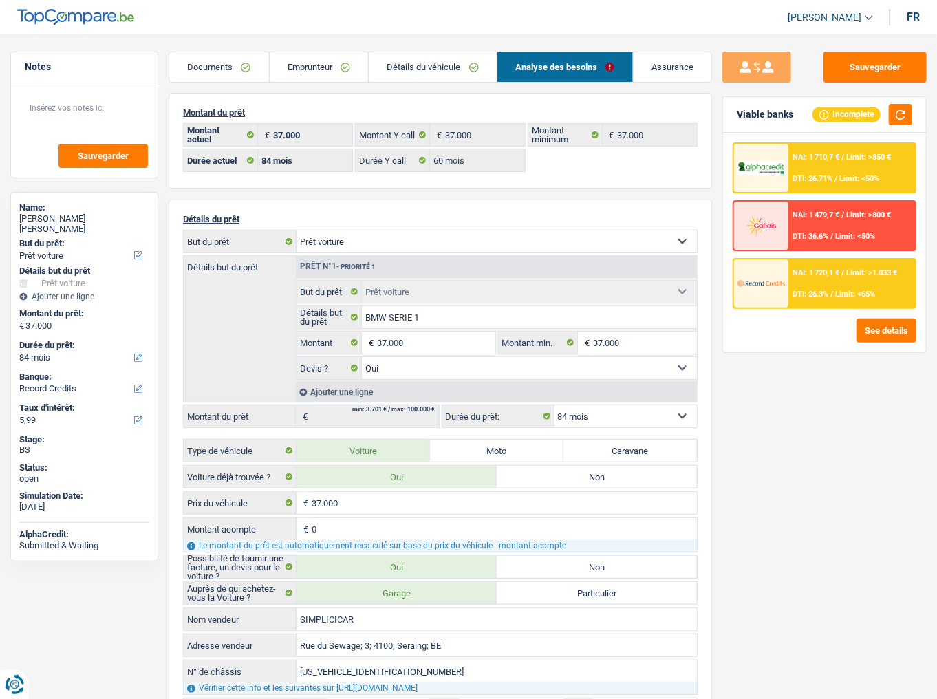
click at [314, 61] on link "Emprunteur" at bounding box center [319, 67] width 99 height 30
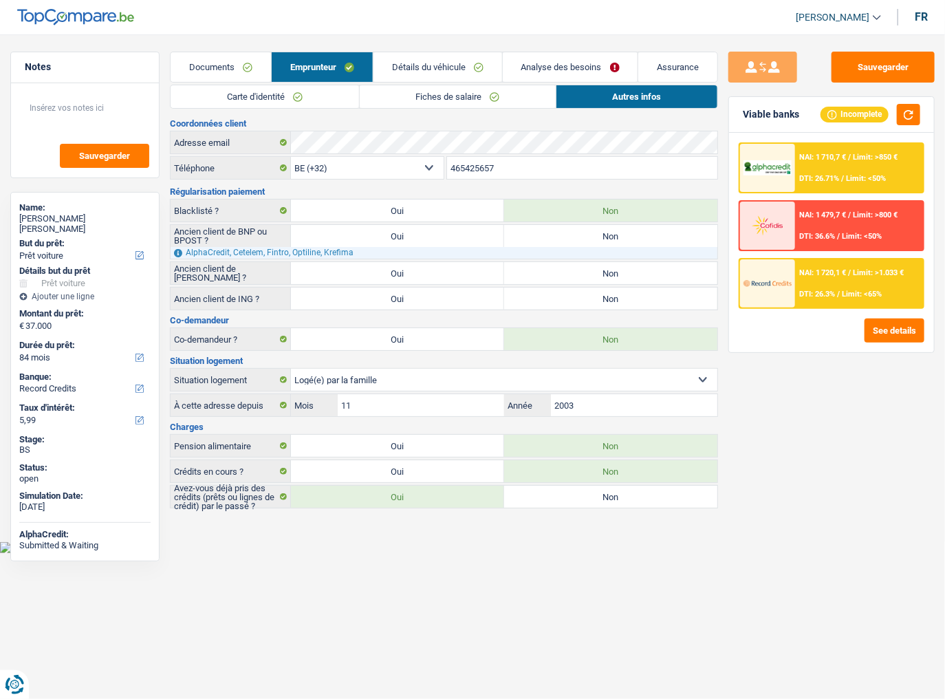
click at [256, 103] on link "Carte d'identité" at bounding box center [265, 96] width 188 height 23
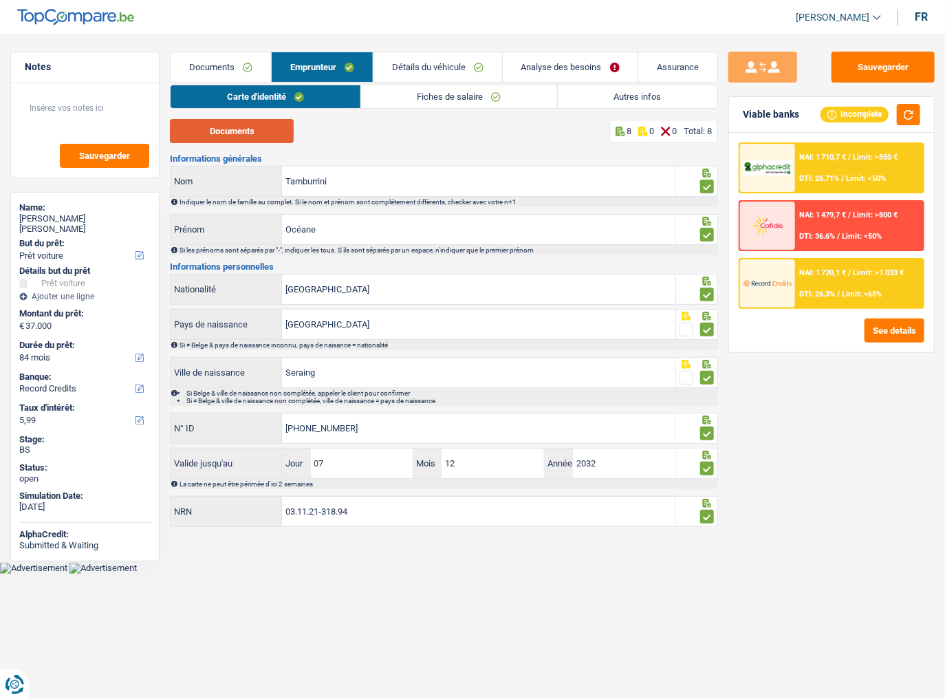
click at [268, 121] on button "Documents" at bounding box center [232, 131] width 124 height 24
click at [398, 103] on link "Fiches de salaire" at bounding box center [459, 96] width 196 height 23
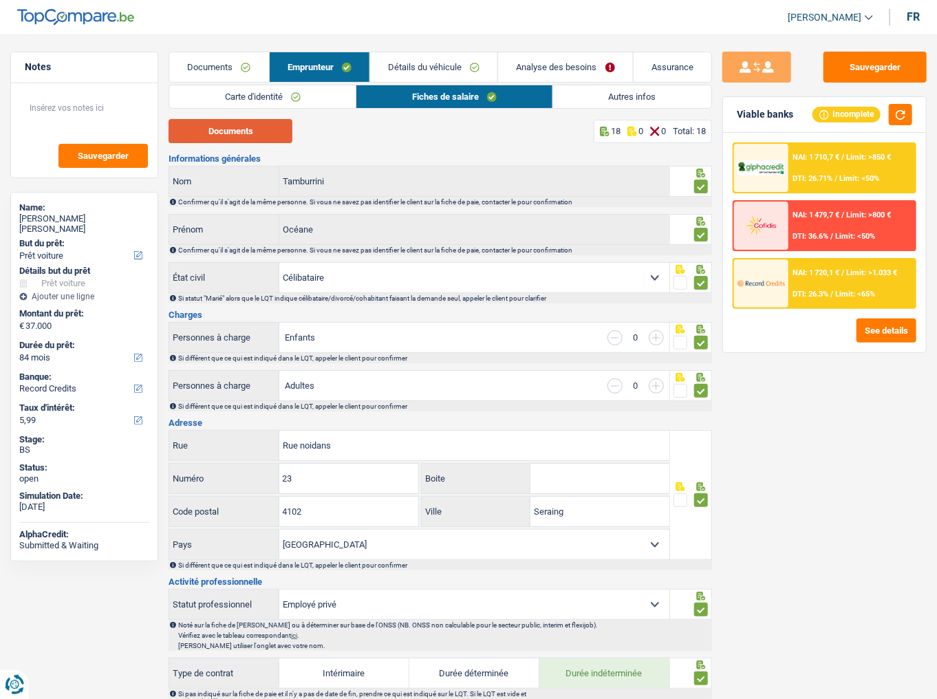
click at [250, 132] on button "Documents" at bounding box center [231, 131] width 124 height 24
click at [587, 100] on link "Autres infos" at bounding box center [632, 96] width 158 height 23
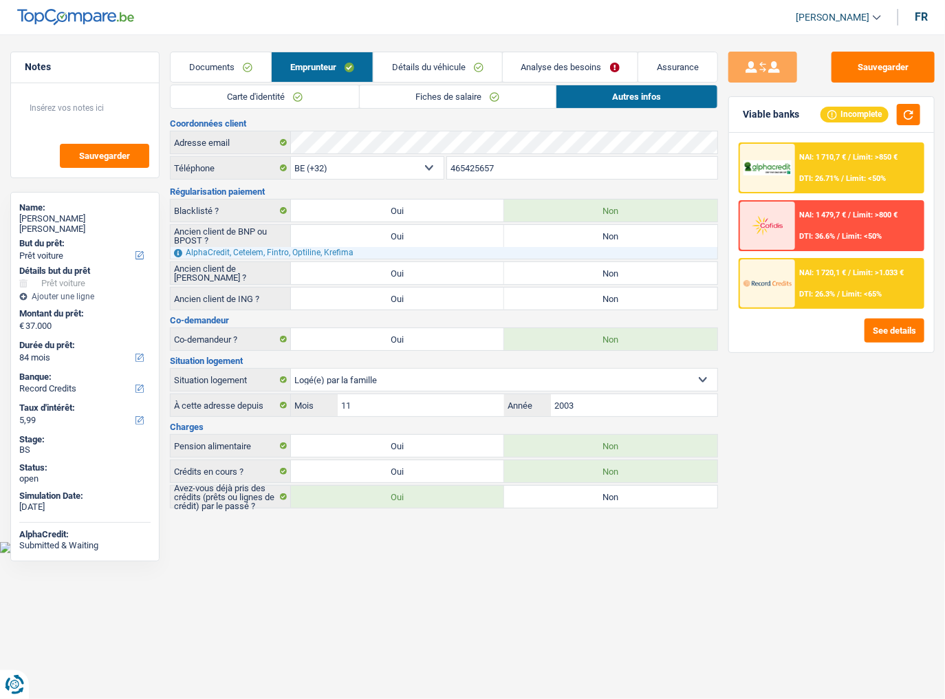
click at [433, 68] on link "Détails du véhicule" at bounding box center [438, 67] width 129 height 30
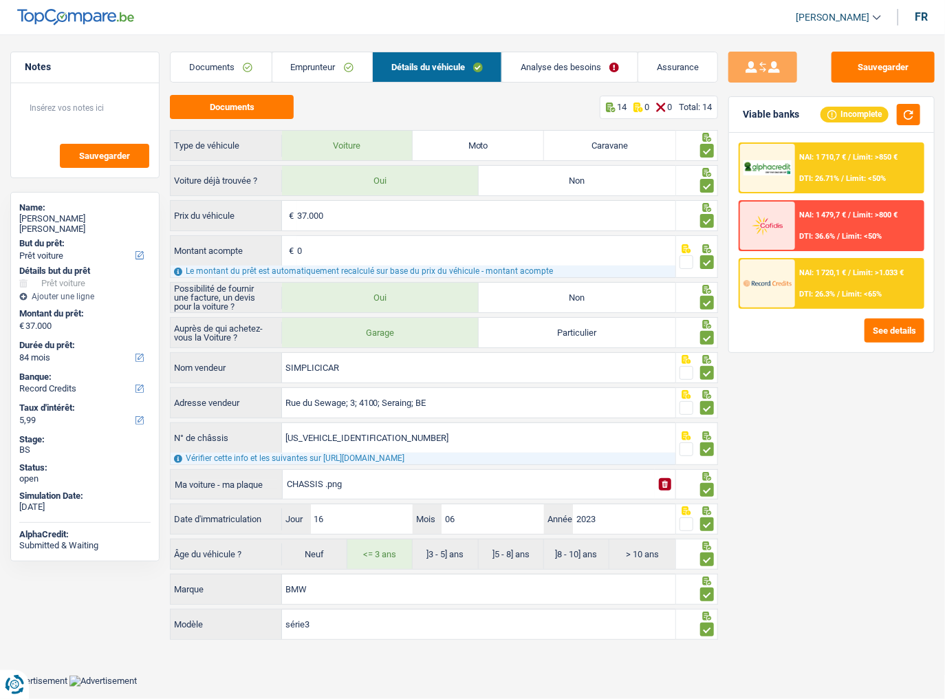
click at [521, 61] on link "Analyse des besoins" at bounding box center [570, 67] width 136 height 30
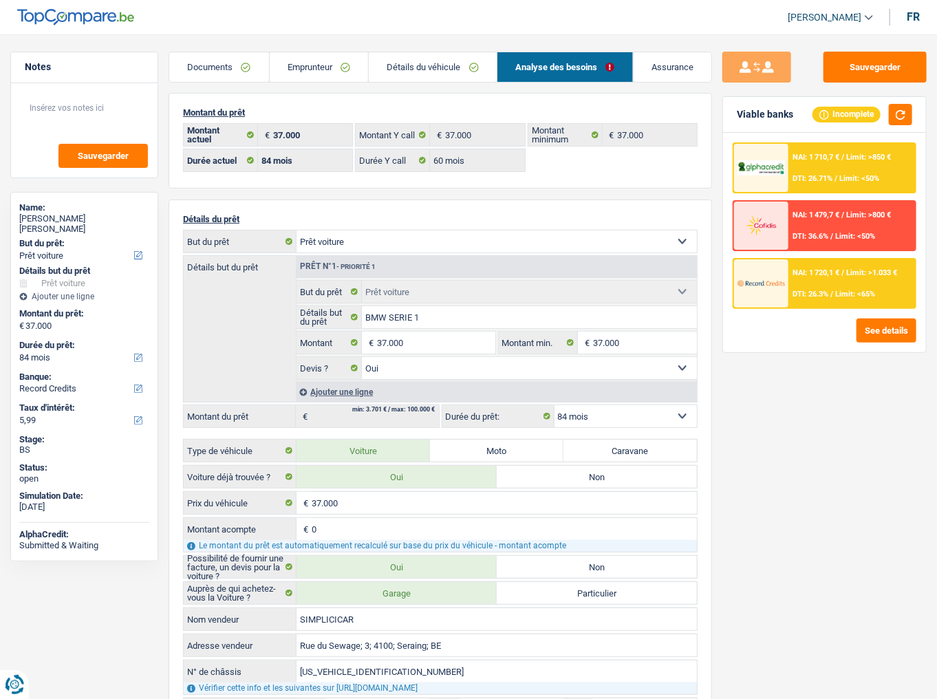
click at [241, 73] on link "Documents" at bounding box center [219, 67] width 100 height 30
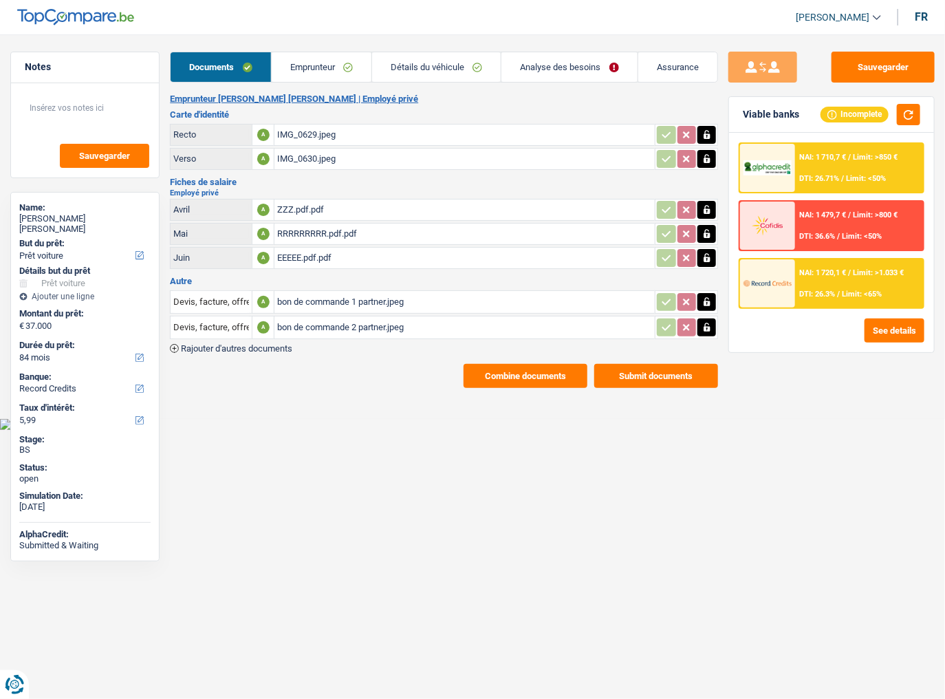
click at [326, 77] on link "Emprunteur" at bounding box center [322, 67] width 100 height 30
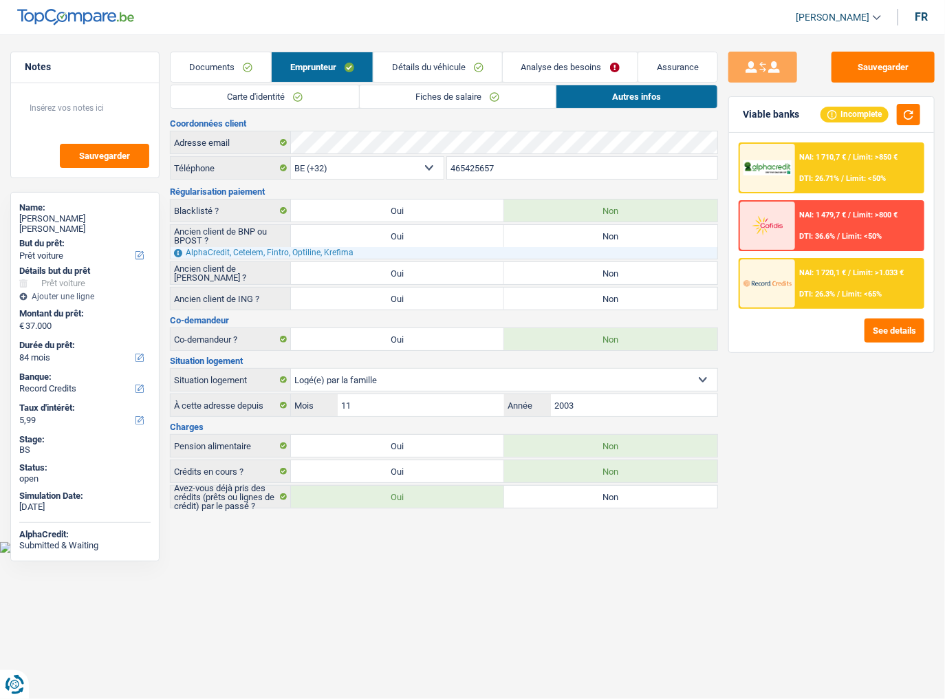
click at [441, 71] on link "Détails du véhicule" at bounding box center [438, 67] width 129 height 30
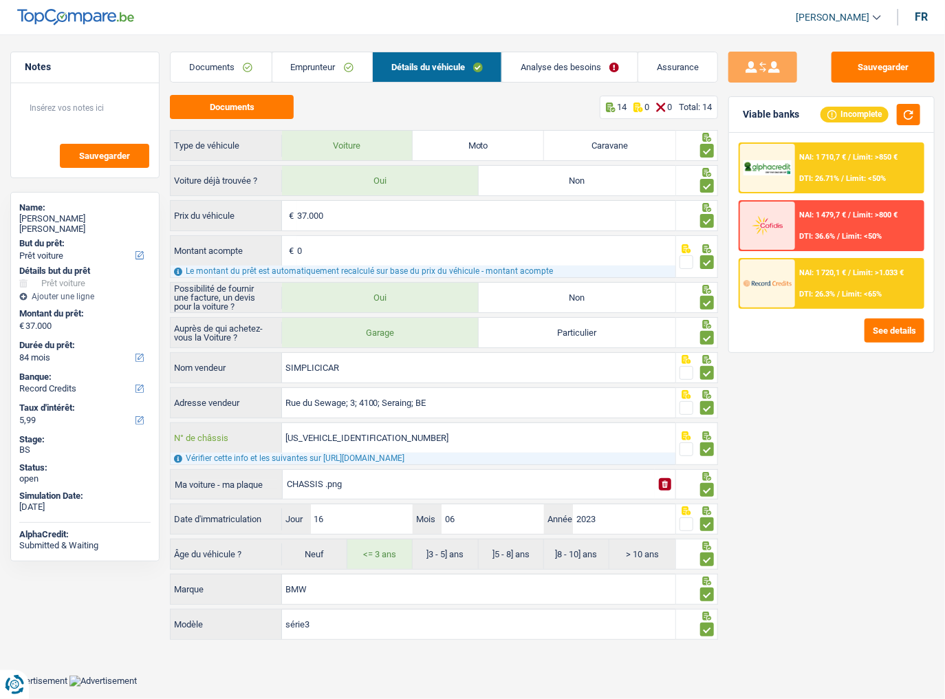
drag, startPoint x: 416, startPoint y: 442, endPoint x: 247, endPoint y: 446, distance: 168.6
click at [247, 382] on div "WBA7L510407M92862 N° de châssis" at bounding box center [423, 438] width 504 height 30
drag, startPoint x: 870, startPoint y: 68, endPoint x: 704, endPoint y: 118, distance: 172.6
click at [836, 69] on button "Sauvegarder" at bounding box center [883, 67] width 103 height 31
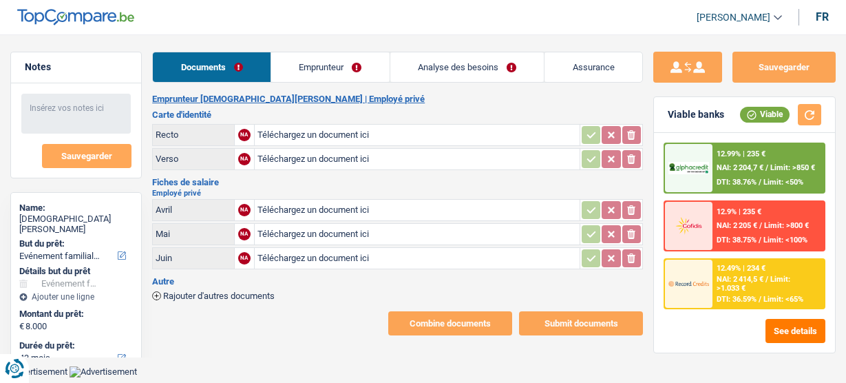
select select "familyEvent"
select select "42"
select select "record credits"
click at [327, 69] on link "Emprunteur" at bounding box center [330, 67] width 118 height 30
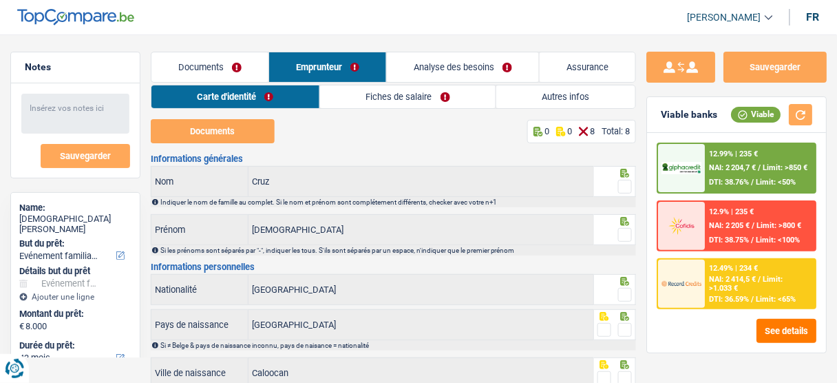
click at [541, 100] on link "Autres infos" at bounding box center [565, 96] width 139 height 23
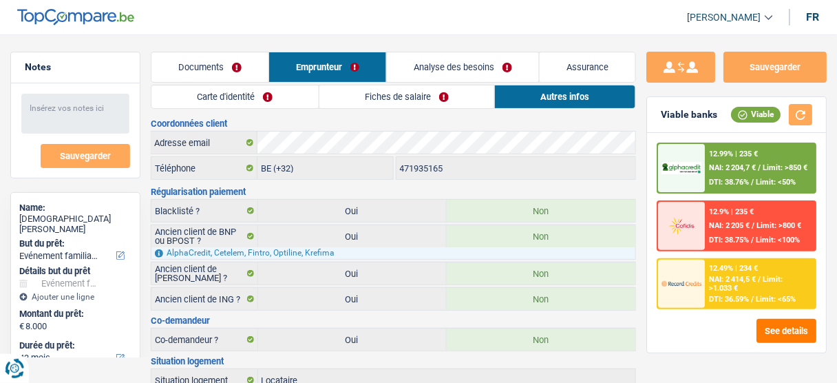
click at [250, 97] on link "Carte d'identité" at bounding box center [234, 96] width 167 height 23
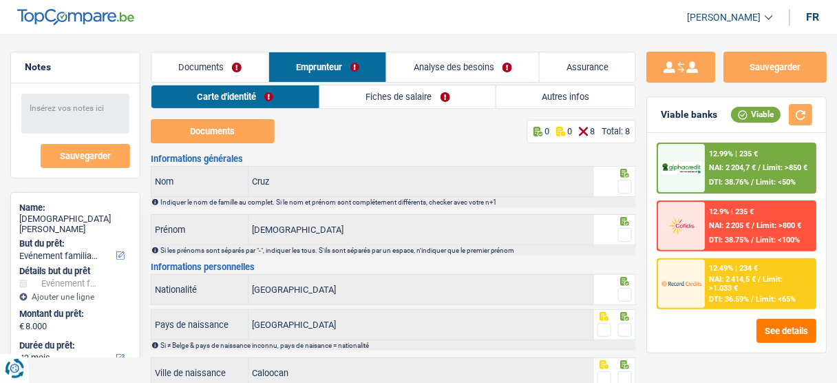
click at [346, 96] on link "Fiches de salaire" at bounding box center [407, 96] width 175 height 23
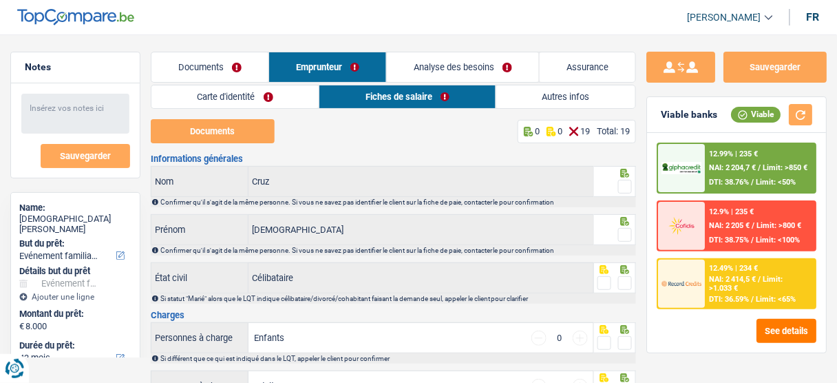
drag, startPoint x: 249, startPoint y: 100, endPoint x: 233, endPoint y: 76, distance: 29.2
click at [249, 100] on link "Carte d'identité" at bounding box center [234, 96] width 167 height 23
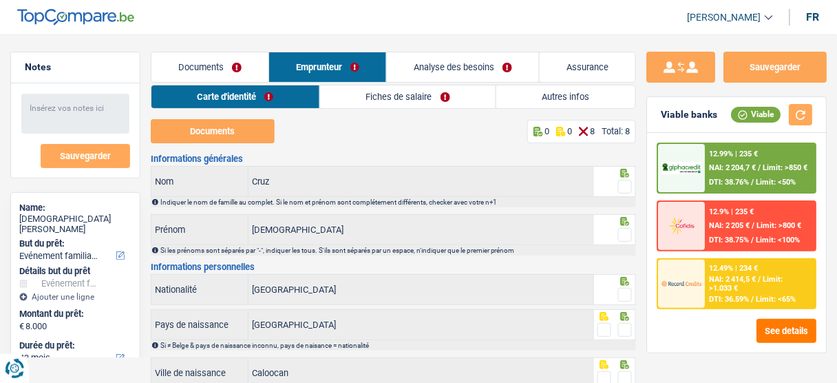
click at [230, 69] on link "Documents" at bounding box center [209, 67] width 117 height 30
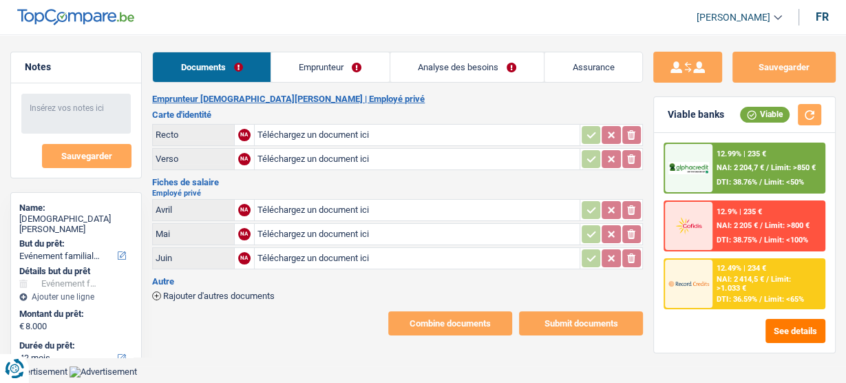
click at [340, 72] on link "Emprunteur" at bounding box center [330, 67] width 118 height 30
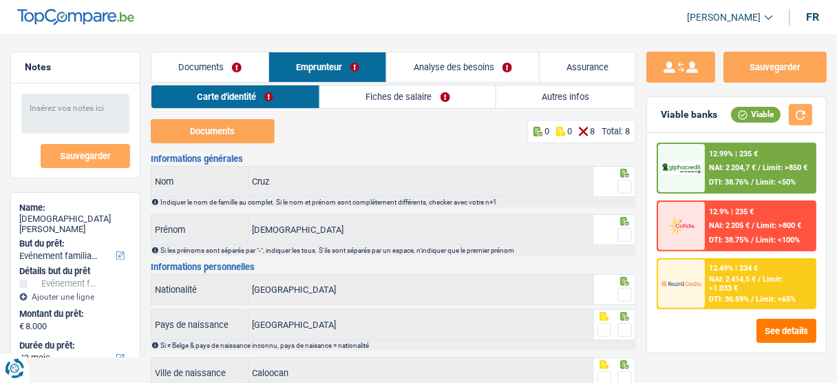
click at [397, 88] on link "Fiches de salaire" at bounding box center [407, 96] width 175 height 23
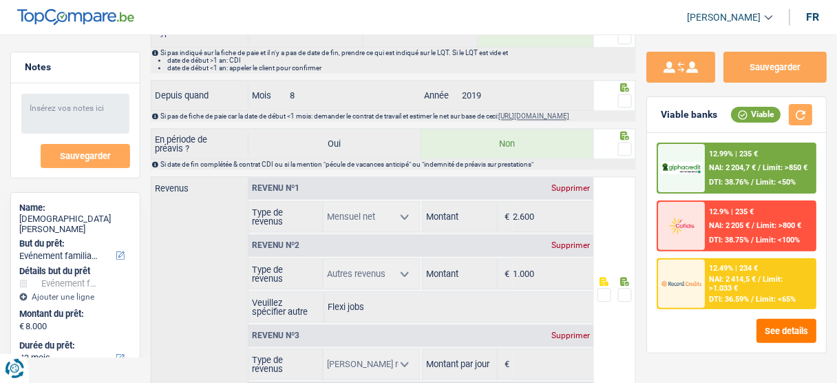
scroll to position [715, 0]
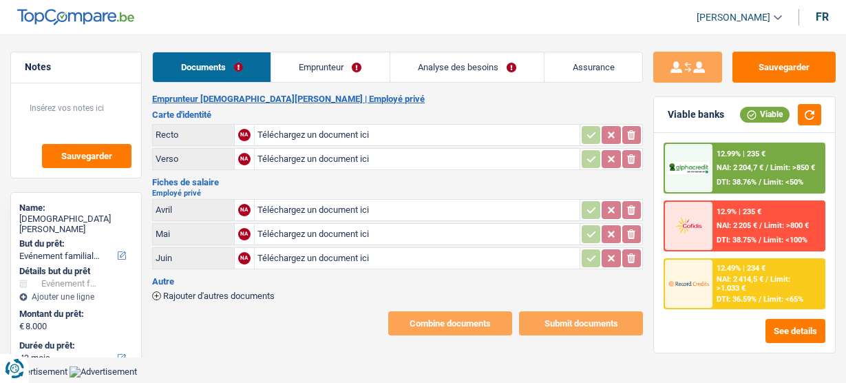
select select "familyEvent"
select select "42"
select select "record credits"
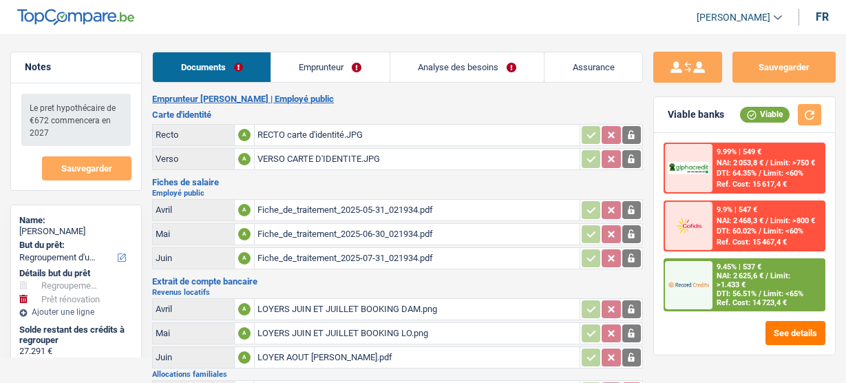
select select "refinancing"
select select "renovation"
select select "120"
select select "record credits"
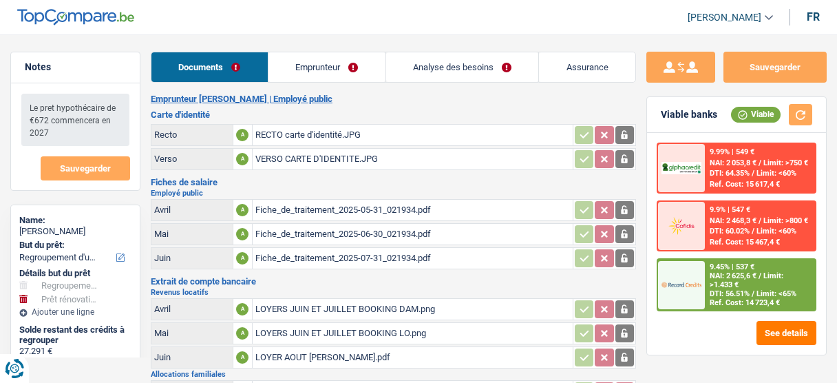
select select "refinancing"
select select "renovation"
select select "120"
select select "record credits"
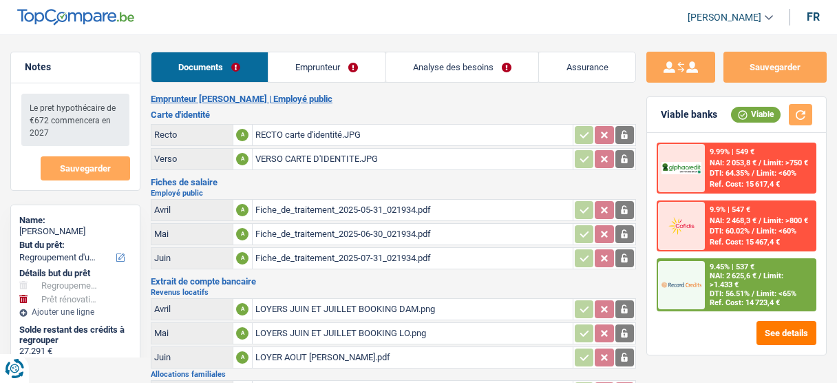
select select "120"
select select "refinancing"
select select "not_answered"
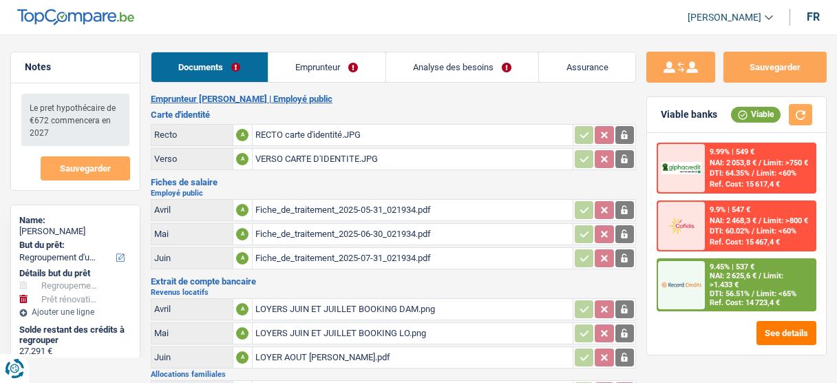
select select "renovation"
select select "yes"
select select "120"
click at [314, 59] on link "Emprunteur" at bounding box center [326, 67] width 117 height 30
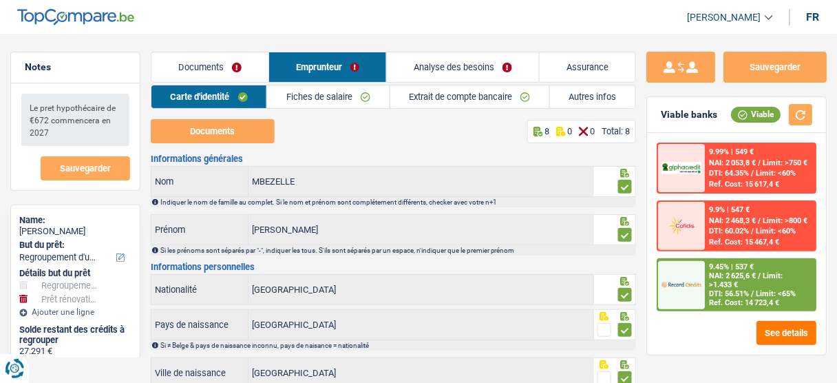
click at [449, 73] on link "Analyse des besoins" at bounding box center [463, 67] width 152 height 30
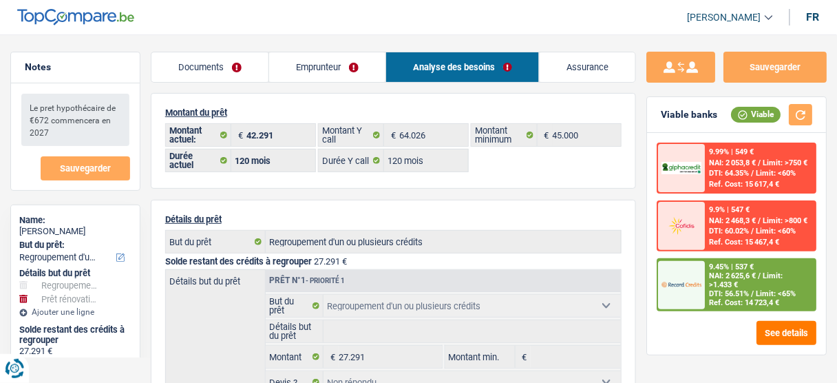
click at [330, 73] on link "Emprunteur" at bounding box center [327, 67] width 116 height 30
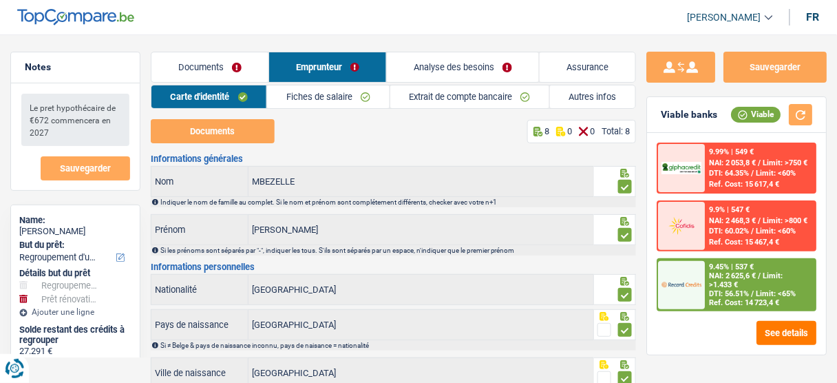
click at [566, 98] on link "Autres infos" at bounding box center [592, 96] width 85 height 23
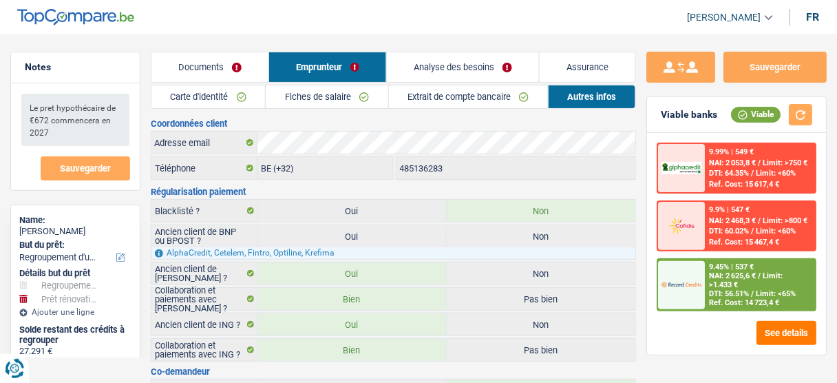
click at [471, 65] on link "Analyse des besoins" at bounding box center [463, 67] width 152 height 30
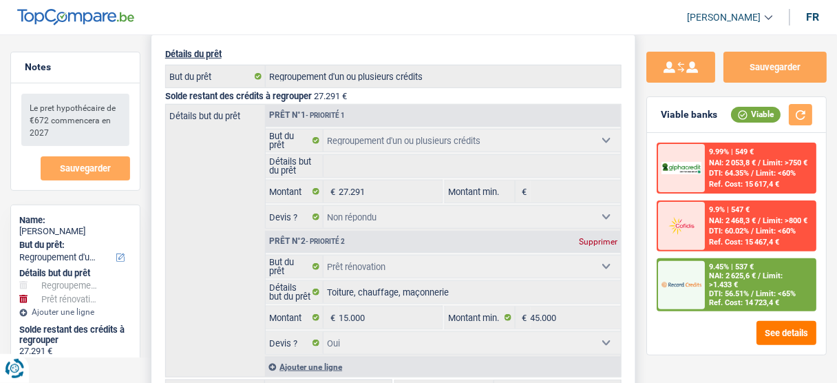
scroll to position [330, 0]
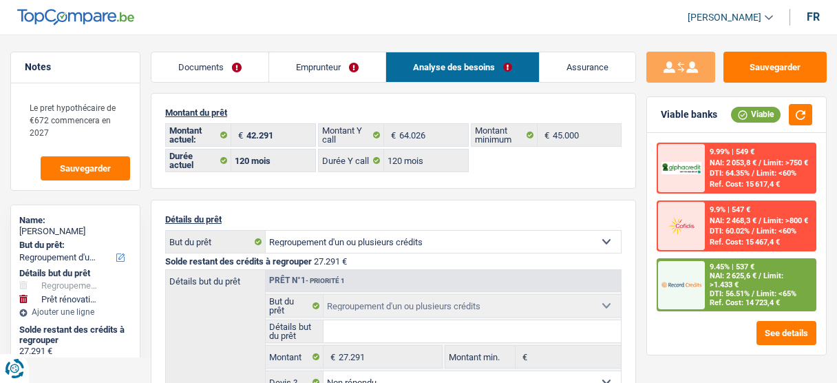
select select "refinancing"
select select "renovation"
select select "120"
select select "record credits"
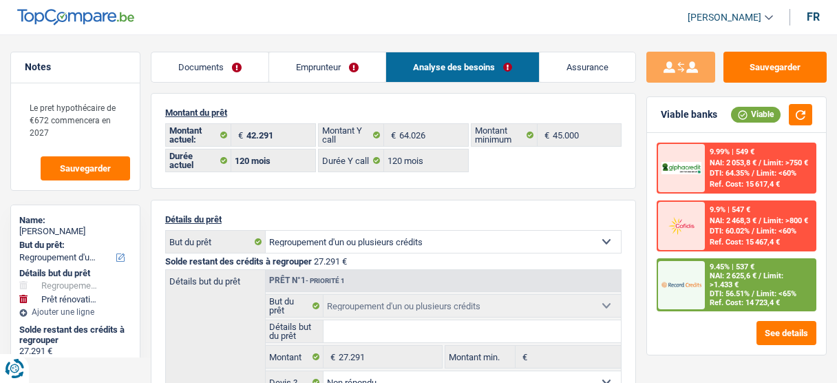
select select "32"
select select "ownerWithMortgage"
select select "personalLoan"
select select "smallWorks"
select select "84"
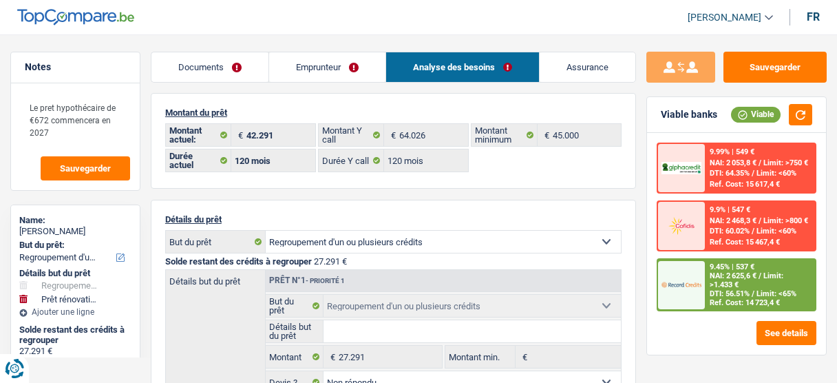
select select "mortgage"
select select "240"
select select "mortgage"
select select "240"
select select "mortgage"
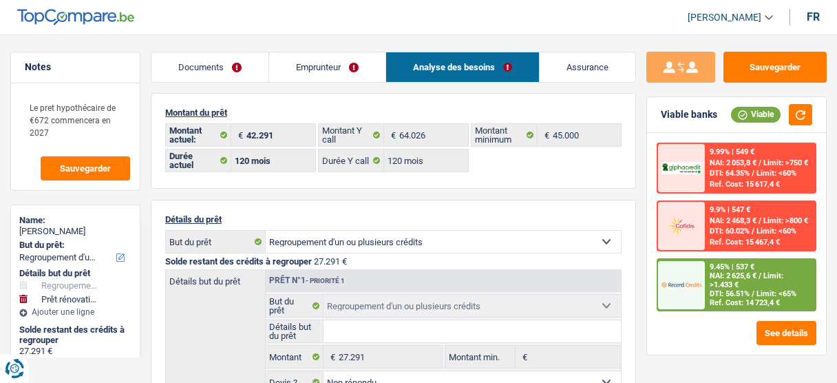
select select "240"
select select "renovationLoan"
select select "120"
select select "renovationLoan"
select select "120"
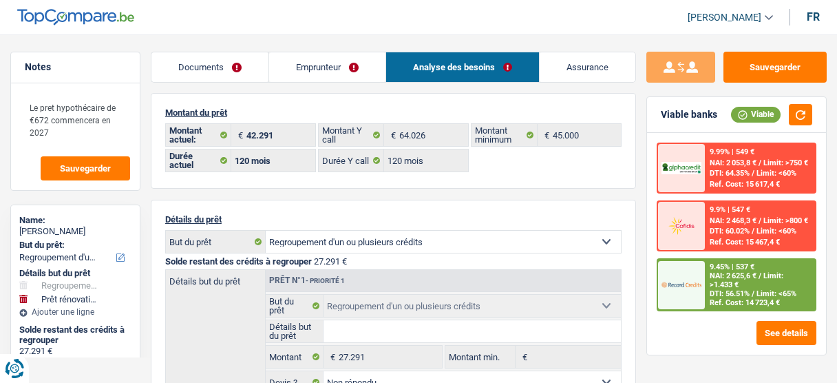
select select "renovationLoan"
select select "84"
select select "carLoan"
select select "60"
select select "mortgage"
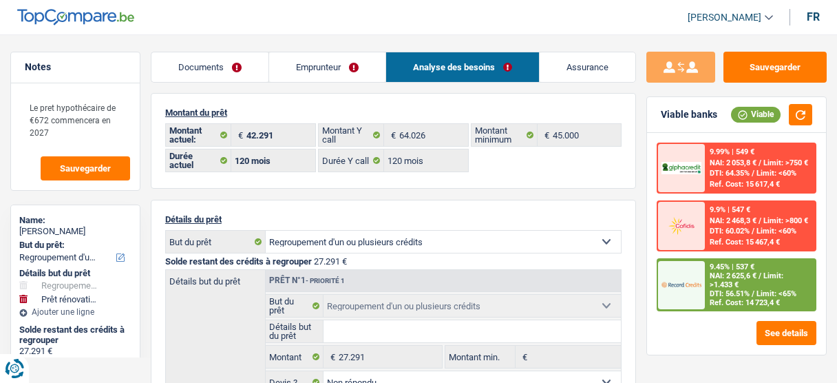
select select "240"
select select "cardOrCredit"
select select "120"
select select "refinancing"
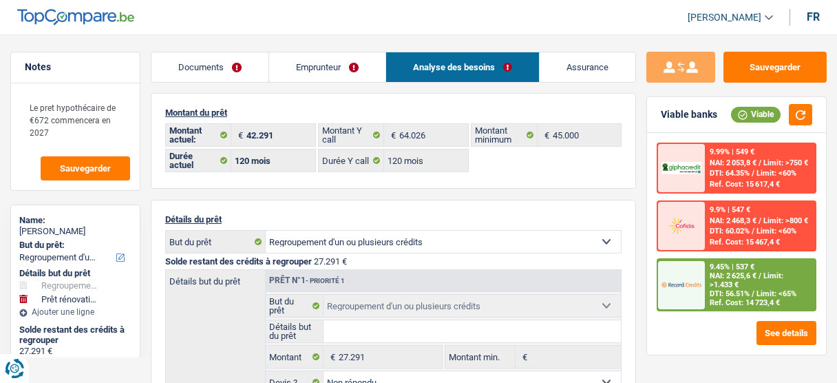
select select "refinancing"
select select "not_answered"
select select "renovation"
select select "yes"
select select "120"
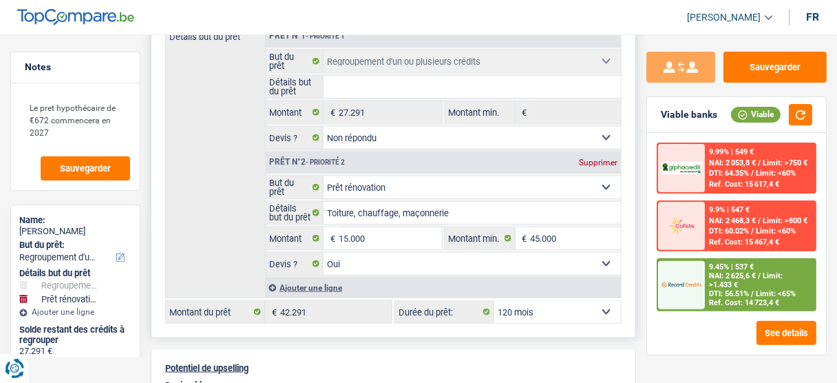
scroll to position [275, 0]
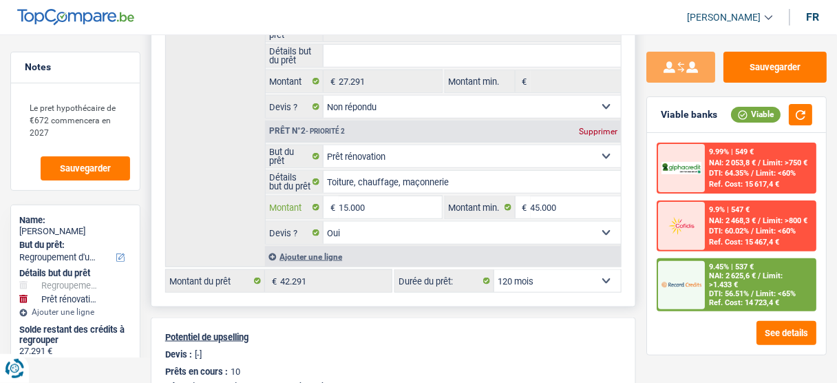
click at [343, 204] on input "15.000" at bounding box center [389, 207] width 103 height 22
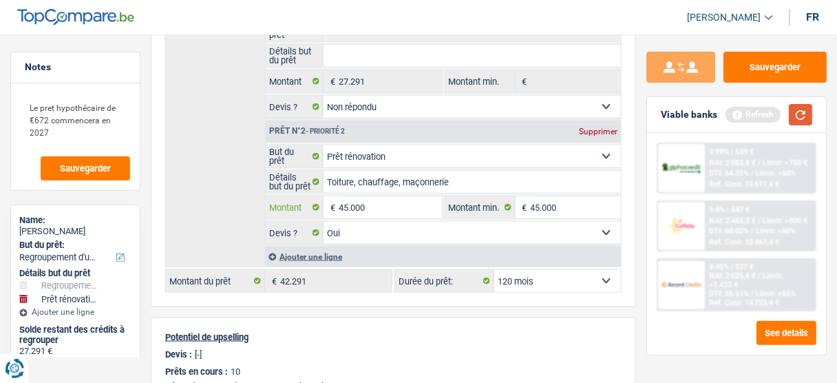
type input "45.000"
type input "72.291"
select select "144"
type input "72.291"
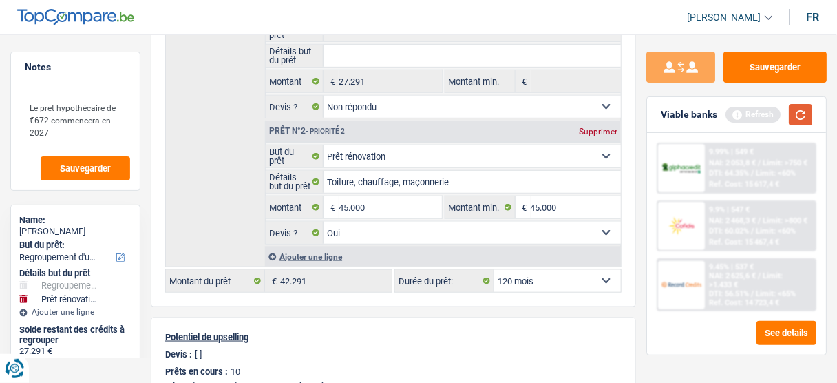
select select "144"
type input "72.291"
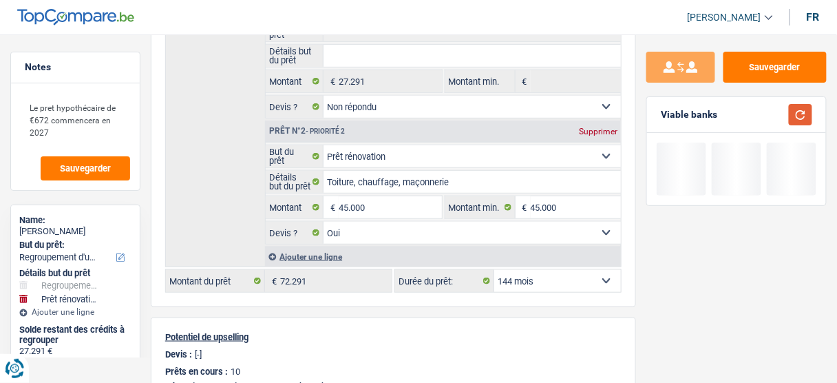
click at [802, 111] on button "button" at bounding box center [799, 114] width 23 height 21
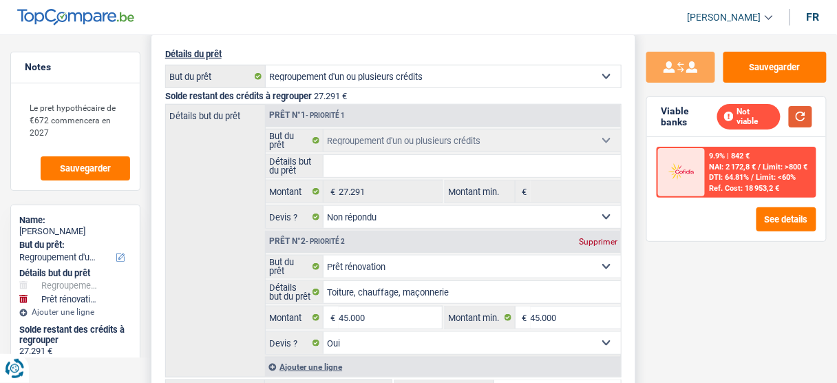
scroll to position [220, 0]
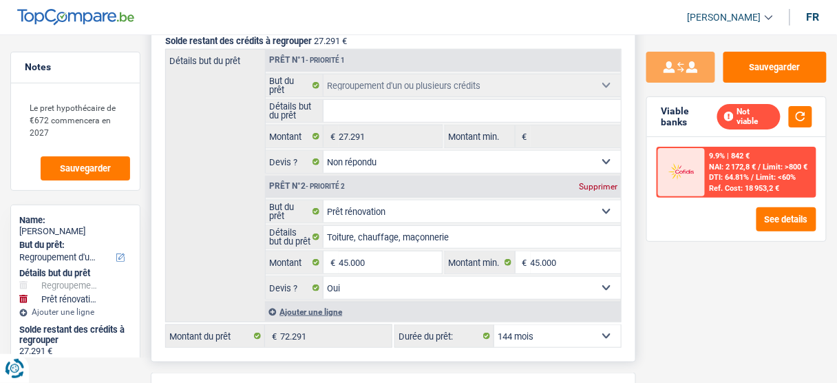
click at [551, 331] on select "12 mois 18 mois 24 mois 30 mois 36 mois 42 mois 48 mois 60 mois 72 mois 84 mois…" at bounding box center [557, 336] width 127 height 22
select select "120"
click at [494, 325] on select "12 mois 18 mois 24 mois 30 mois 36 mois 42 mois 48 mois 60 mois 72 mois 84 mois…" at bounding box center [557, 336] width 127 height 22
select select "120"
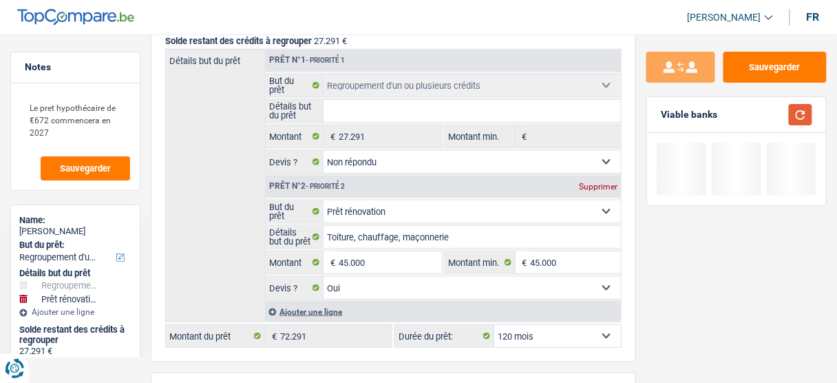
click at [800, 114] on button "button" at bounding box center [799, 114] width 23 height 21
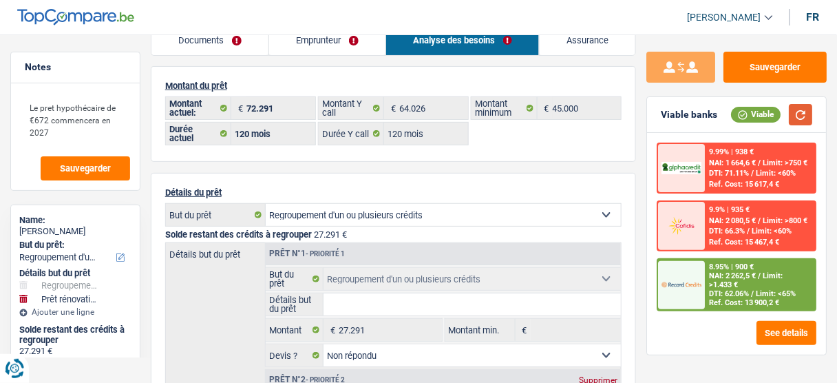
scroll to position [0, 0]
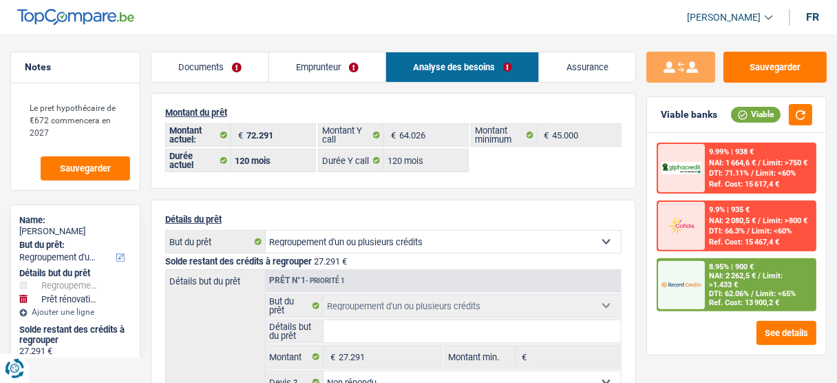
click at [340, 70] on link "Emprunteur" at bounding box center [327, 67] width 116 height 30
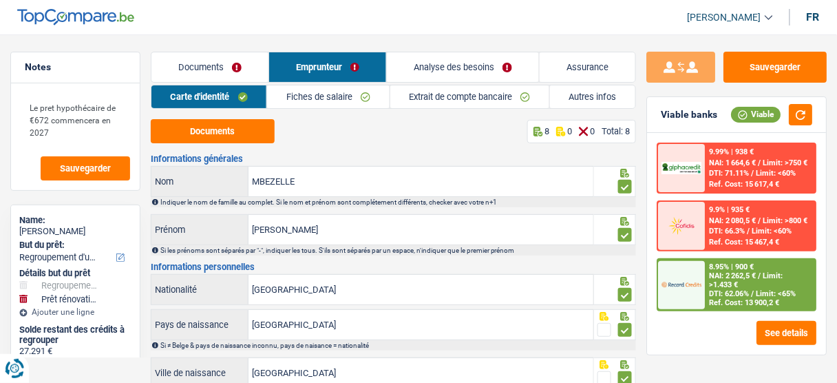
click at [585, 98] on link "Autres infos" at bounding box center [592, 96] width 85 height 23
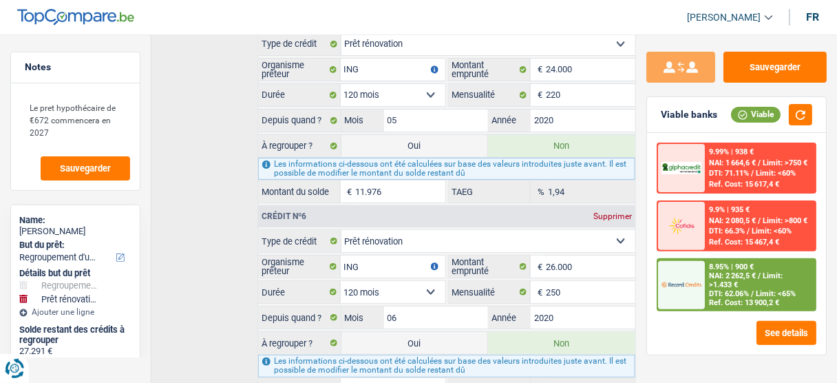
scroll to position [1541, 0]
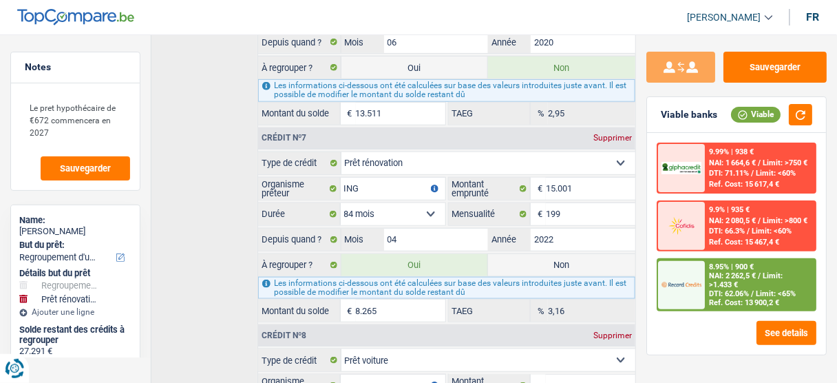
click at [538, 254] on label "Non" at bounding box center [561, 265] width 147 height 22
click at [538, 254] on input "Non" at bounding box center [561, 265] width 147 height 22
radio input "true"
type input "64.026"
select select "144"
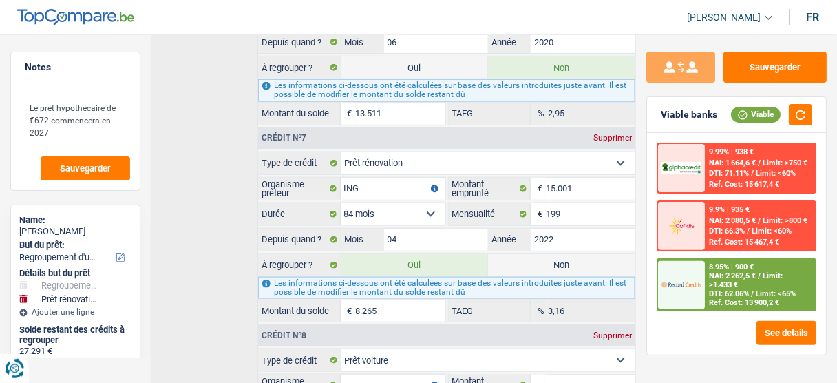
radio input "false"
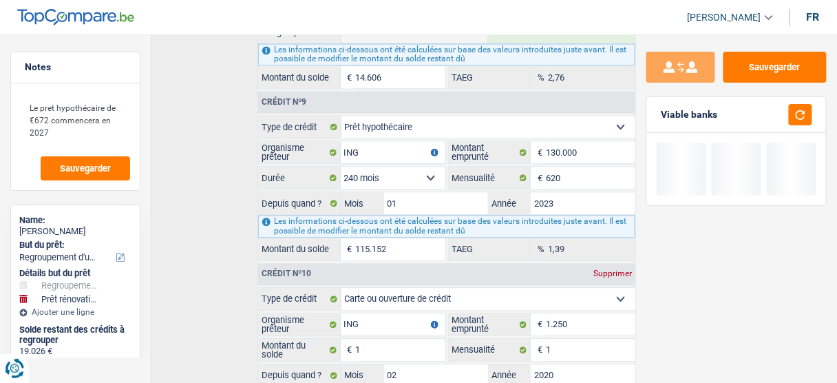
scroll to position [2019, 0]
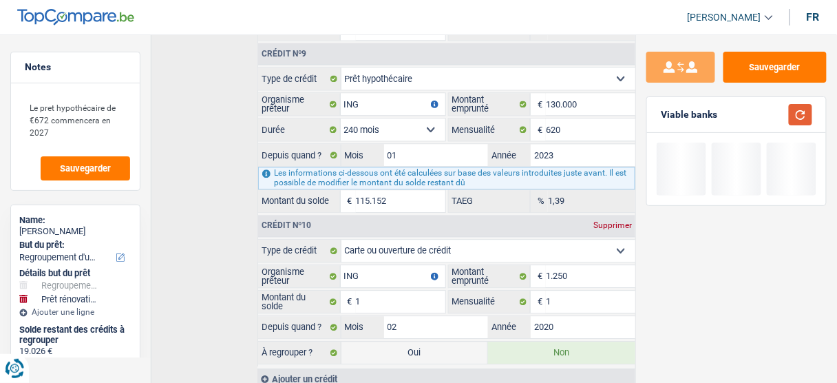
click at [804, 111] on button "button" at bounding box center [799, 114] width 23 height 21
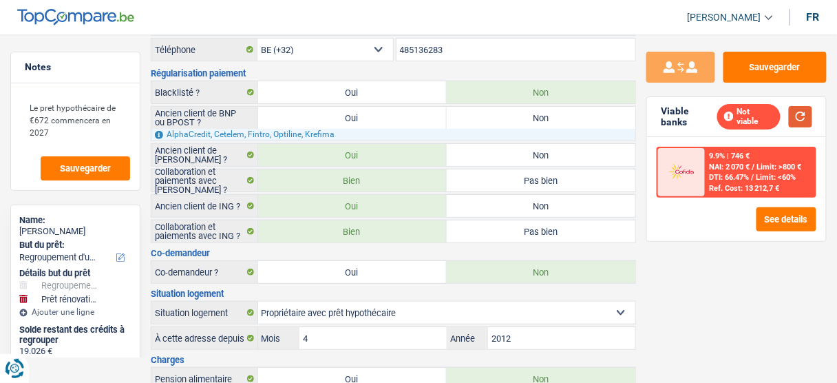
scroll to position [0, 0]
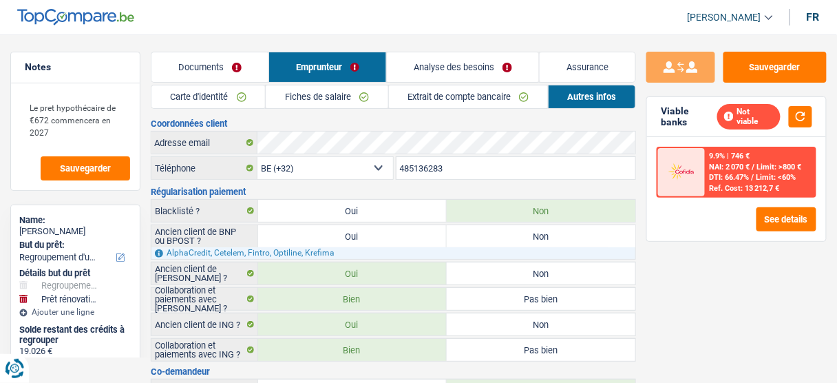
click at [451, 76] on link "Analyse des besoins" at bounding box center [463, 67] width 152 height 30
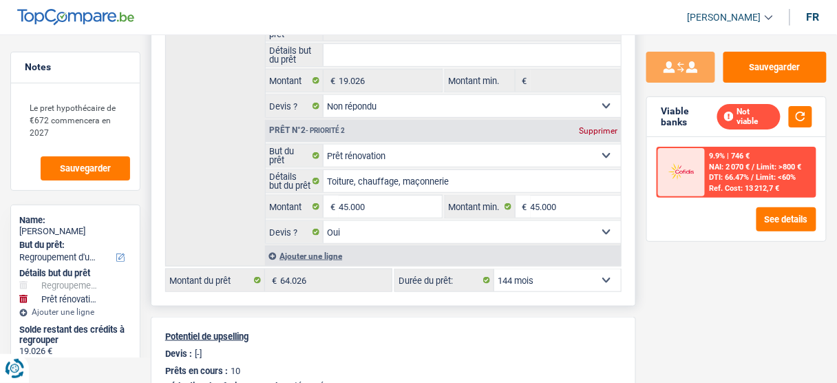
scroll to position [275, 0]
click at [538, 274] on select "12 mois 18 mois 24 mois 30 mois 36 mois 42 mois 48 mois 60 mois 72 mois 84 mois…" at bounding box center [557, 281] width 127 height 22
select select "120"
click at [494, 270] on select "12 mois 18 mois 24 mois 30 mois 36 mois 42 mois 48 mois 60 mois 72 mois 84 mois…" at bounding box center [557, 281] width 127 height 22
select select "120"
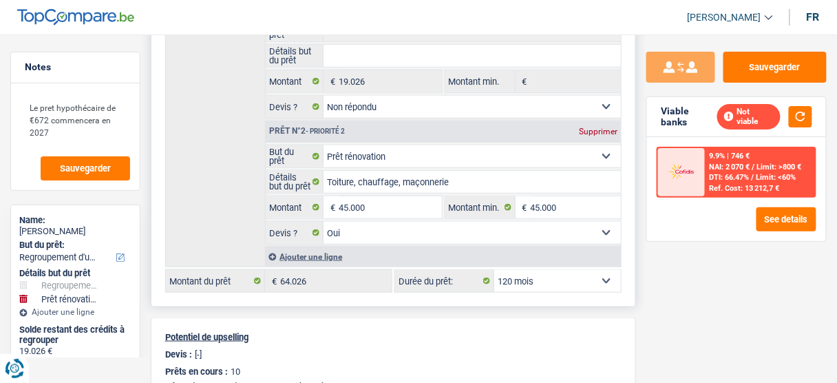
select select "120"
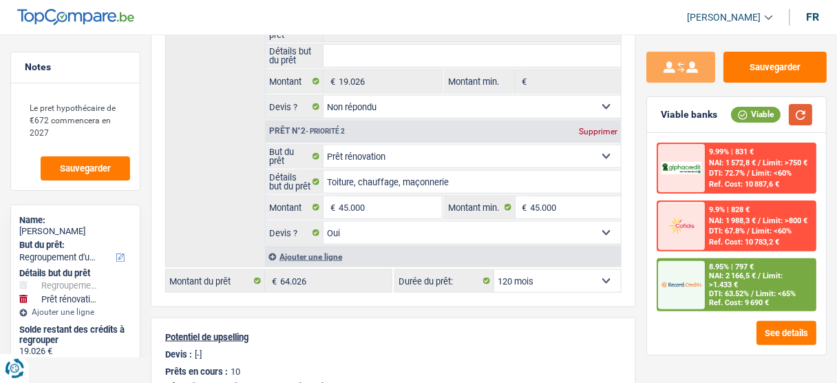
click at [797, 116] on button "button" at bounding box center [799, 114] width 23 height 21
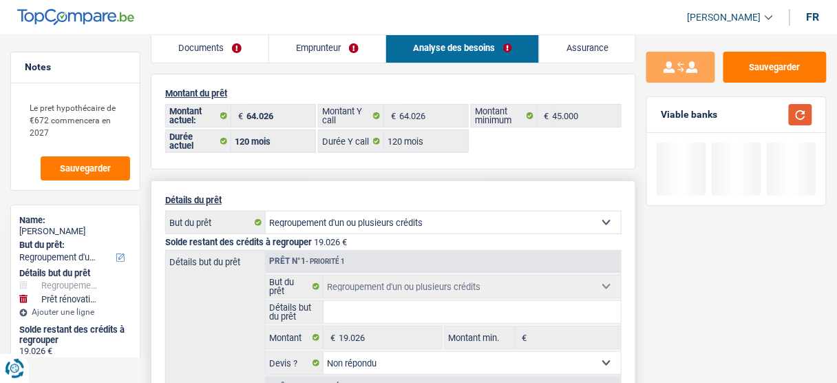
scroll to position [0, 0]
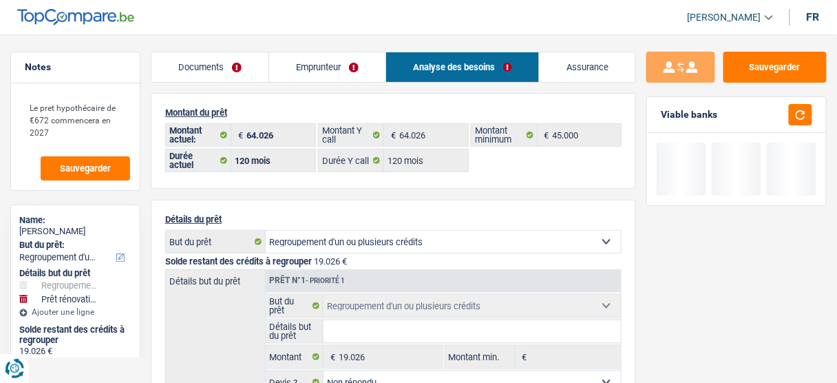
click at [332, 71] on link "Emprunteur" at bounding box center [327, 67] width 116 height 30
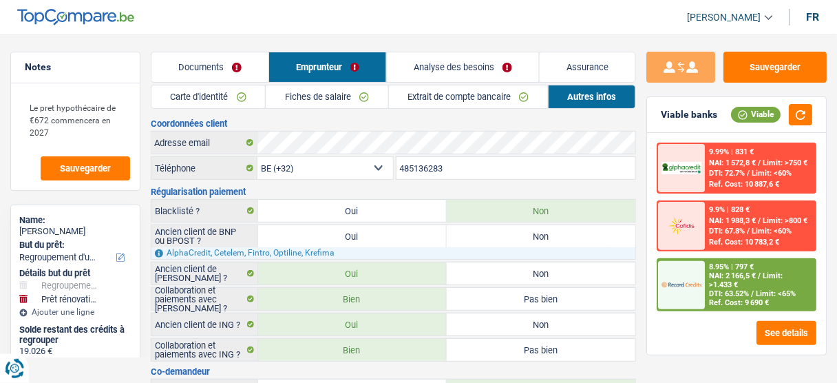
click at [474, 61] on link "Analyse des besoins" at bounding box center [463, 67] width 152 height 30
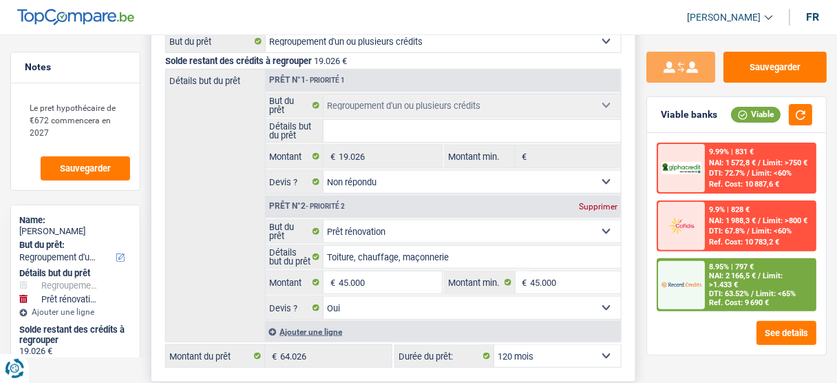
scroll to position [220, 0]
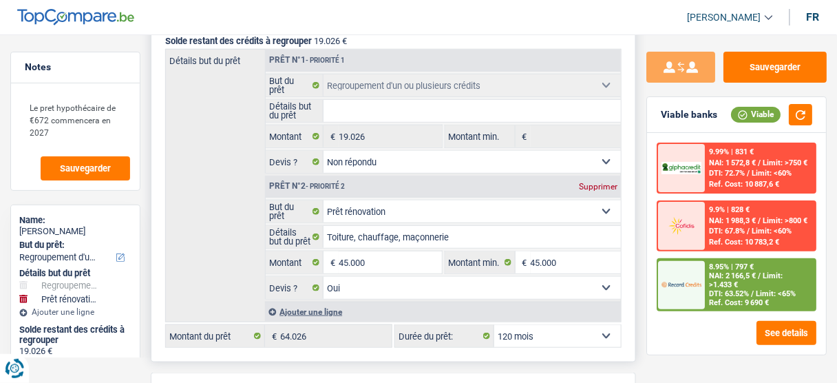
click at [593, 182] on div "Supprimer" at bounding box center [597, 186] width 45 height 8
type input "0"
type input "19.026"
select select "84"
type input "19.026"
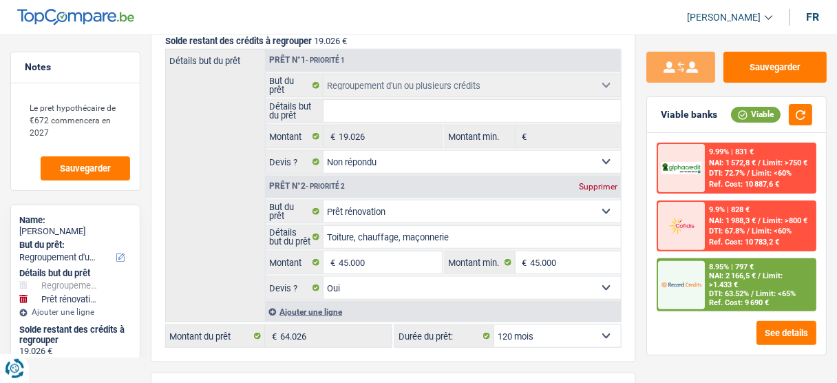
select select "84"
type input "19.026"
select select "84"
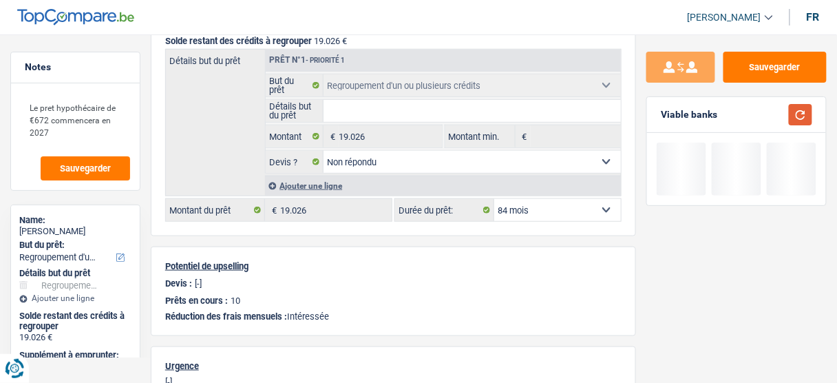
click at [801, 119] on button "button" at bounding box center [799, 114] width 23 height 21
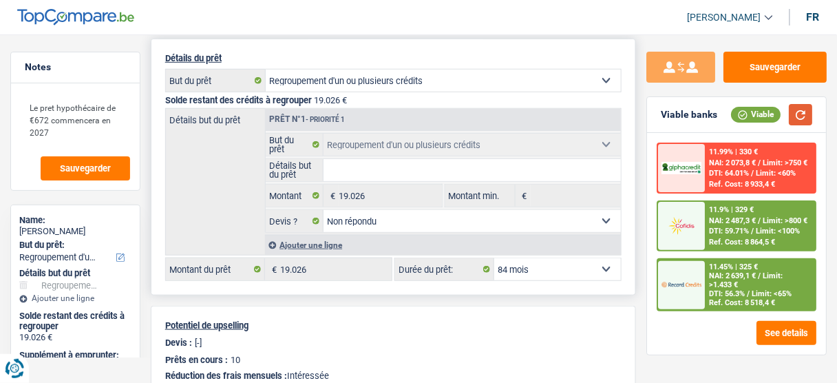
scroll to position [0, 0]
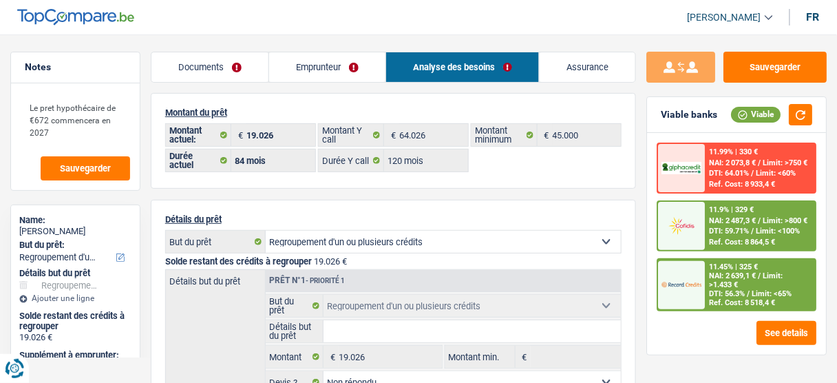
click at [347, 69] on link "Emprunteur" at bounding box center [327, 67] width 116 height 30
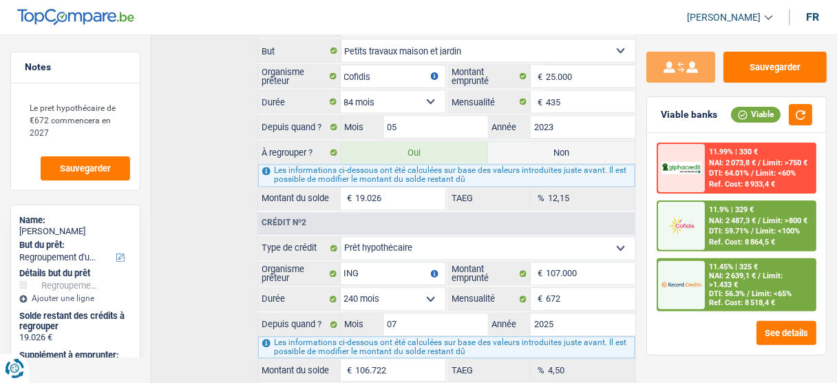
scroll to position [495, 0]
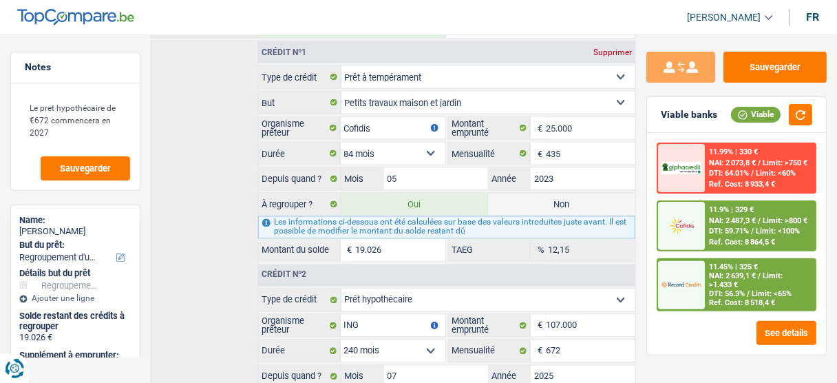
drag, startPoint x: 388, startPoint y: 244, endPoint x: 370, endPoint y: 243, distance: 17.9
click at [370, 243] on input "19.026" at bounding box center [400, 250] width 89 height 22
click at [387, 240] on input "19.026" at bounding box center [400, 250] width 89 height 22
drag, startPoint x: 387, startPoint y: 240, endPoint x: 367, endPoint y: 238, distance: 20.7
click at [367, 239] on input "19.026" at bounding box center [400, 250] width 89 height 22
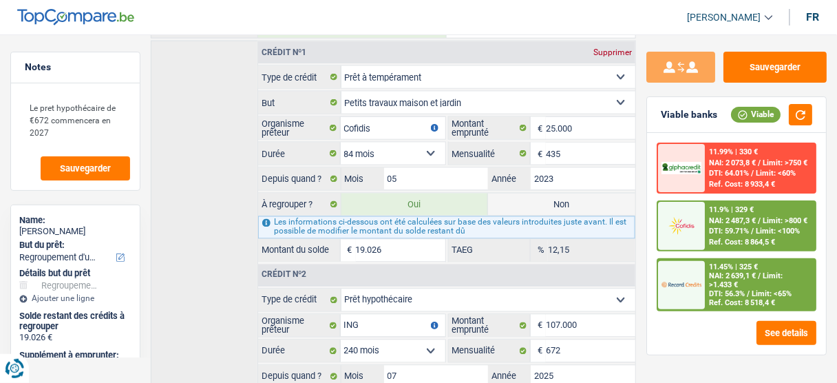
type input "1"
select select "24"
type input "1"
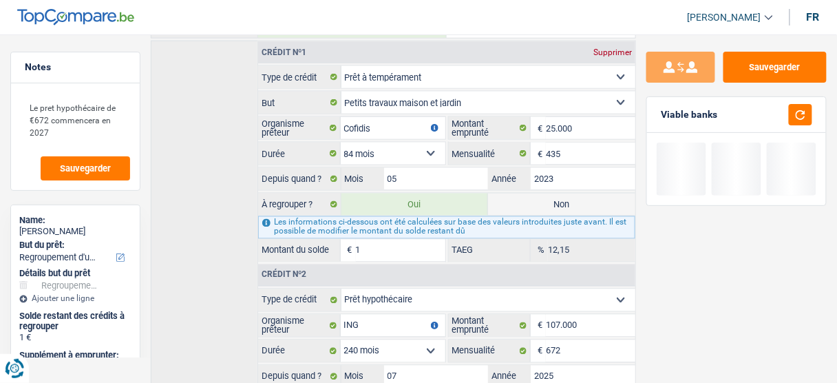
type input "19"
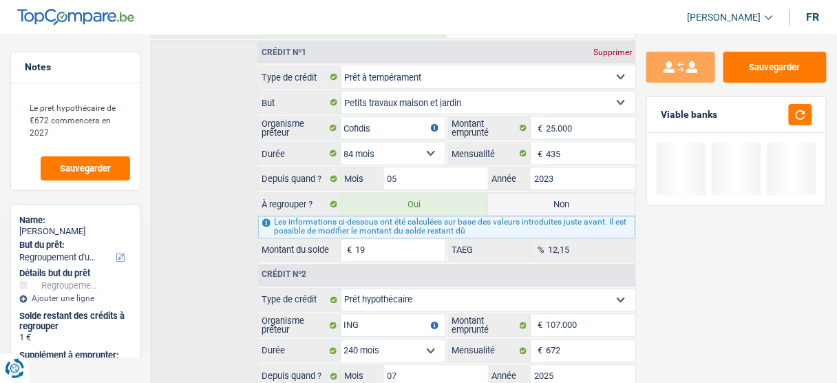
type input "190"
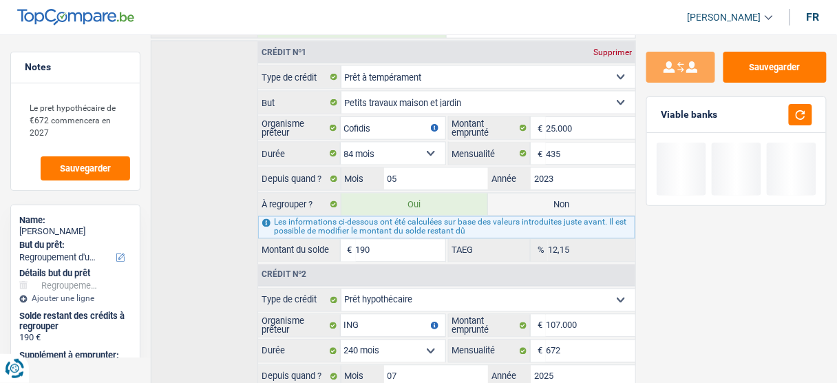
type input "1.900"
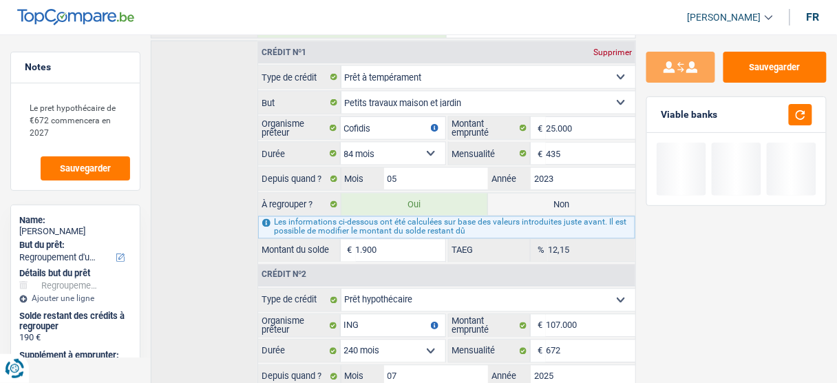
type input "19.000"
select select "84"
type input "19.000"
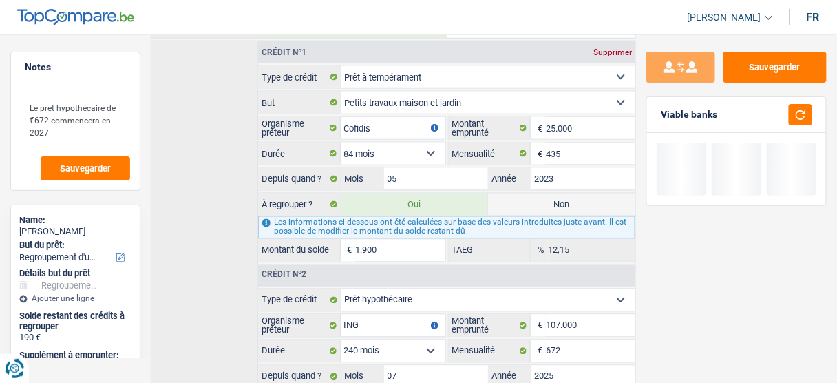
type input "19.000"
select select "84"
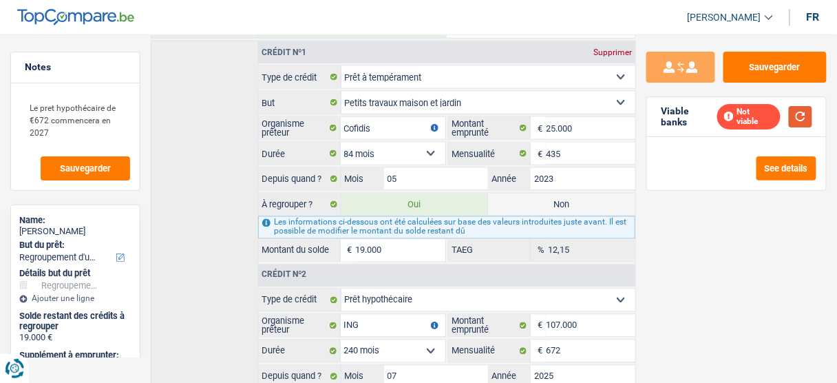
type input "19.000"
click at [804, 115] on button "button" at bounding box center [799, 116] width 23 height 21
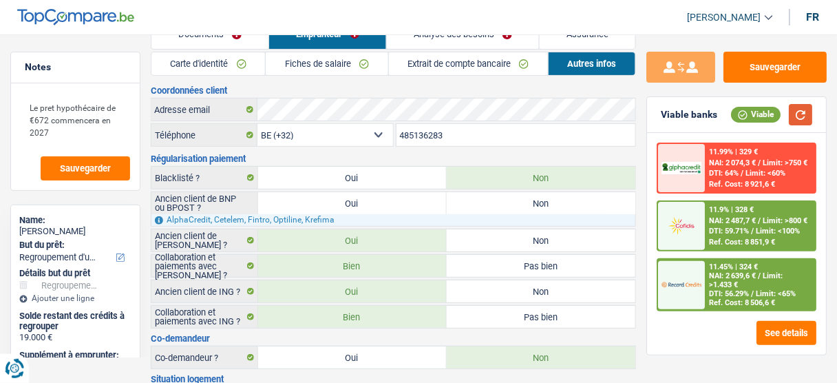
scroll to position [0, 0]
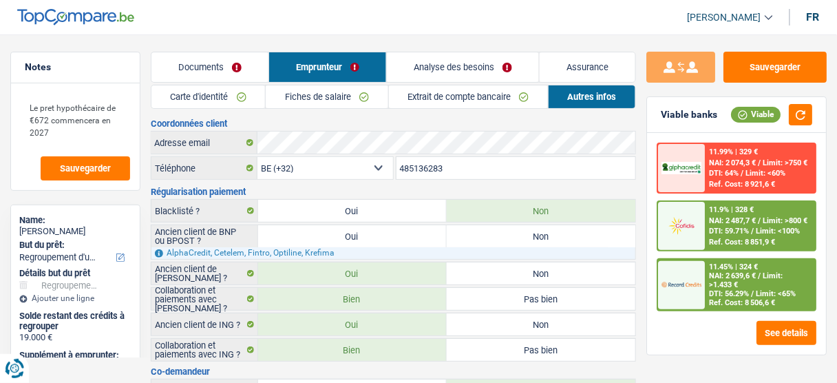
click at [465, 64] on link "Analyse des besoins" at bounding box center [463, 67] width 152 height 30
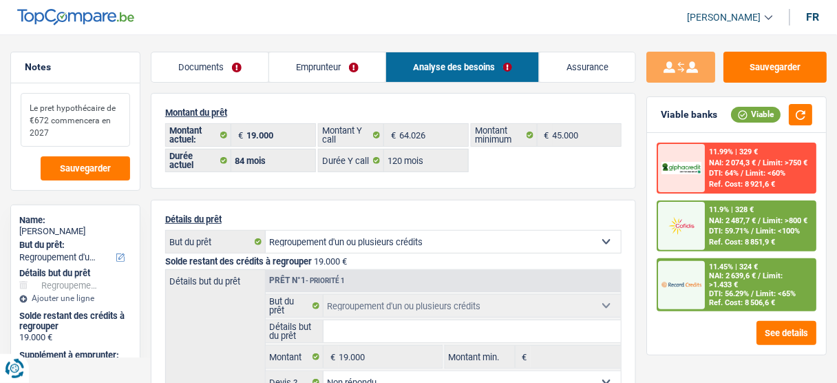
click at [78, 134] on textarea "Le pret hypothécaire de €672 commencera en 2027" at bounding box center [75, 120] width 109 height 54
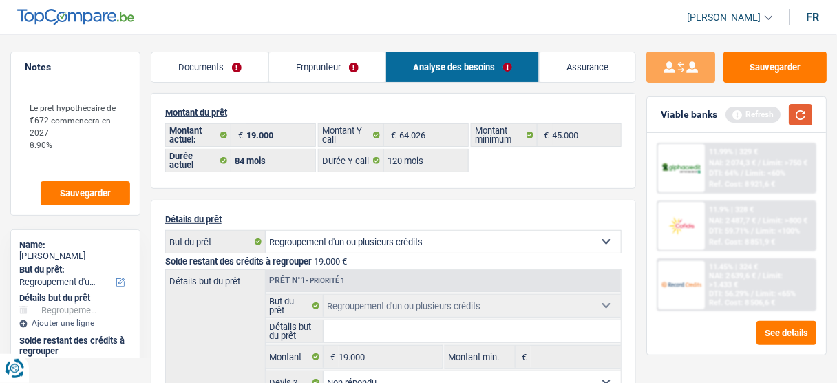
click at [796, 112] on button "button" at bounding box center [799, 114] width 23 height 21
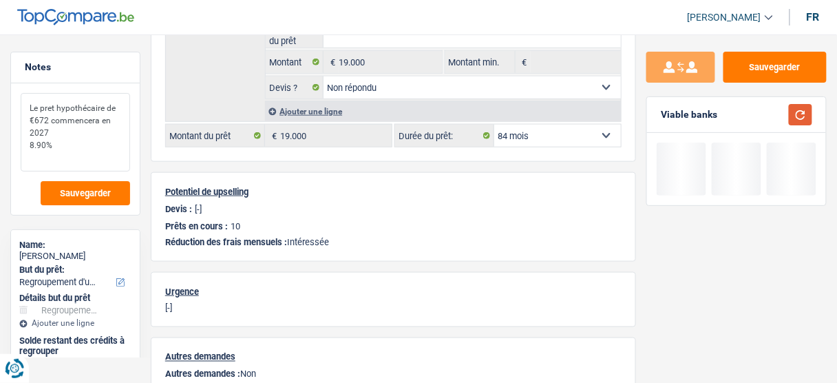
scroll to position [275, 0]
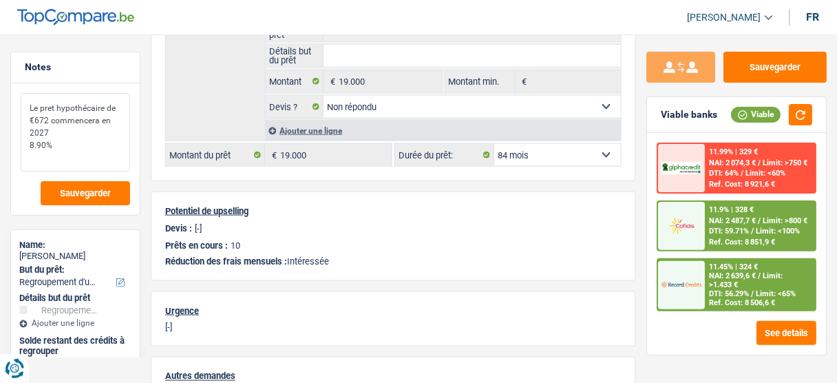
click at [44, 156] on textarea "Le pret hypothécaire de €672 commencera en 2027 8.90%" at bounding box center [75, 132] width 109 height 78
click at [771, 67] on button "Sauvegarder" at bounding box center [774, 67] width 103 height 31
click at [26, 159] on textarea "Le pret hypothécaire de €672 commencera en 2027 8.90%" at bounding box center [75, 132] width 109 height 78
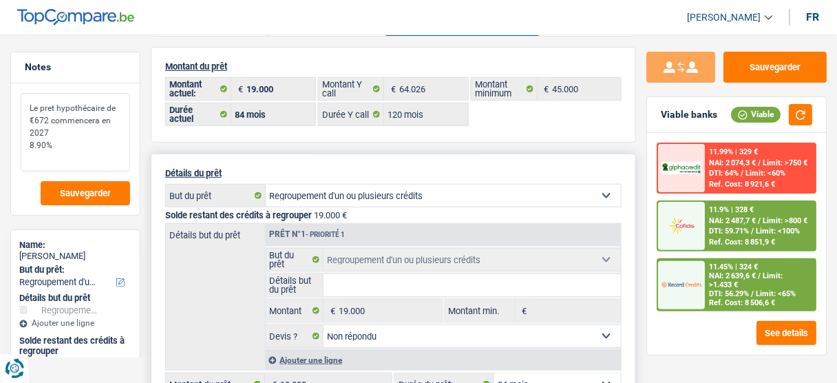
scroll to position [0, 0]
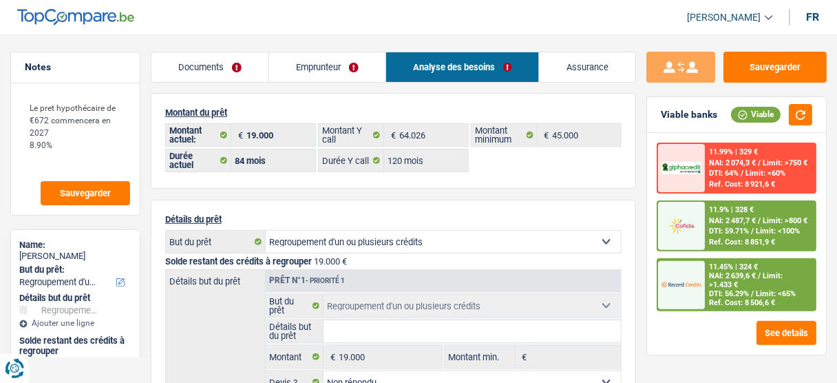
click at [334, 71] on link "Emprunteur" at bounding box center [327, 67] width 116 height 30
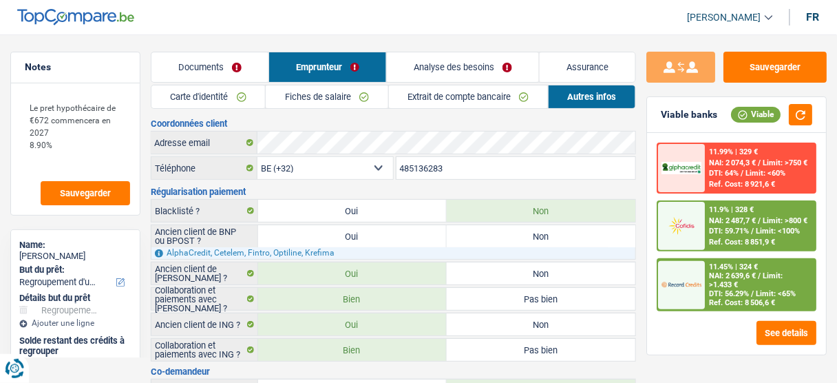
click at [457, 67] on link "Analyse des besoins" at bounding box center [463, 67] width 152 height 30
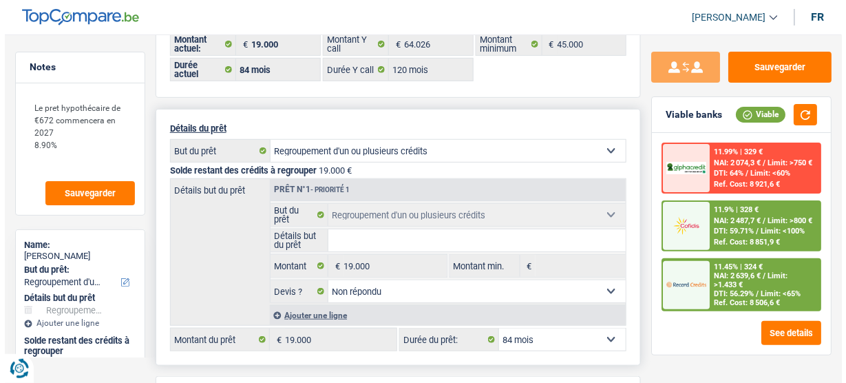
scroll to position [110, 0]
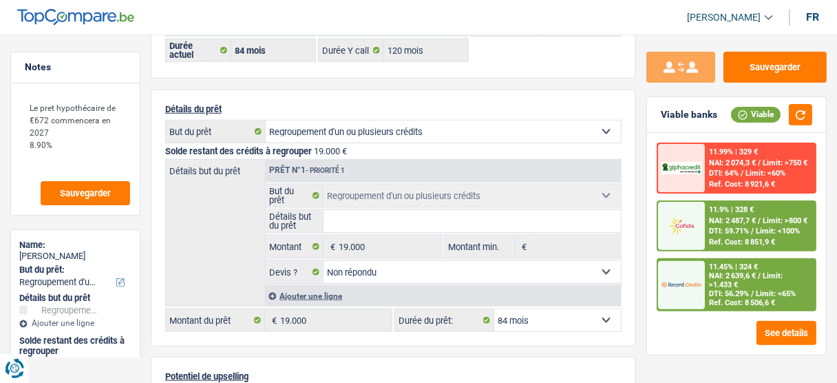
click at [727, 289] on span "DTI: 56.29%" at bounding box center [729, 293] width 40 height 9
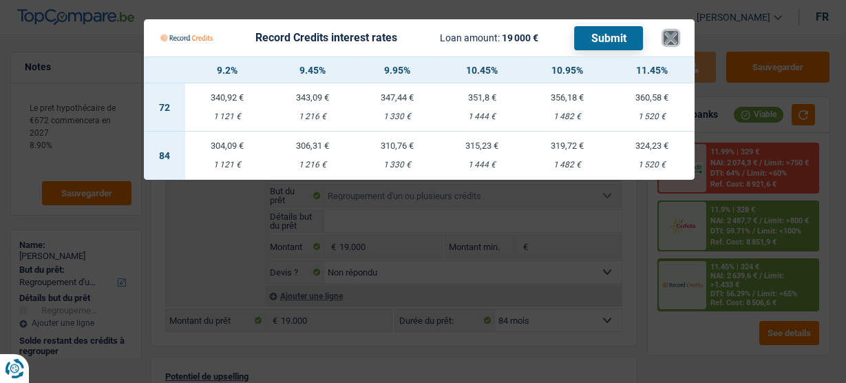
drag, startPoint x: 671, startPoint y: 31, endPoint x: 385, endPoint y: 131, distance: 304.0
click at [671, 32] on button "×" at bounding box center [670, 38] width 14 height 14
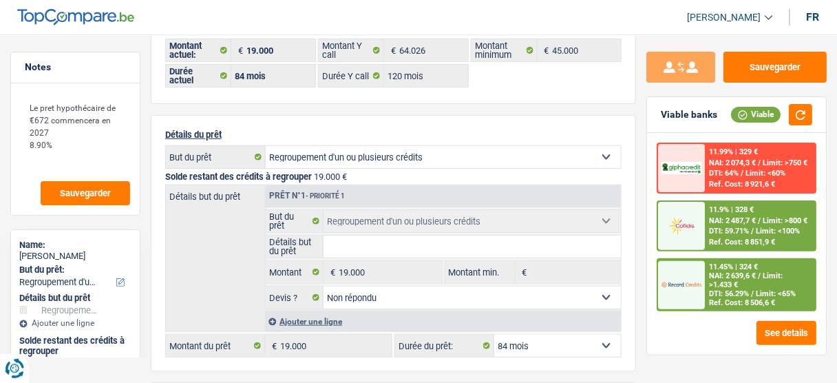
scroll to position [0, 0]
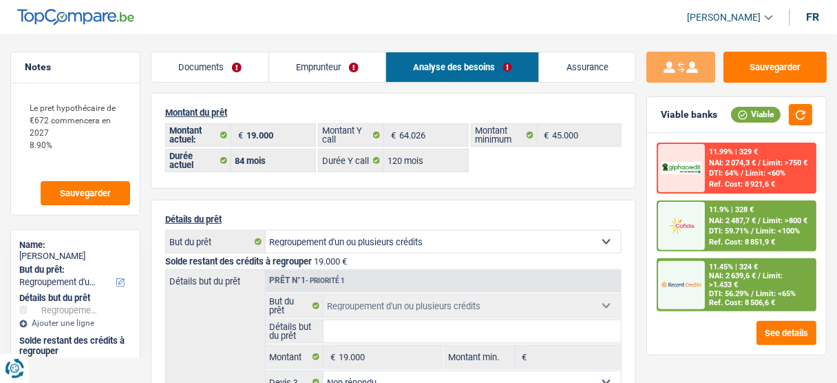
click at [343, 64] on link "Emprunteur" at bounding box center [327, 67] width 116 height 30
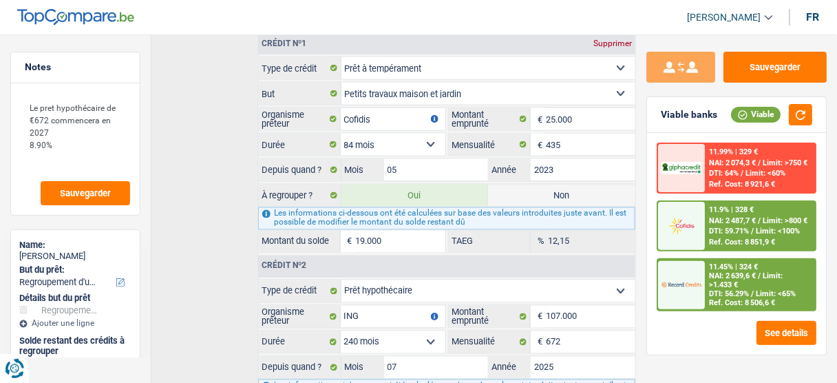
scroll to position [440, 0]
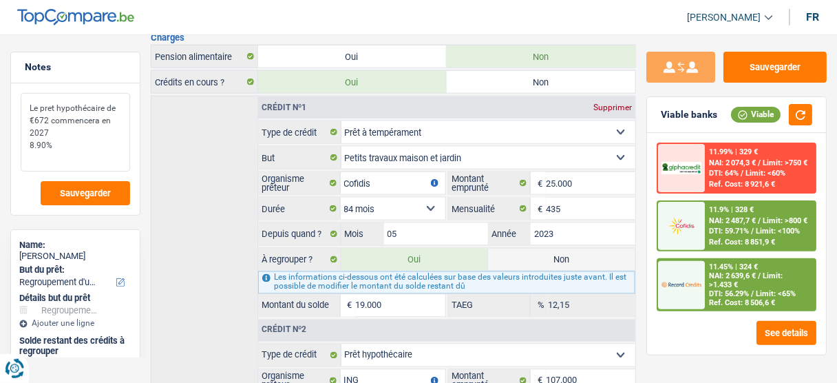
click at [83, 147] on textarea "Le pret hypothécaire de €672 commencera en 2027 8.90%" at bounding box center [75, 132] width 109 height 78
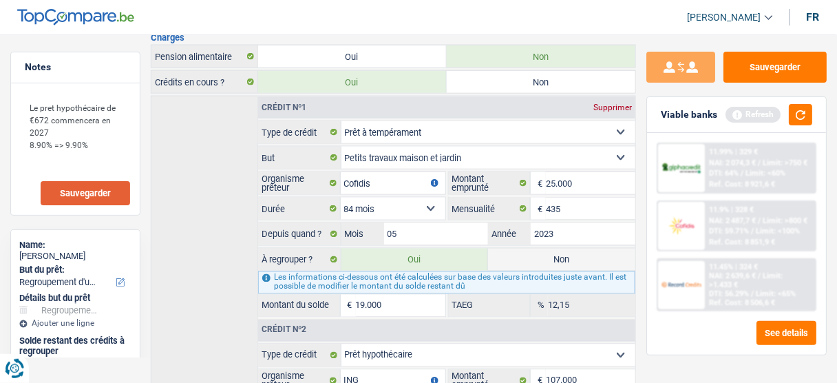
click at [93, 195] on span "Sauvegarder" at bounding box center [85, 193] width 51 height 9
click at [97, 144] on textarea "Le pret hypothécaire de €672 commencera en 2027 8.90% => 9.90%" at bounding box center [75, 132] width 109 height 78
click at [801, 117] on button "button" at bounding box center [799, 114] width 23 height 21
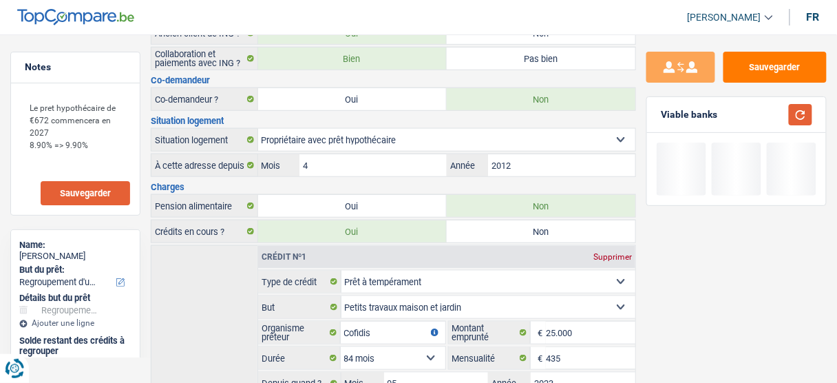
scroll to position [290, 0]
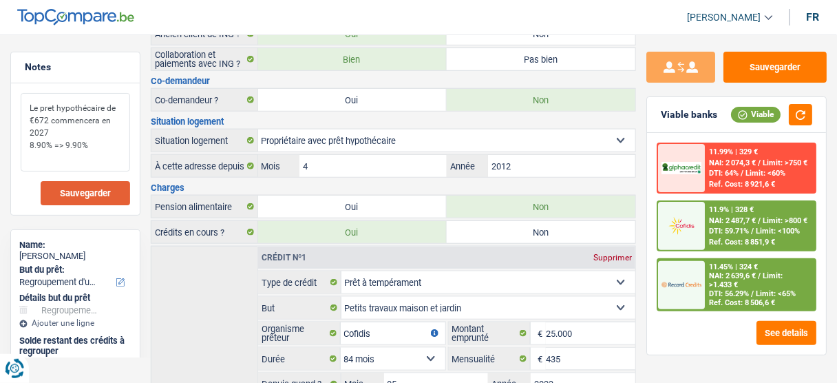
click at [95, 147] on textarea "Le pret hypothécaire de €672 commencera en 2027 8.90% => 9.90%" at bounding box center [75, 132] width 109 height 78
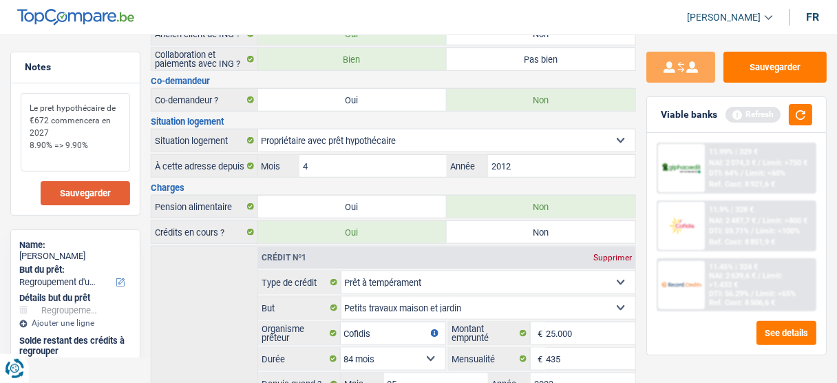
type textarea "Le pret hypothécaire de €672 commencera en 2027 8.90% => 9.90%"
click at [102, 195] on span "Sauvegarder" at bounding box center [85, 193] width 51 height 9
click at [790, 114] on button "button" at bounding box center [799, 114] width 23 height 21
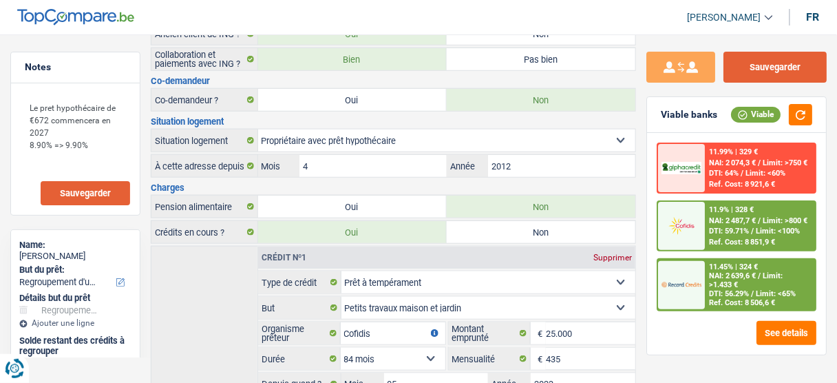
click at [757, 73] on button "Sauvegarder" at bounding box center [774, 67] width 103 height 31
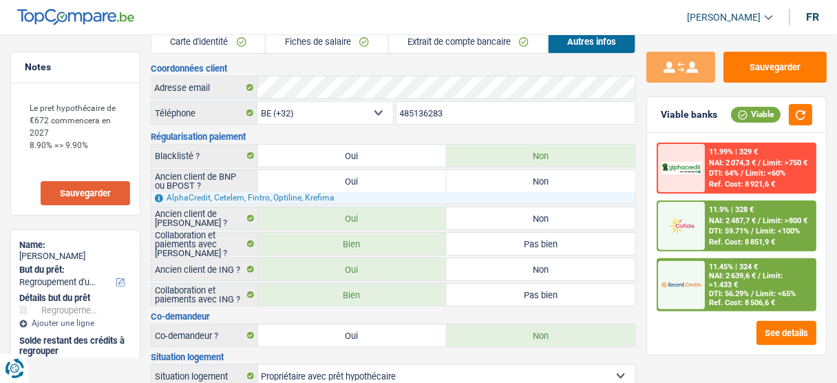
scroll to position [0, 0]
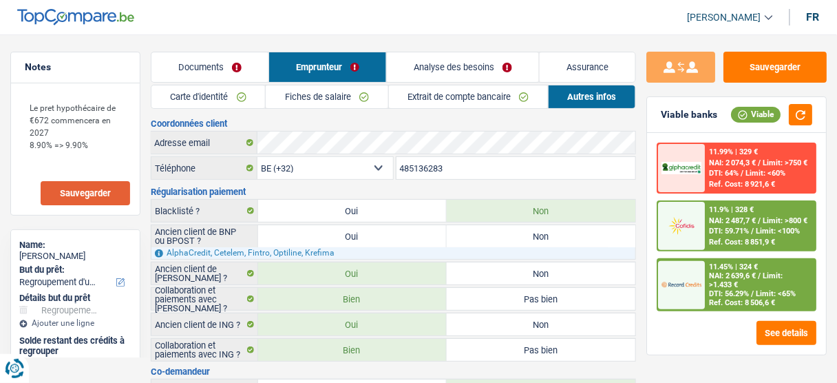
click at [496, 71] on link "Analyse des besoins" at bounding box center [463, 67] width 152 height 30
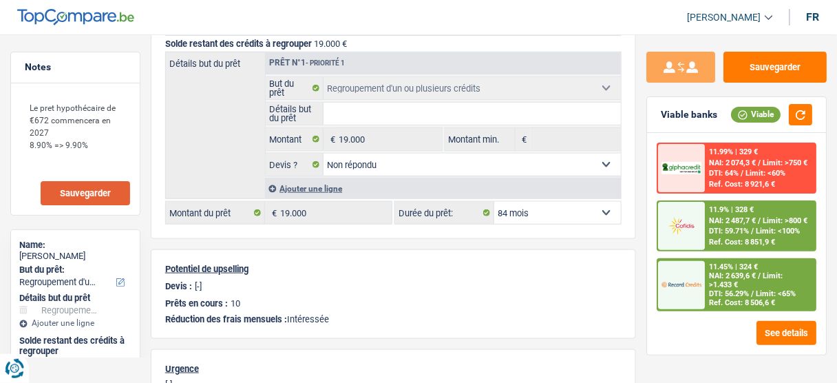
scroll to position [220, 0]
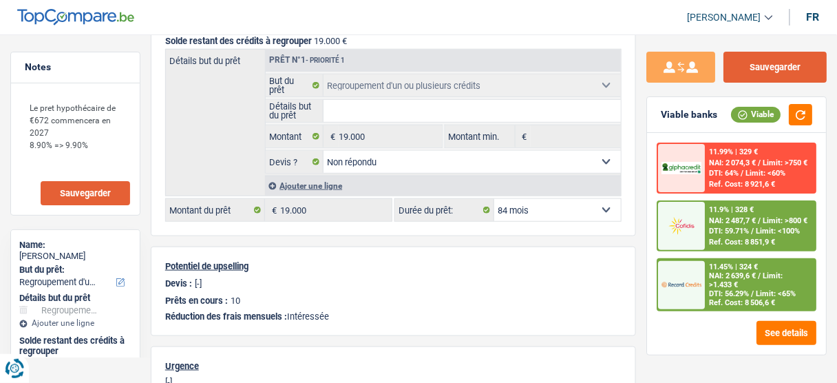
click at [757, 72] on button "Sauvegarder" at bounding box center [774, 67] width 103 height 31
click at [764, 54] on button "Sauvegarder" at bounding box center [774, 67] width 103 height 31
